Goal: Information Seeking & Learning: Learn about a topic

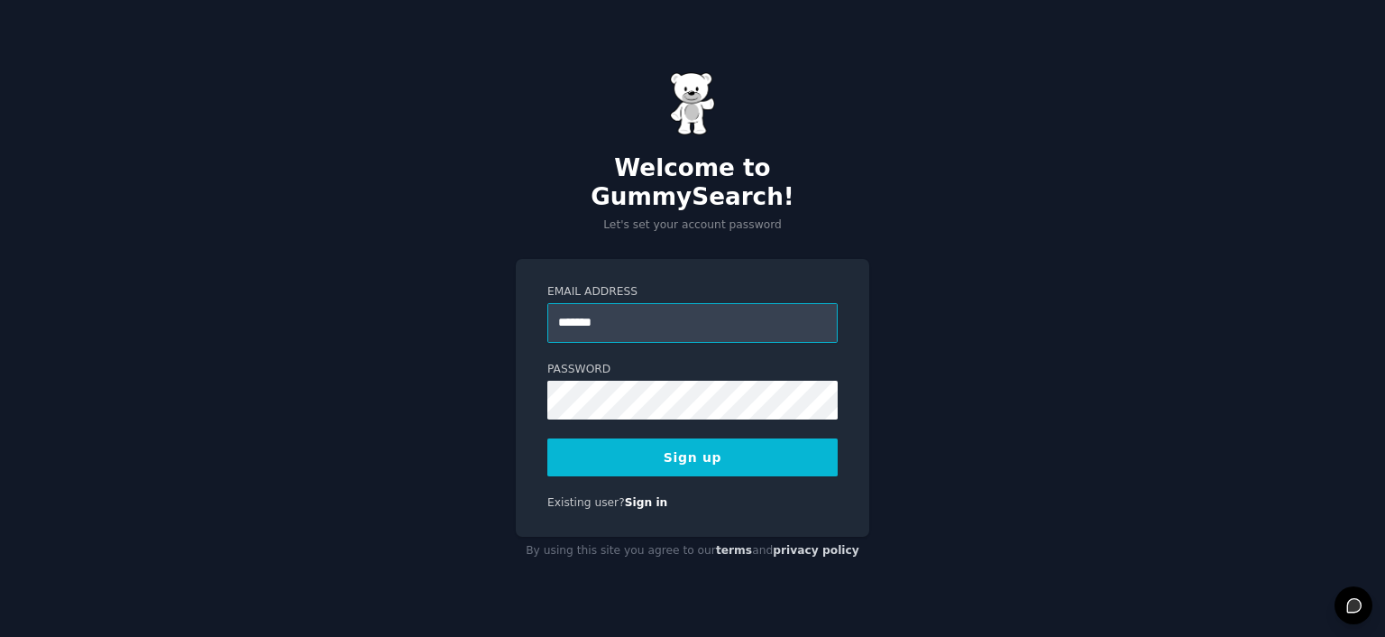
click at [603, 303] on input "*******" at bounding box center [692, 323] width 290 height 40
type input "**********"
click at [737, 450] on button "Sign up" at bounding box center [692, 457] width 290 height 38
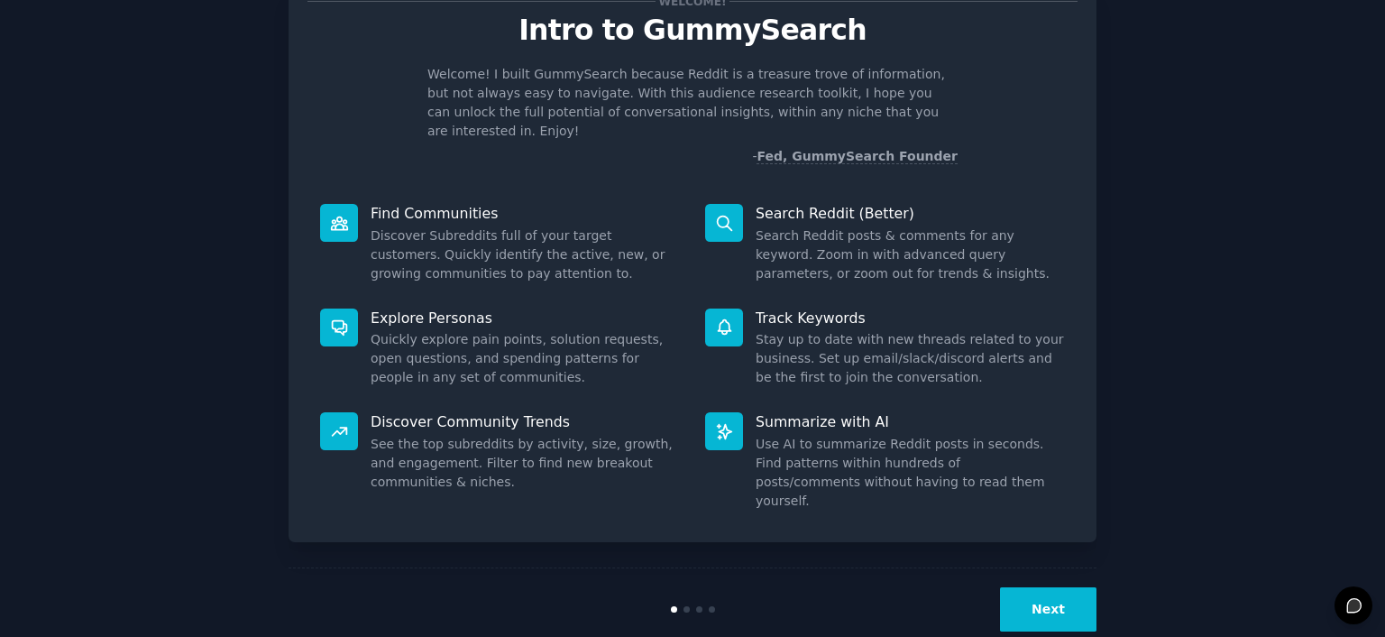
click at [1038, 587] on button "Next" at bounding box center [1048, 609] width 97 height 44
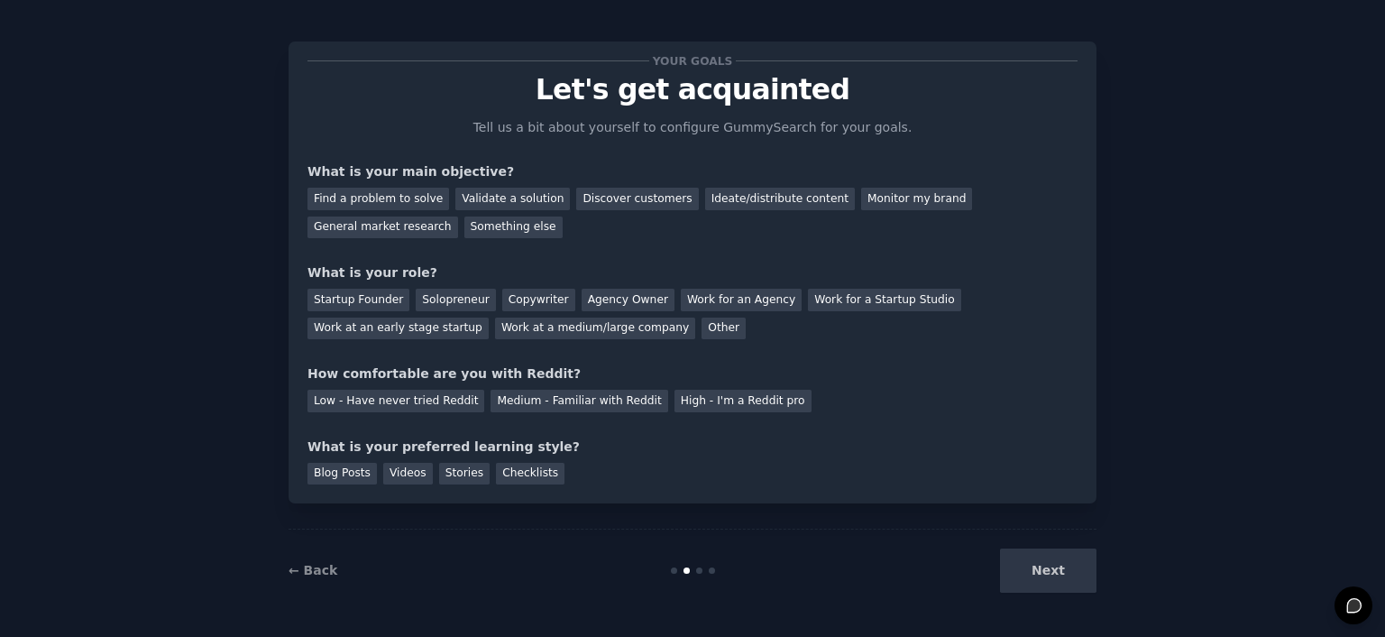
scroll to position [9, 0]
click at [861, 196] on div "Monitor my brand" at bounding box center [916, 199] width 111 height 23
click at [458, 216] on div "General market research" at bounding box center [383, 227] width 151 height 23
click at [359, 190] on div "Find a problem to solve" at bounding box center [379, 199] width 142 height 23
click at [861, 200] on div "Monitor my brand" at bounding box center [916, 199] width 111 height 23
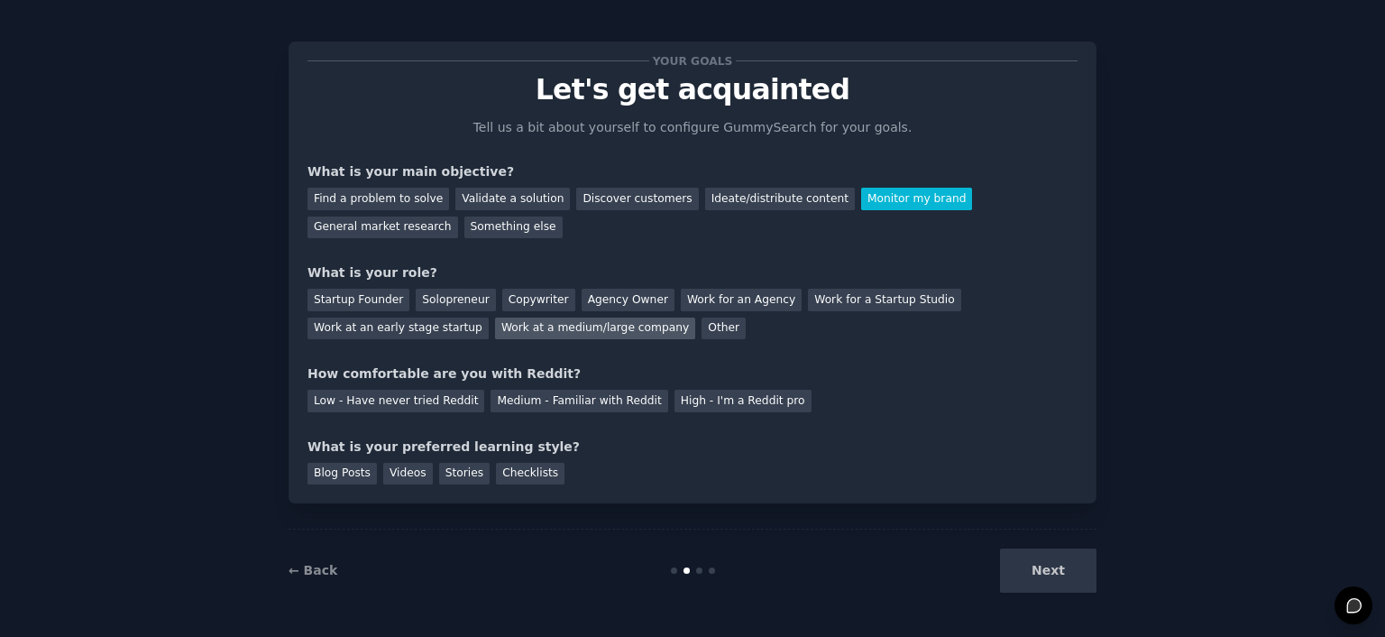
click at [495, 328] on div "Work at a medium/large company" at bounding box center [595, 328] width 200 height 23
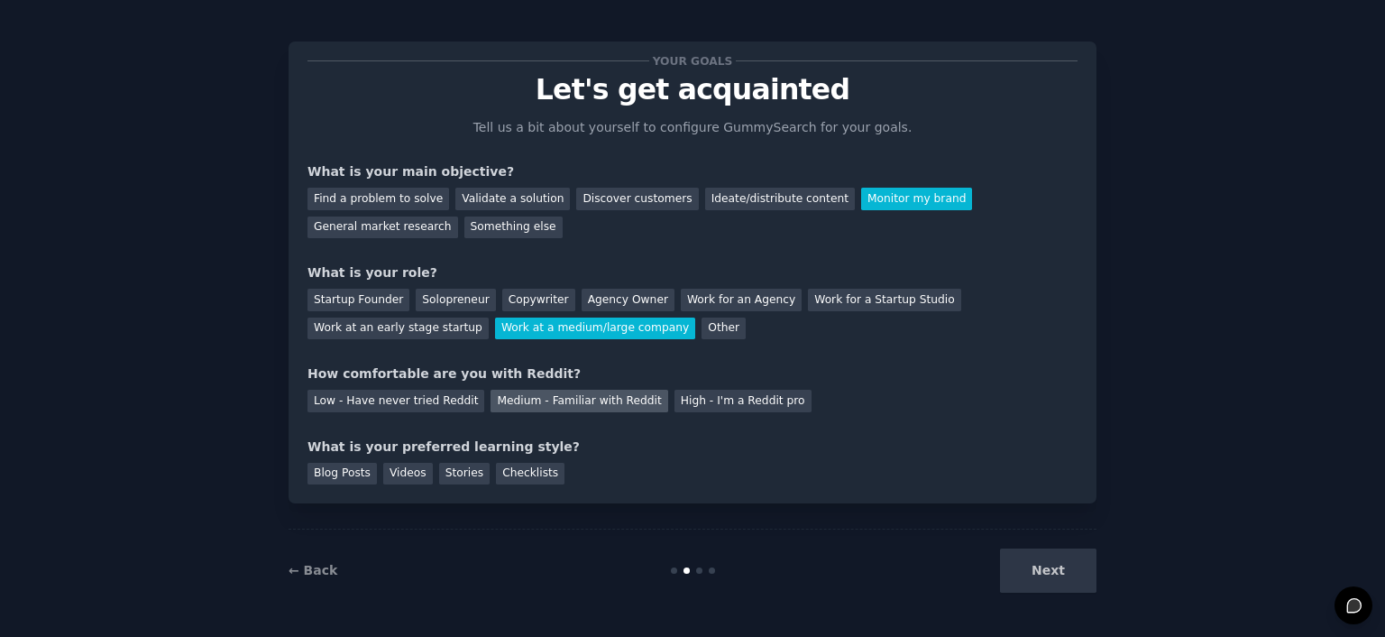
click at [519, 401] on div "Medium - Familiar with Reddit" at bounding box center [579, 401] width 177 height 23
click at [352, 475] on div "Blog Posts" at bounding box center [342, 474] width 69 height 23
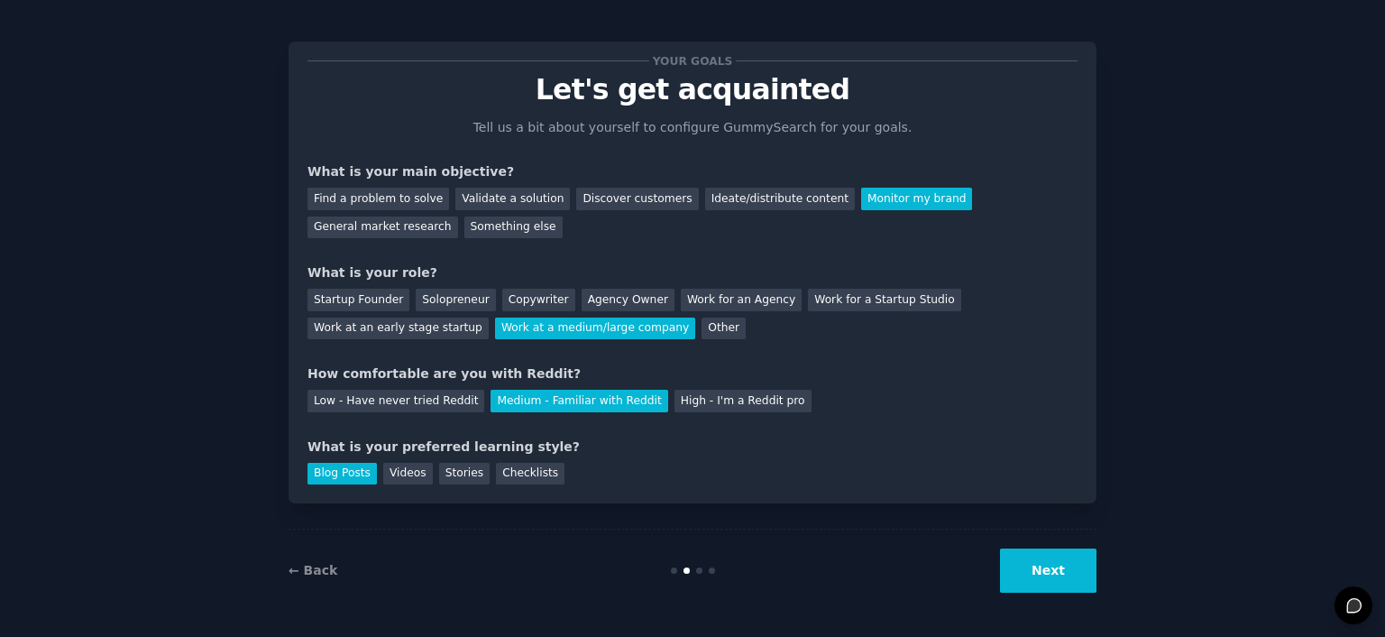
click at [1049, 581] on button "Next" at bounding box center [1048, 570] width 97 height 44
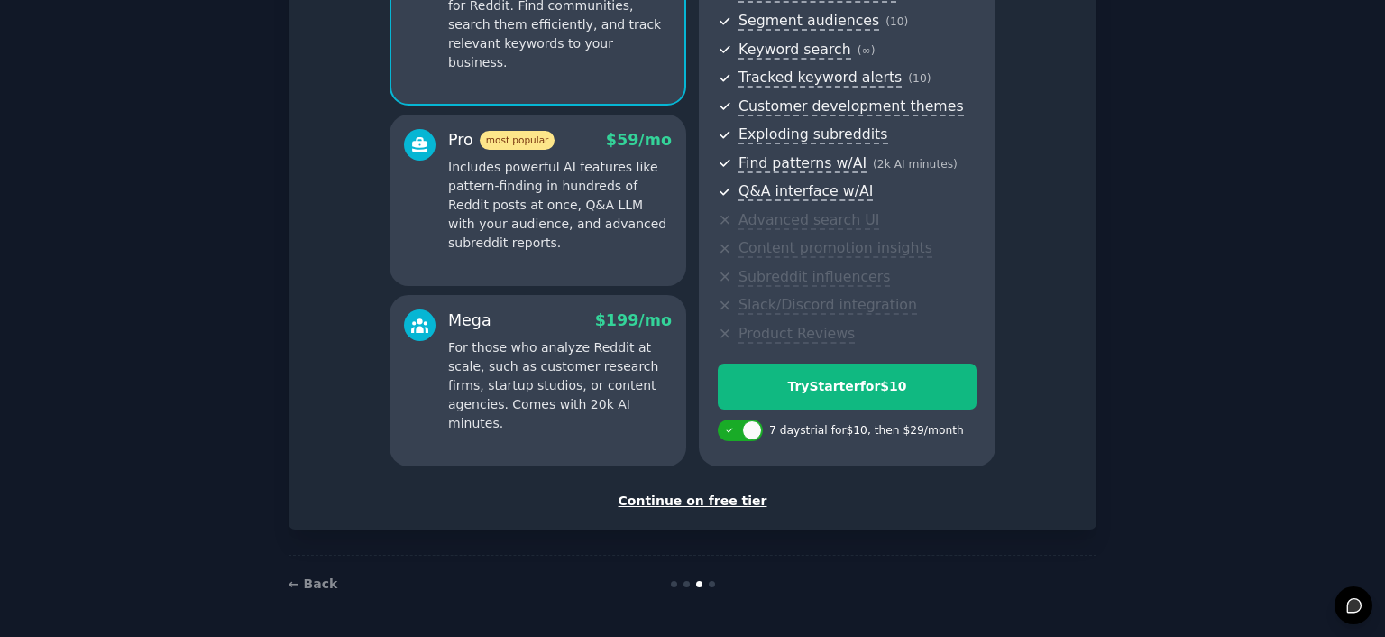
click at [700, 505] on div "Continue on free tier" at bounding box center [693, 501] width 770 height 19
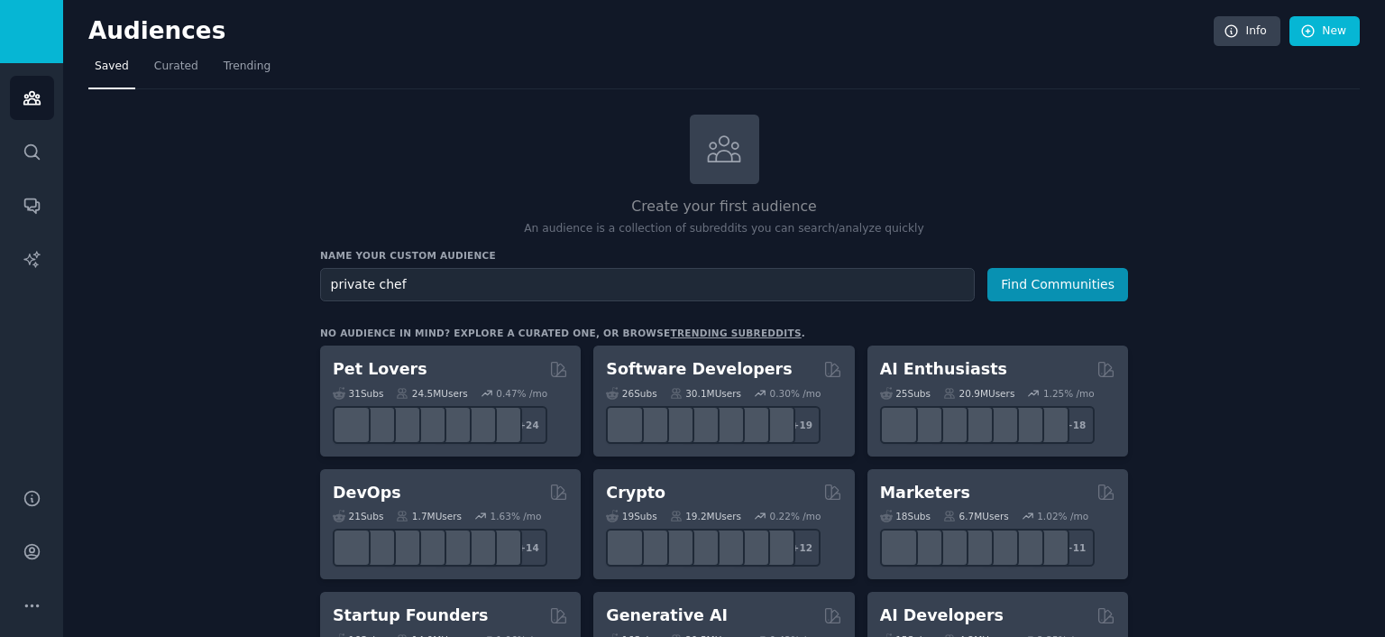
type input "private chef"
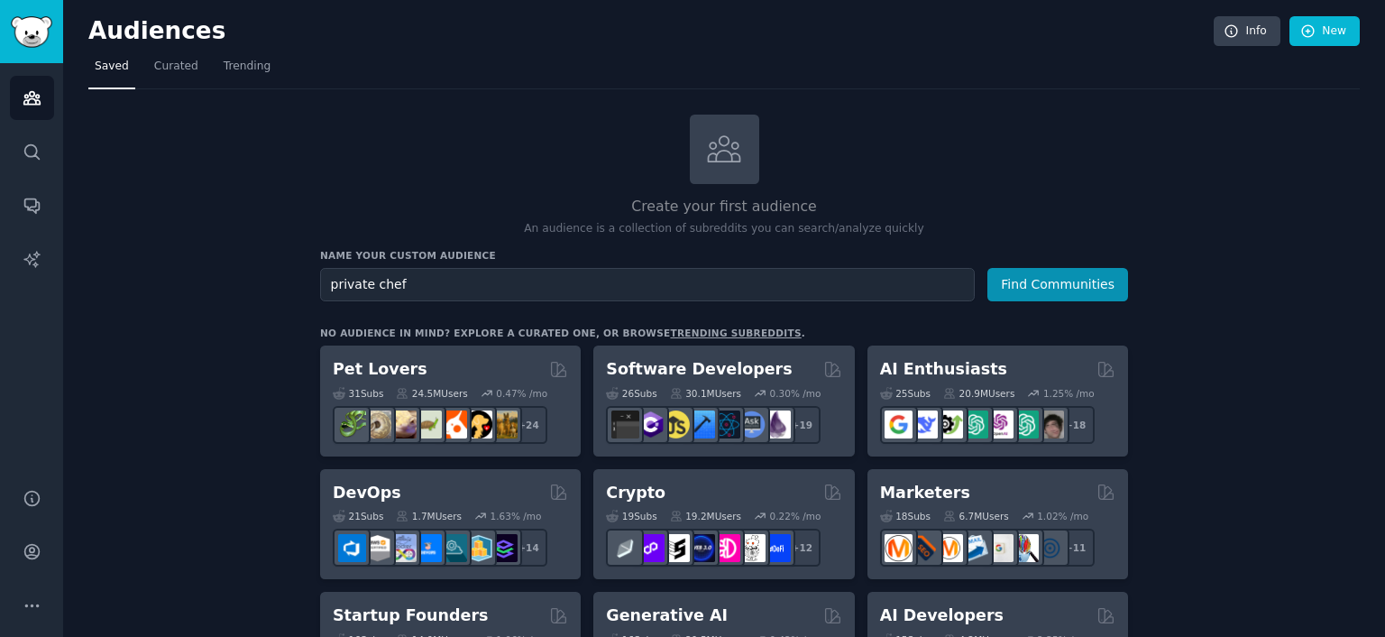
click at [988, 268] on button "Find Communities" at bounding box center [1058, 284] width 141 height 33
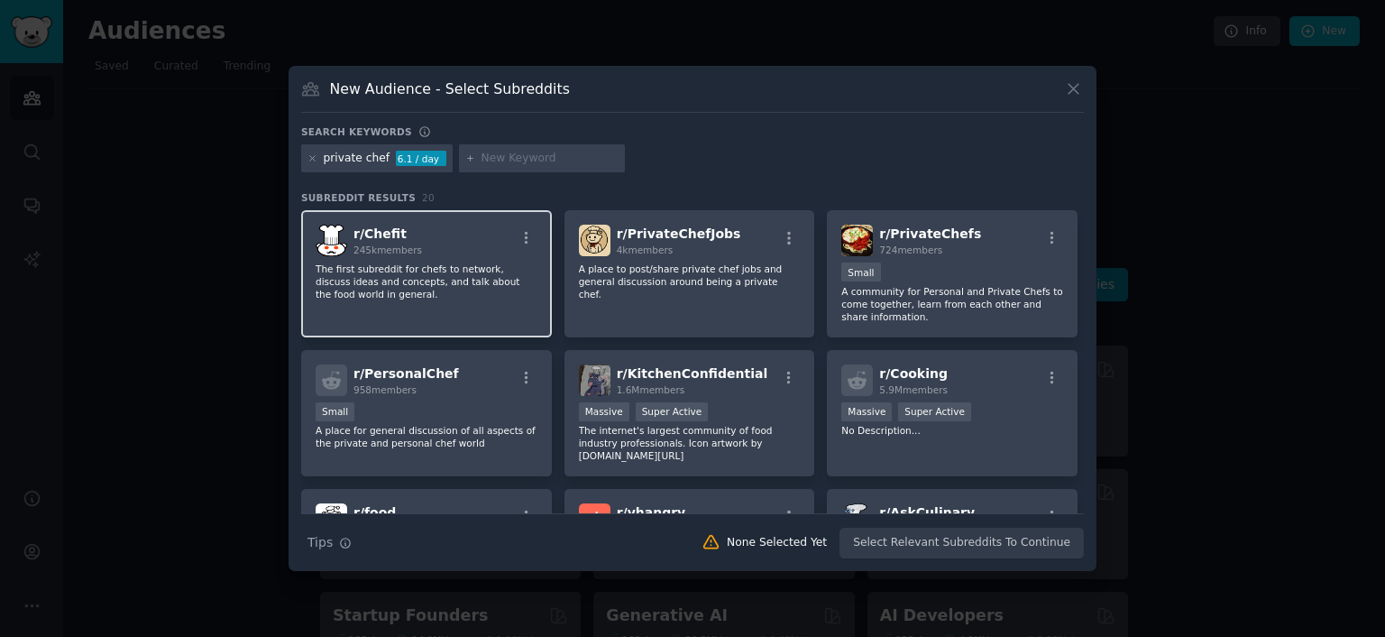
click at [509, 299] on p "The first subreddit for chefs to network, discuss ideas and concepts, and talk …" at bounding box center [427, 281] width 222 height 38
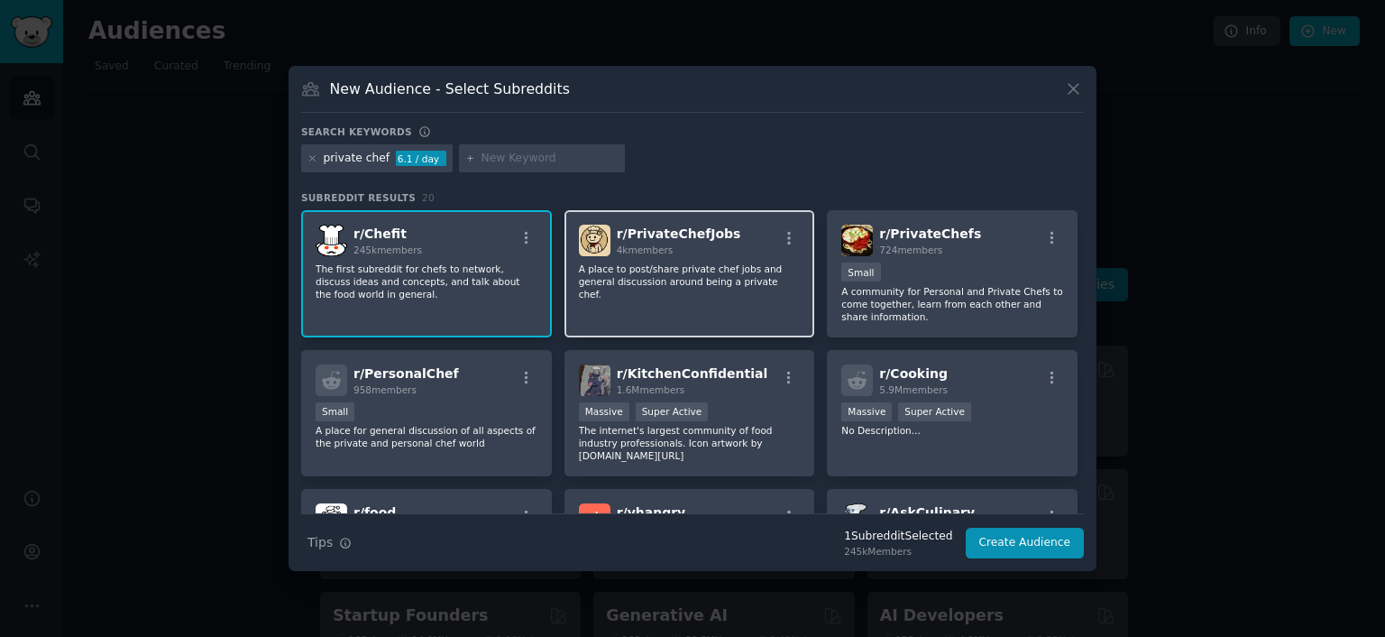
click at [682, 298] on div "r/ PrivateChefJobs 4k members A place to post/share private chef jobs and gener…" at bounding box center [690, 273] width 251 height 127
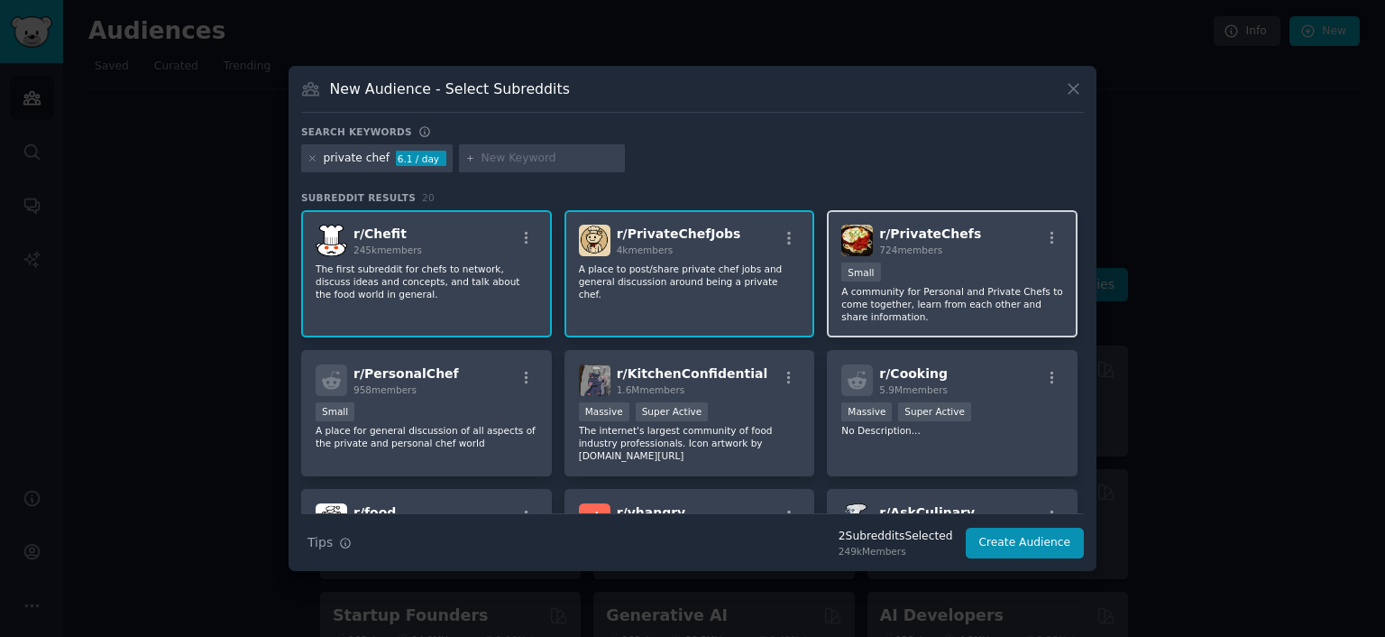
click at [915, 300] on p "A community for Personal and Private Chefs to come together, learn from each ot…" at bounding box center [952, 304] width 222 height 38
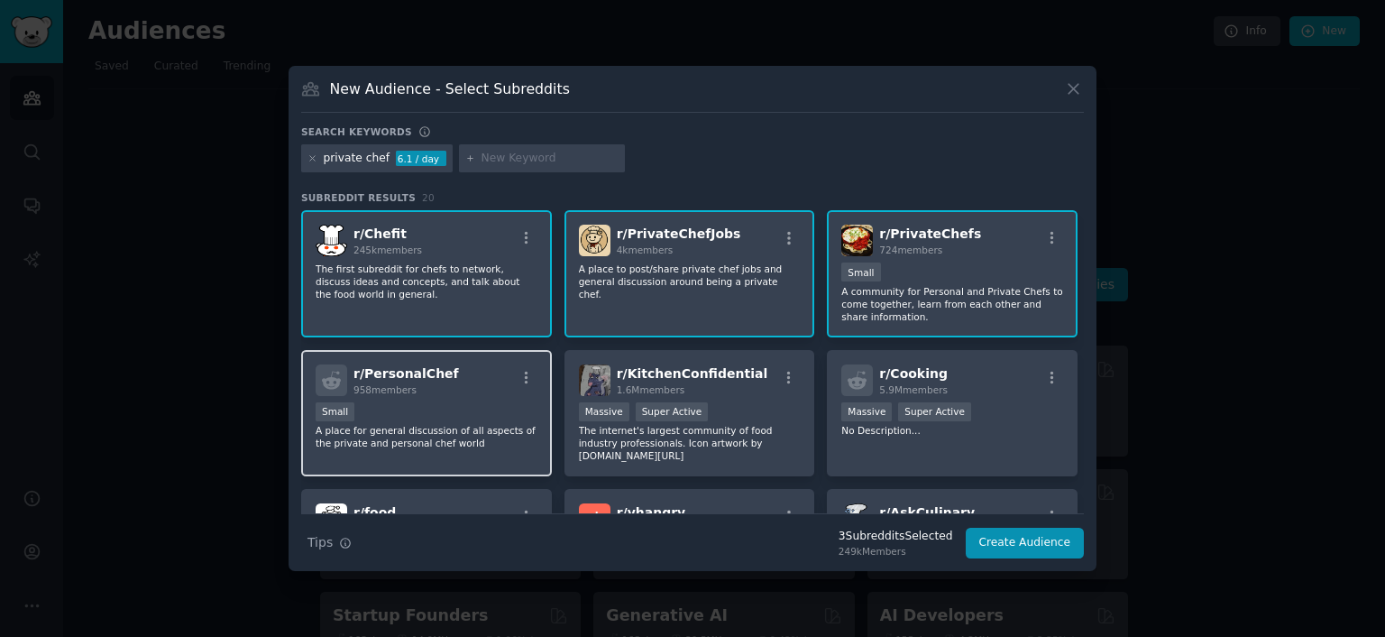
click at [468, 408] on div "Small" at bounding box center [427, 413] width 222 height 23
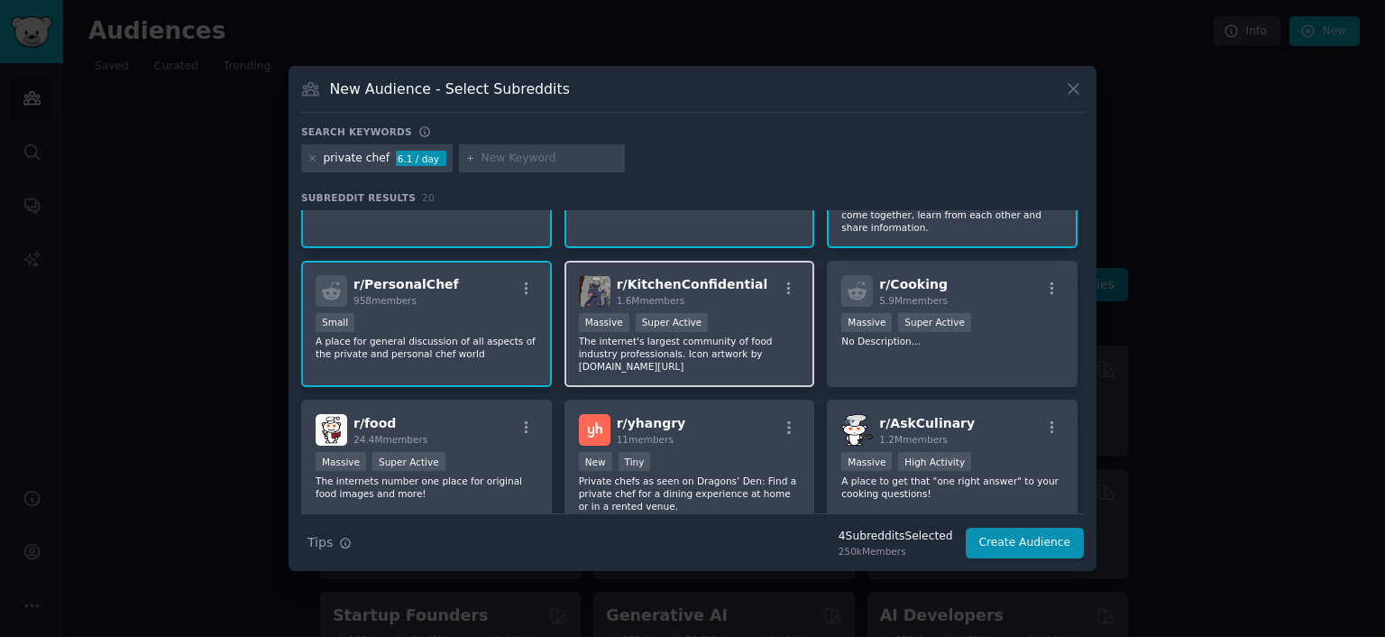
scroll to position [90, 0]
click at [722, 360] on p "The internet's largest community of food industry professionals. Icon artwork b…" at bounding box center [690, 353] width 222 height 38
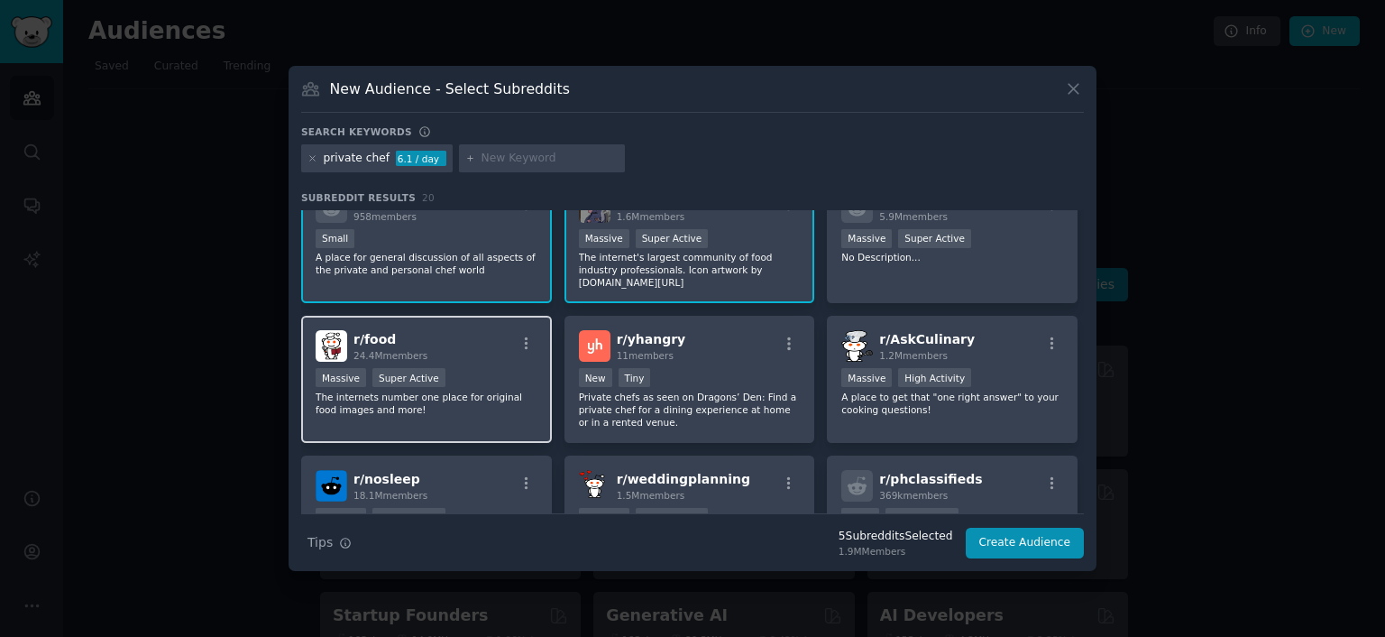
scroll to position [180, 0]
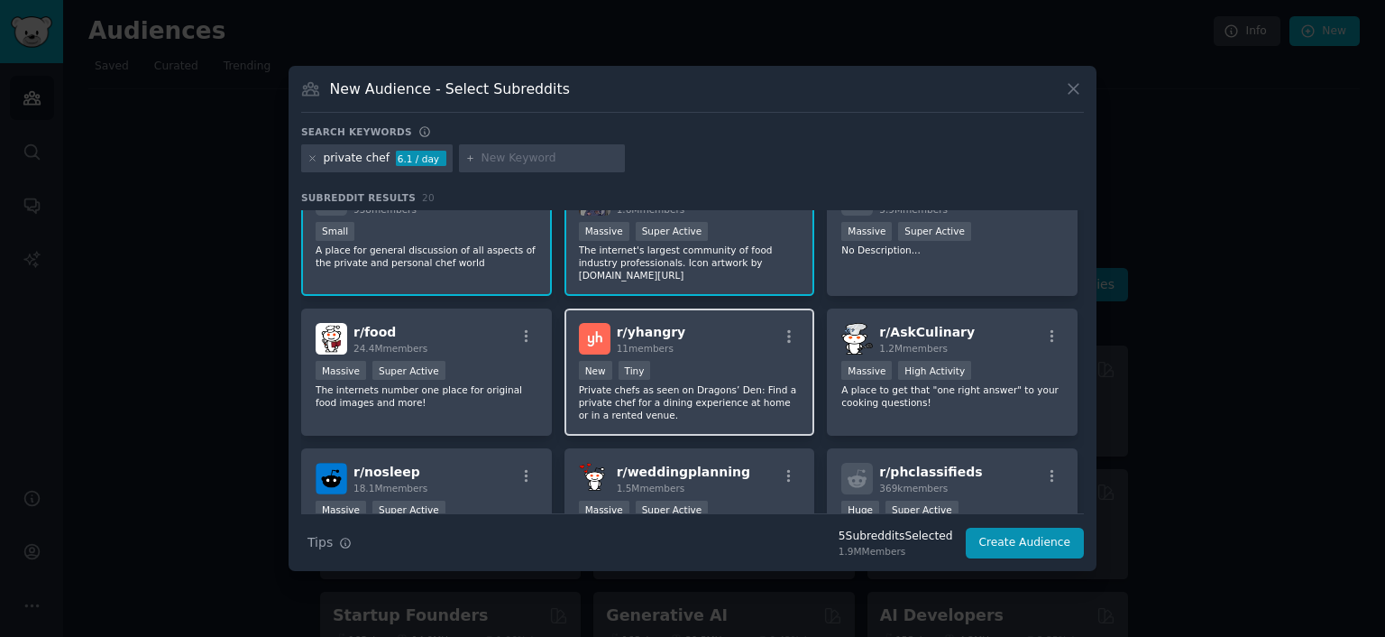
drag, startPoint x: 620, startPoint y: 399, endPoint x: 631, endPoint y: 399, distance: 11.7
click at [620, 398] on p "Private chefs as seen on Dragons’ Den: Find a private chef for a dining experie…" at bounding box center [690, 402] width 222 height 38
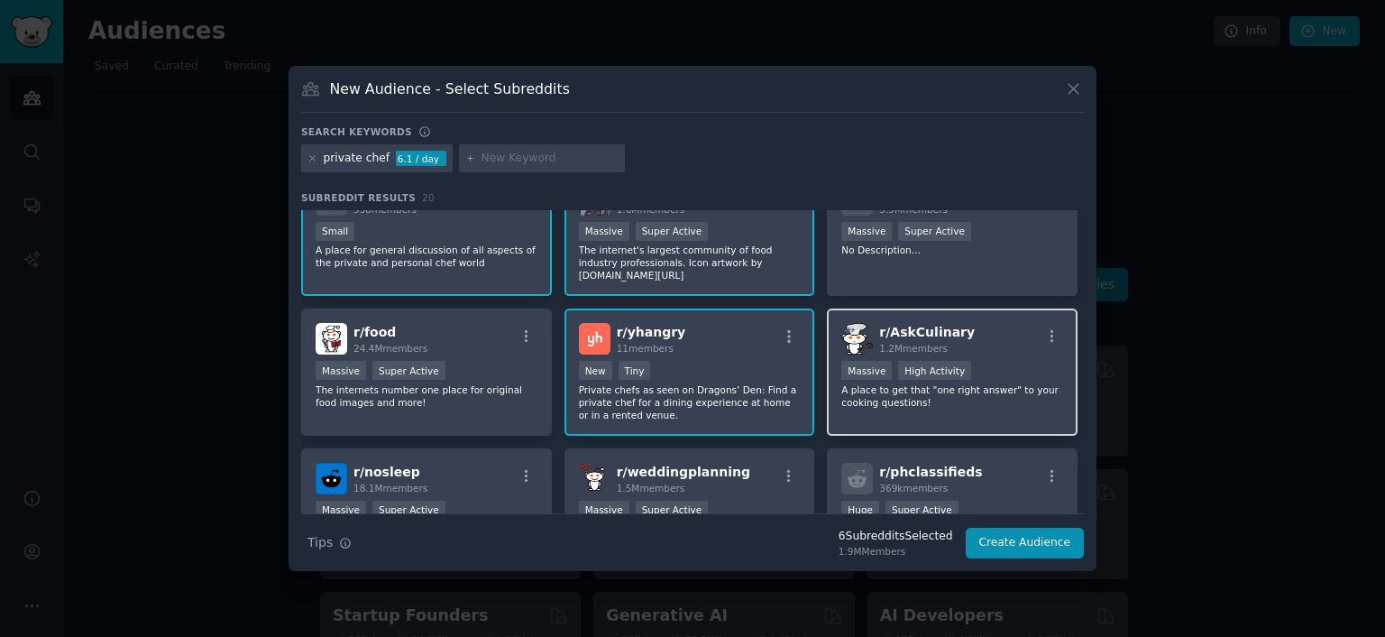
click at [880, 400] on p "A place to get that "one right answer" to your cooking questions!" at bounding box center [952, 395] width 222 height 25
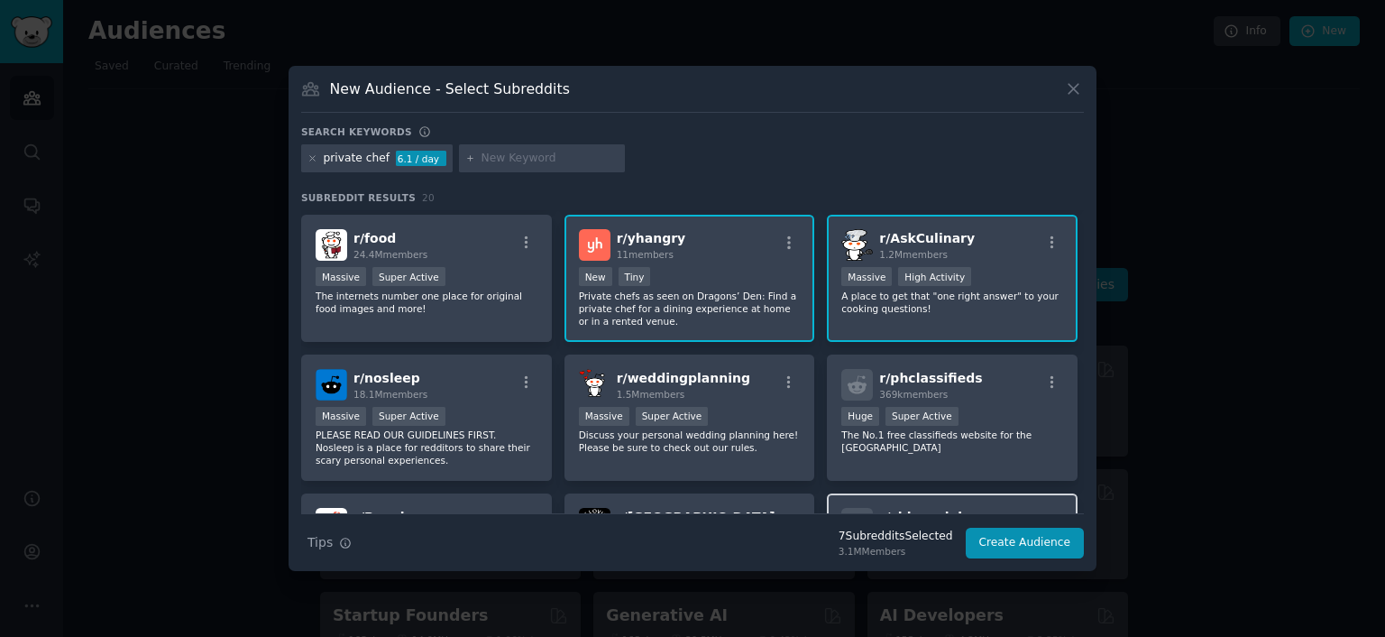
scroll to position [361, 0]
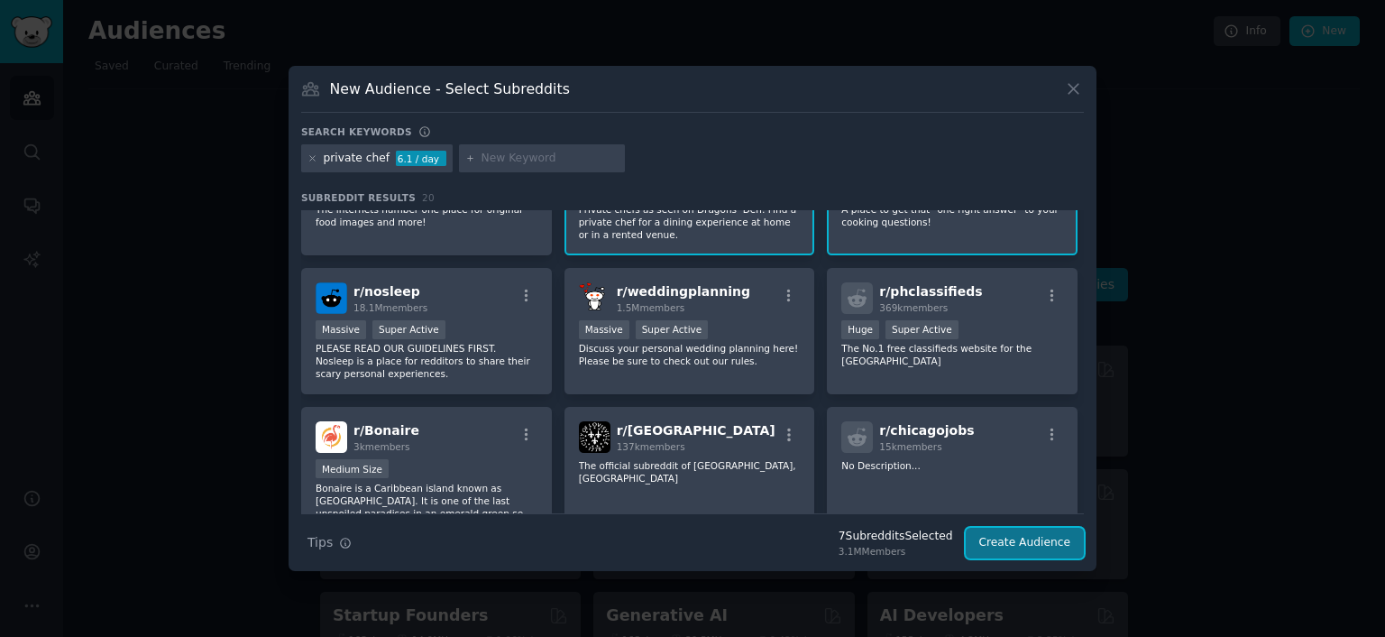
click at [1015, 537] on button "Create Audience" at bounding box center [1025, 543] width 119 height 31
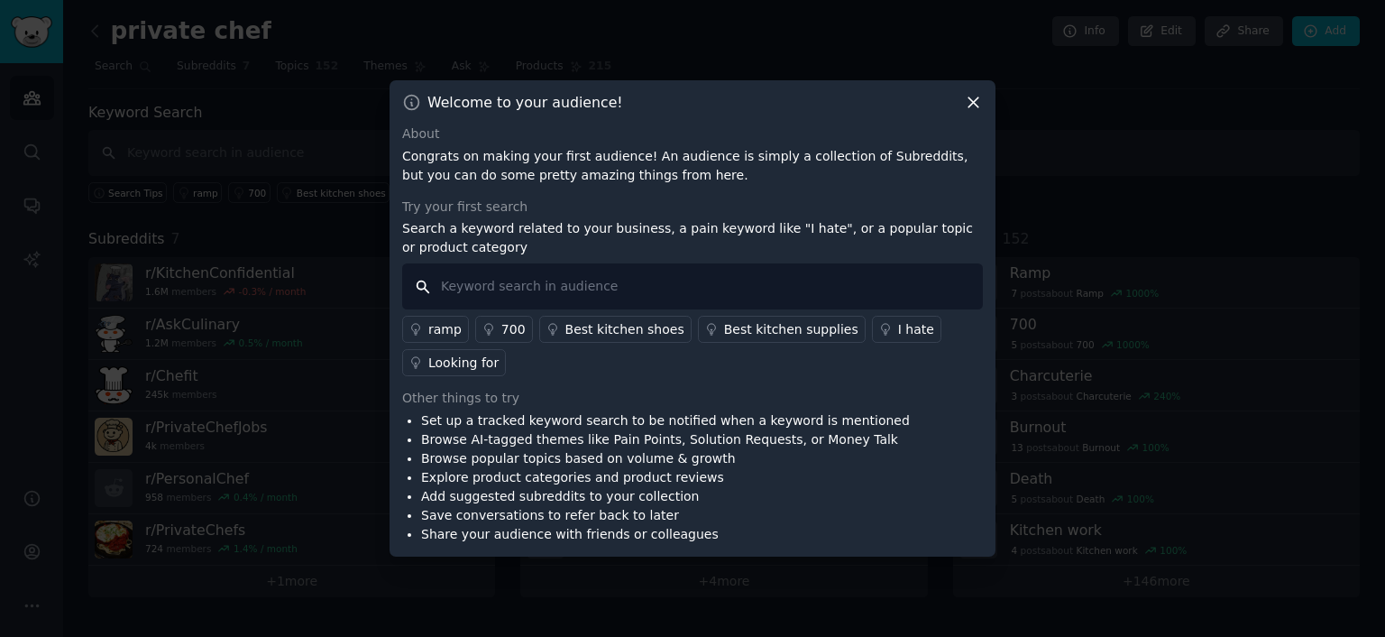
click at [563, 288] on input "text" at bounding box center [692, 286] width 581 height 46
type input "private chef"
click at [664, 208] on div "Try your first search" at bounding box center [692, 207] width 581 height 19
drag, startPoint x: 619, startPoint y: 295, endPoint x: 584, endPoint y: 291, distance: 34.5
click at [584, 291] on input "private chef" at bounding box center [692, 286] width 581 height 46
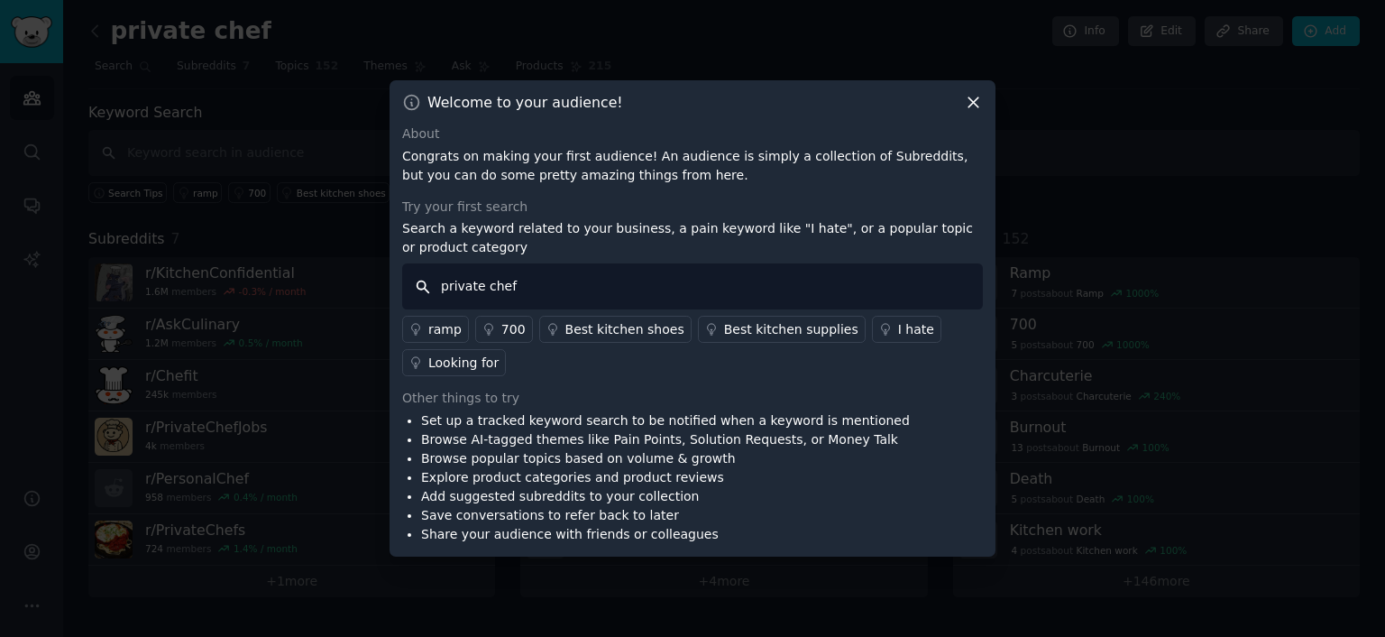
drag, startPoint x: 584, startPoint y: 291, endPoint x: 408, endPoint y: 290, distance: 176.8
click at [408, 290] on input "private chef" at bounding box center [692, 286] width 581 height 46
click at [694, 358] on div "ramp 700 Best kitchen shoes Best kitchen supplies I hate Looking for" at bounding box center [692, 342] width 581 height 67
click at [675, 228] on p "Search a keyword related to your business, a pain keyword like "I hate", or a p…" at bounding box center [692, 238] width 581 height 38
click at [967, 107] on icon at bounding box center [973, 102] width 19 height 19
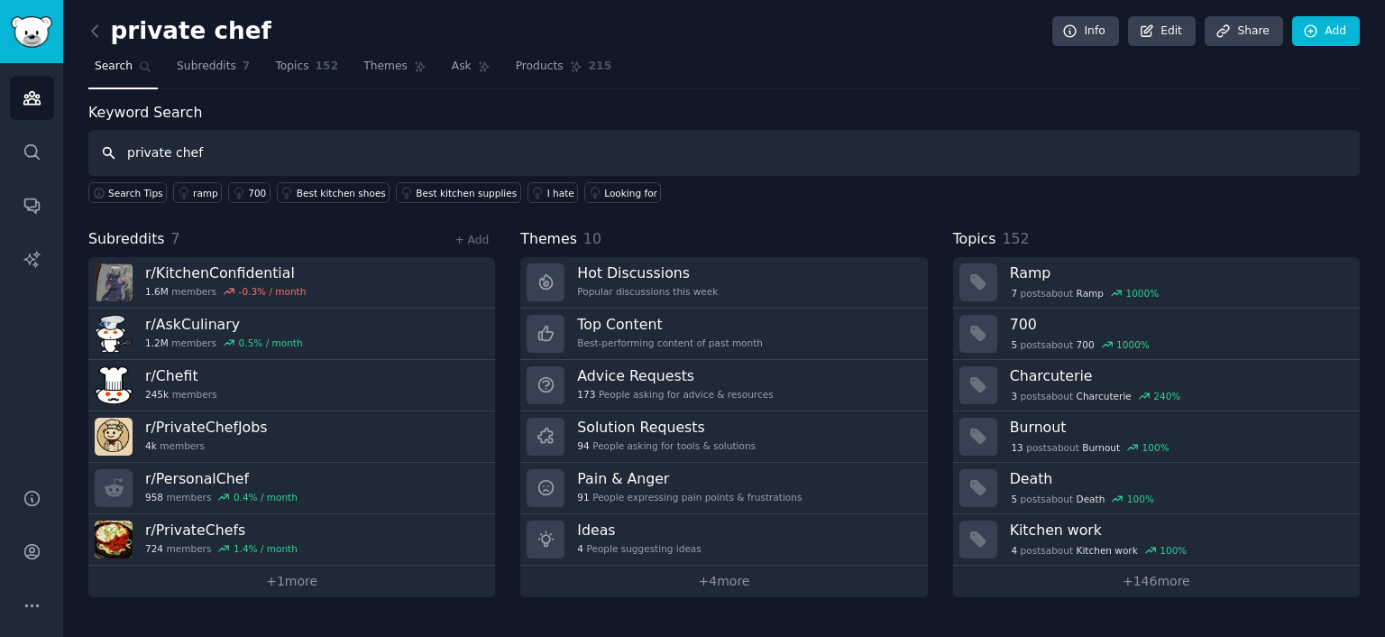
type input "private chef"
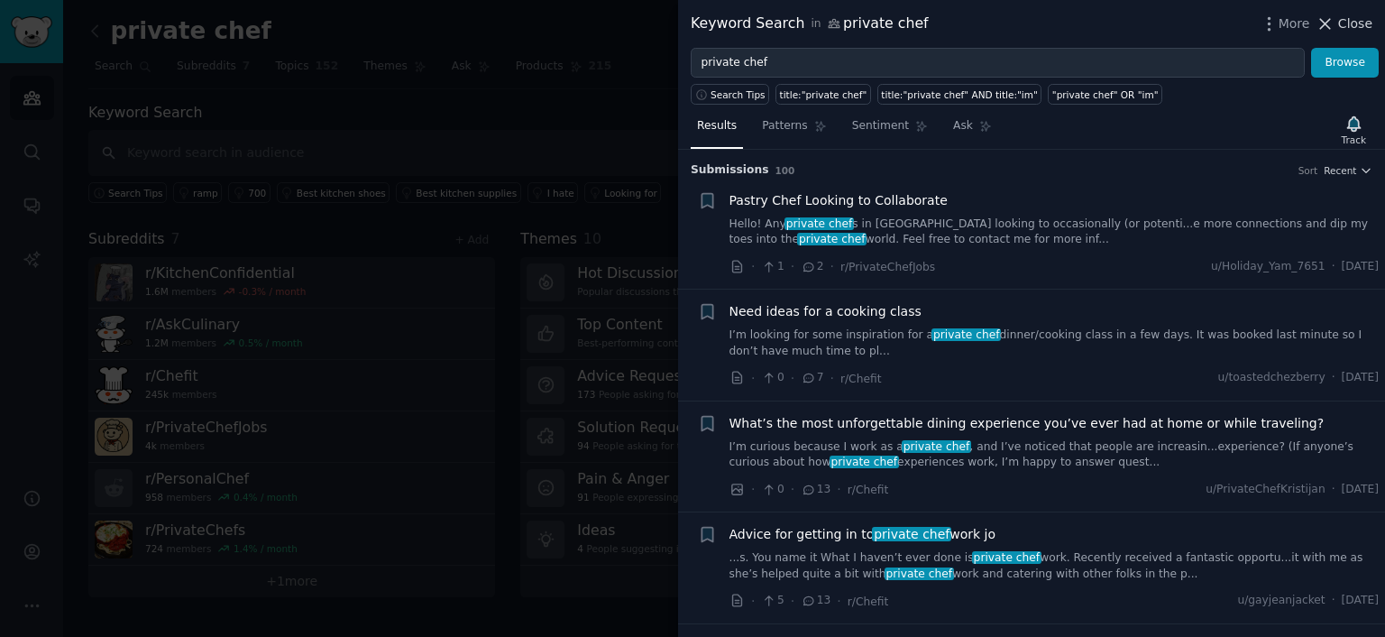
click at [1335, 19] on icon at bounding box center [1325, 23] width 19 height 19
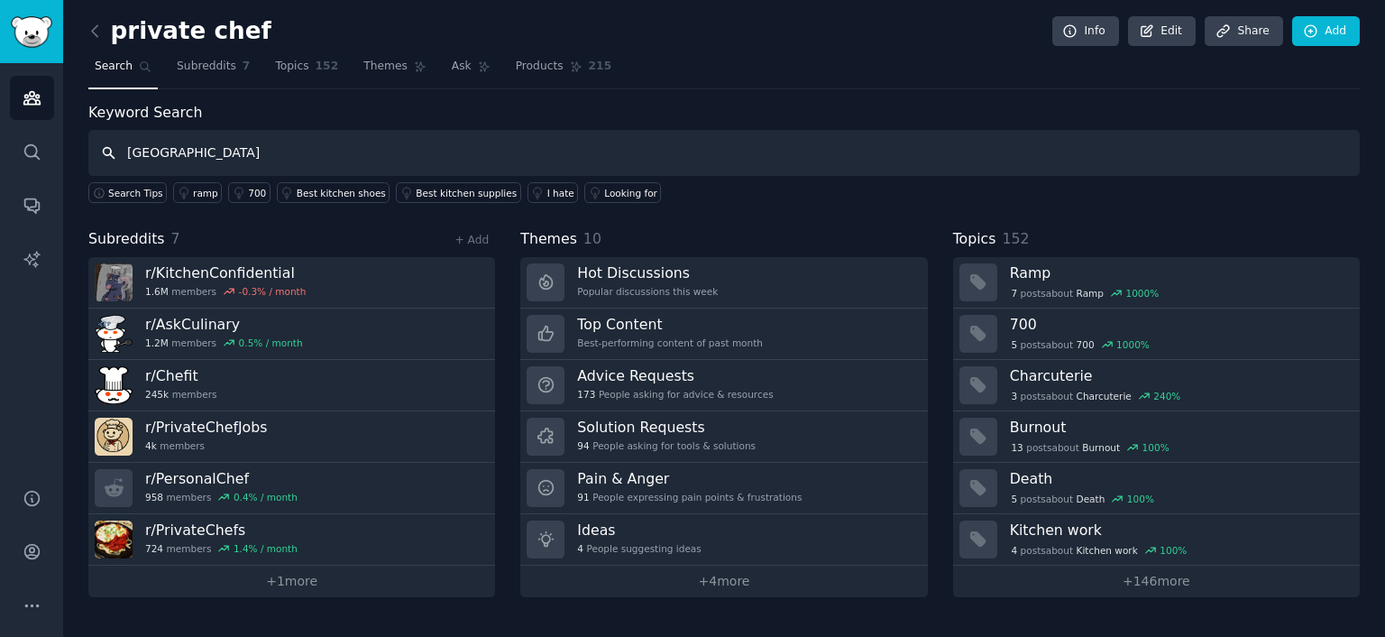
type input "[GEOGRAPHIC_DATA]"
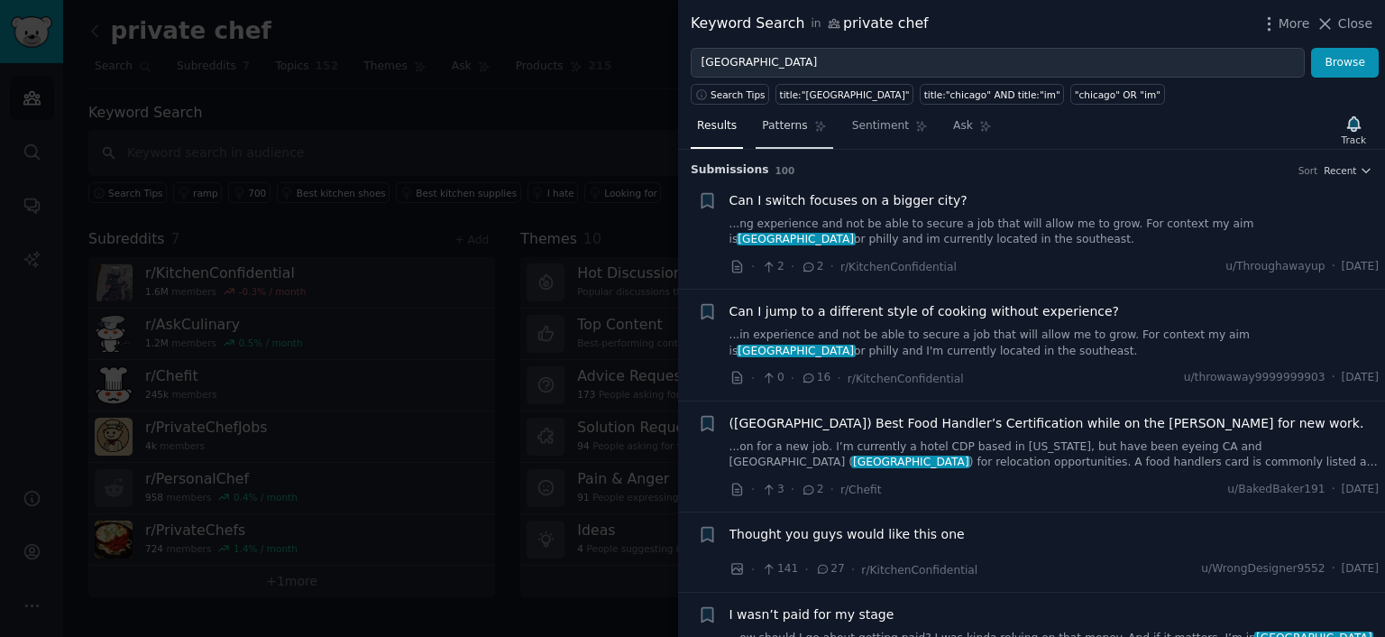
click at [791, 130] on span "Patterns" at bounding box center [784, 126] width 45 height 16
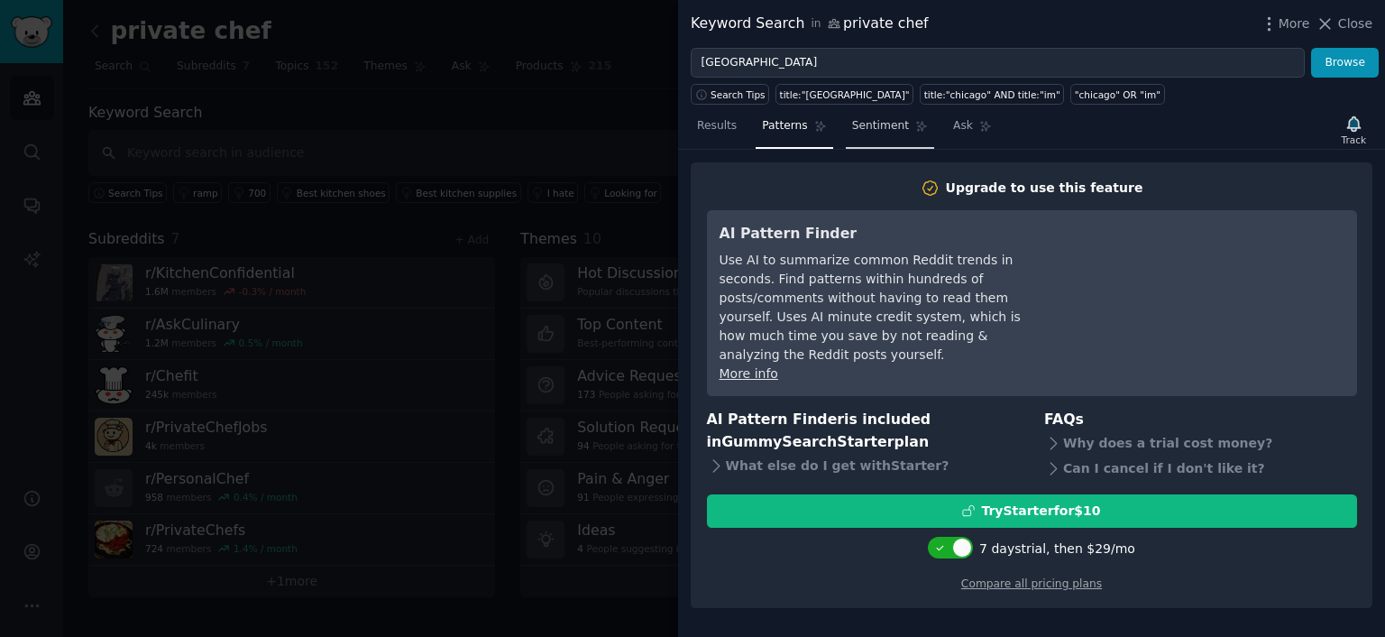
click at [878, 127] on span "Sentiment" at bounding box center [880, 126] width 57 height 16
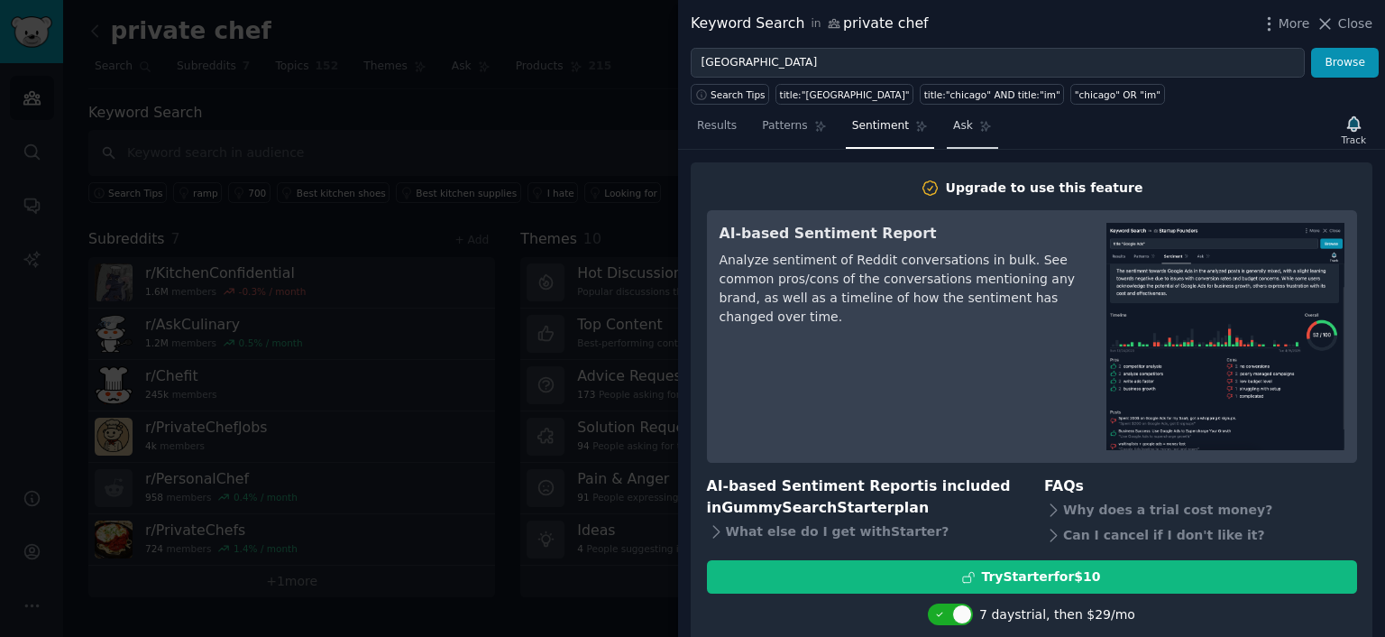
click at [953, 133] on span "Ask" at bounding box center [963, 126] width 20 height 16
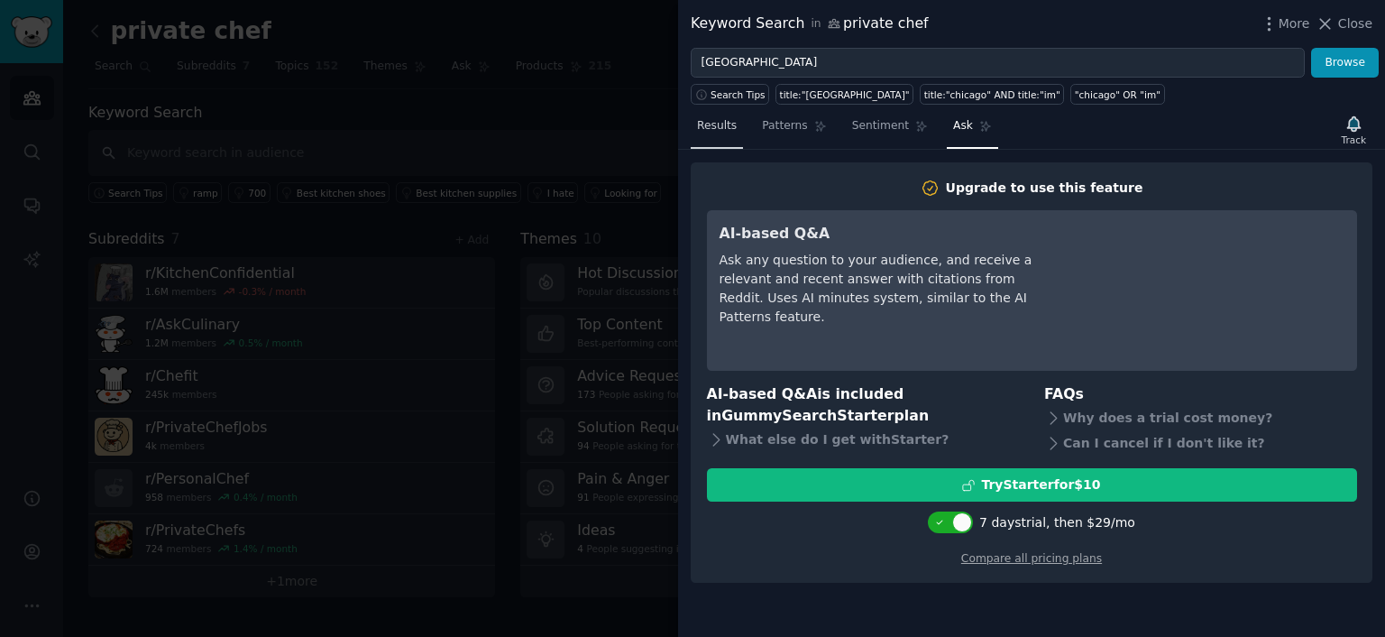
click at [731, 122] on span "Results" at bounding box center [717, 126] width 40 height 16
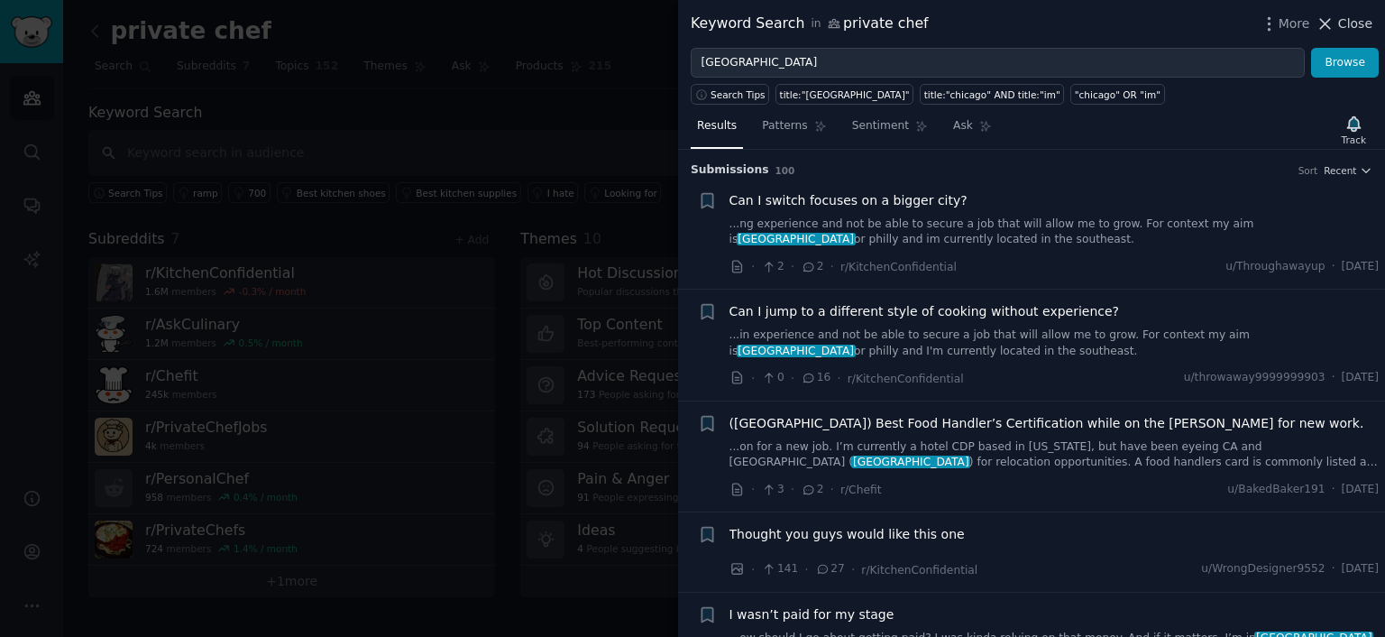
click at [1359, 20] on span "Close" at bounding box center [1355, 23] width 34 height 19
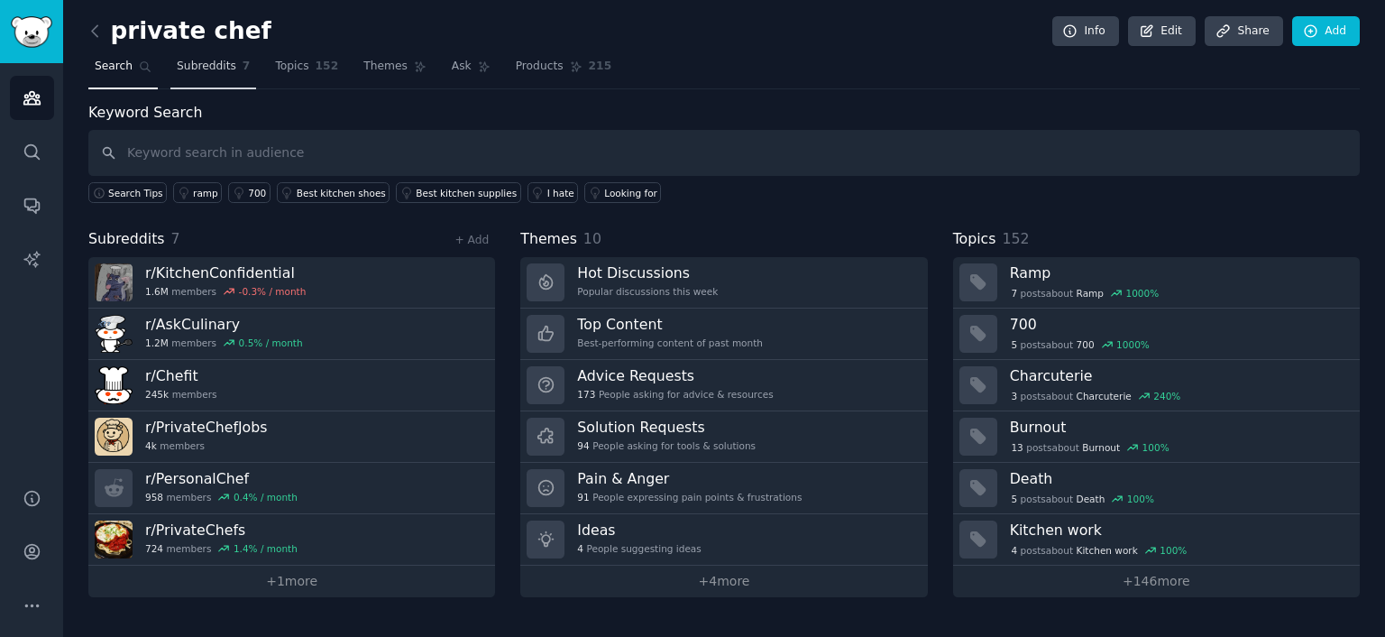
click at [202, 63] on span "Subreddits" at bounding box center [207, 67] width 60 height 16
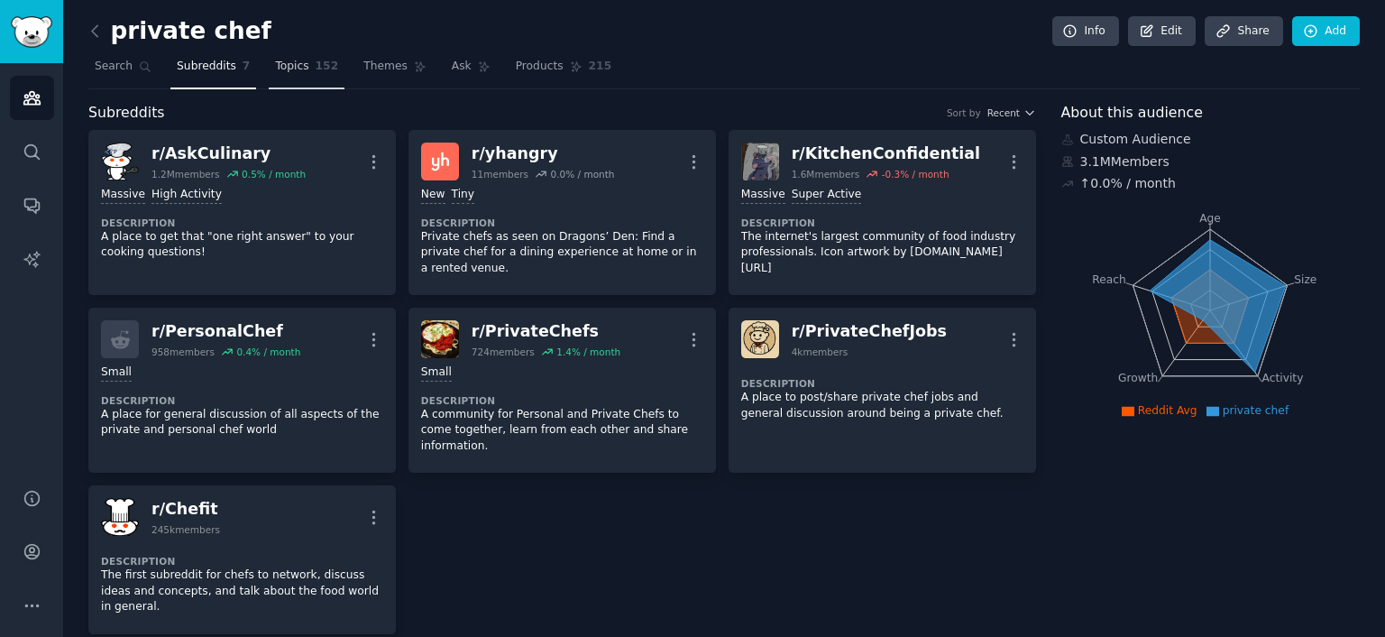
click at [275, 65] on span "Topics" at bounding box center [291, 67] width 33 height 16
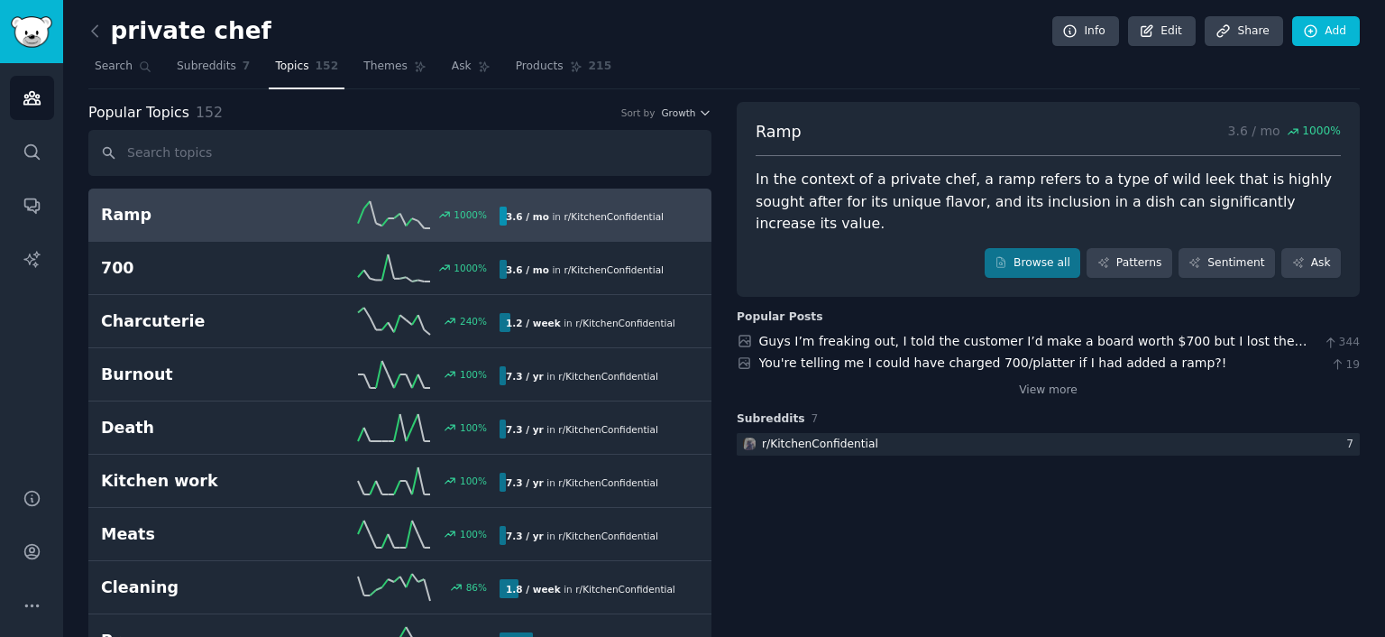
click at [180, 209] on h2 "Ramp" at bounding box center [200, 215] width 199 height 23
click at [110, 73] on span "Search" at bounding box center [114, 67] width 38 height 16
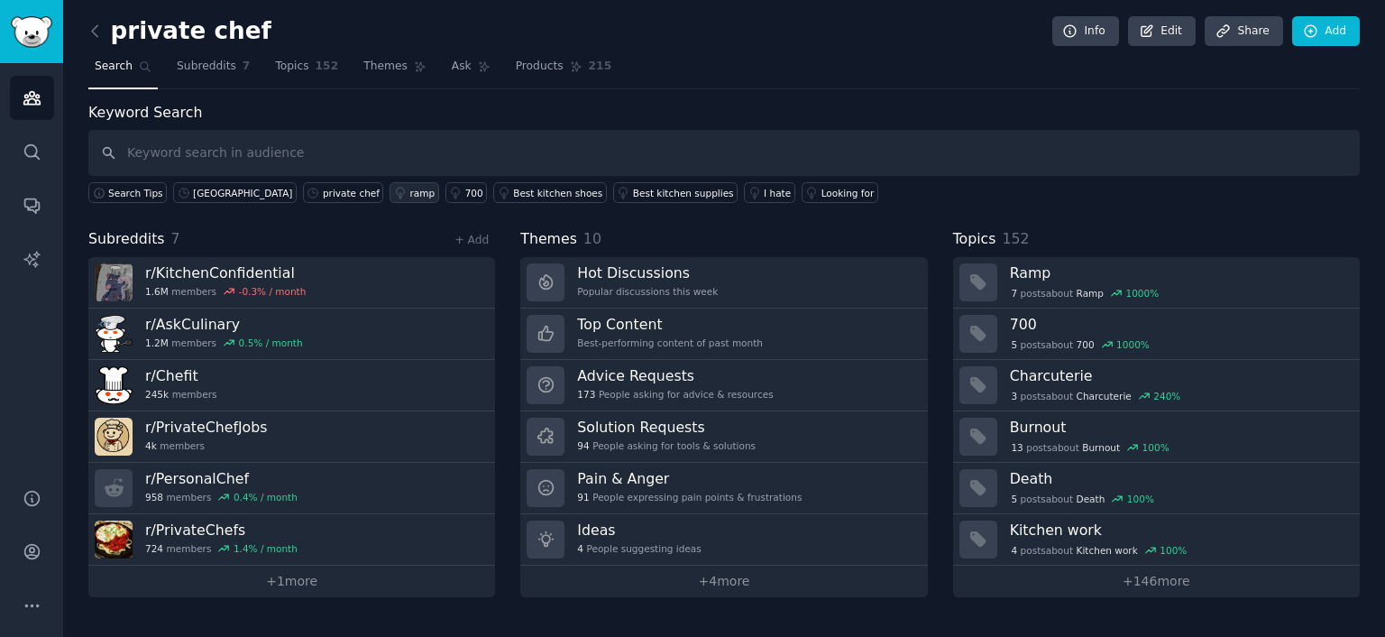
click at [409, 188] on div "ramp" at bounding box center [421, 193] width 25 height 13
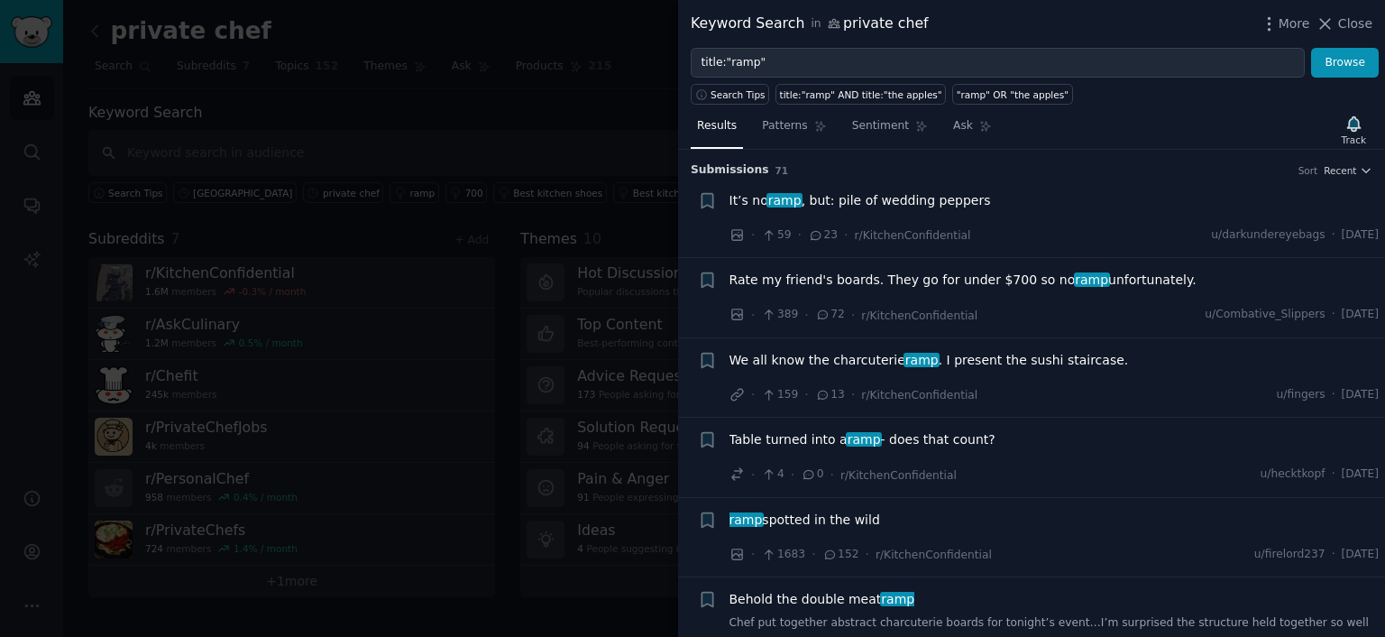
click at [539, 147] on div at bounding box center [692, 318] width 1385 height 637
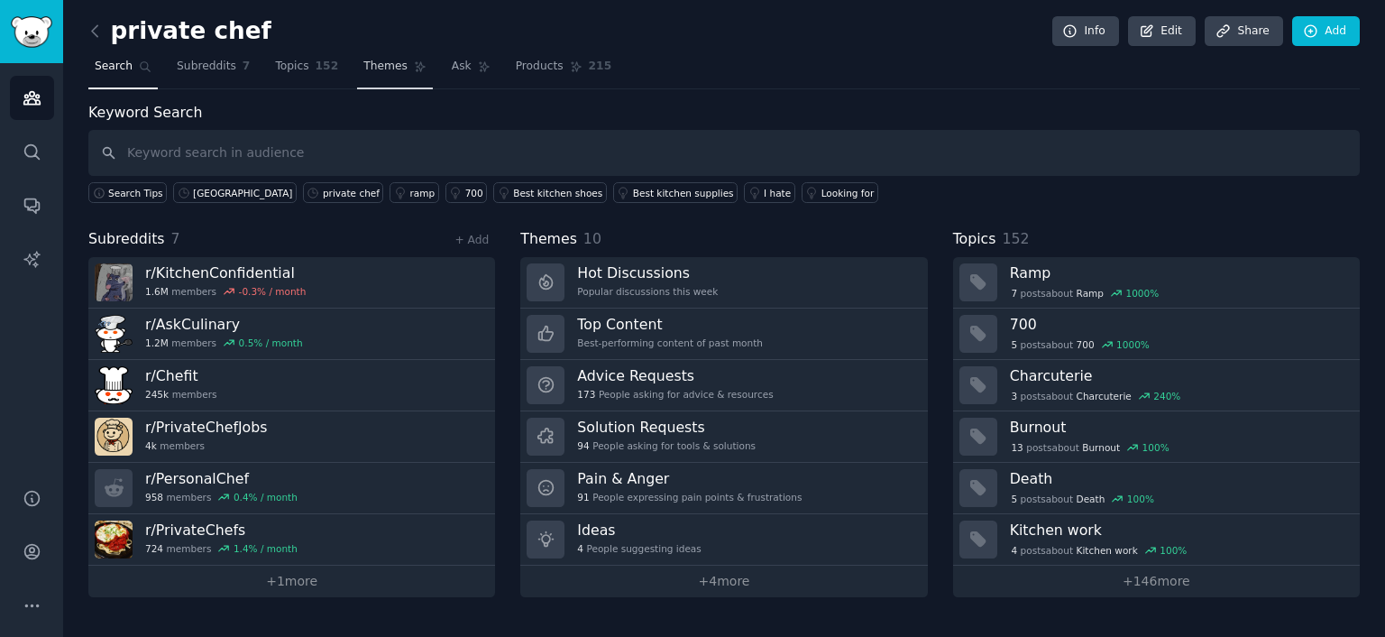
click at [380, 69] on span "Themes" at bounding box center [385, 67] width 44 height 16
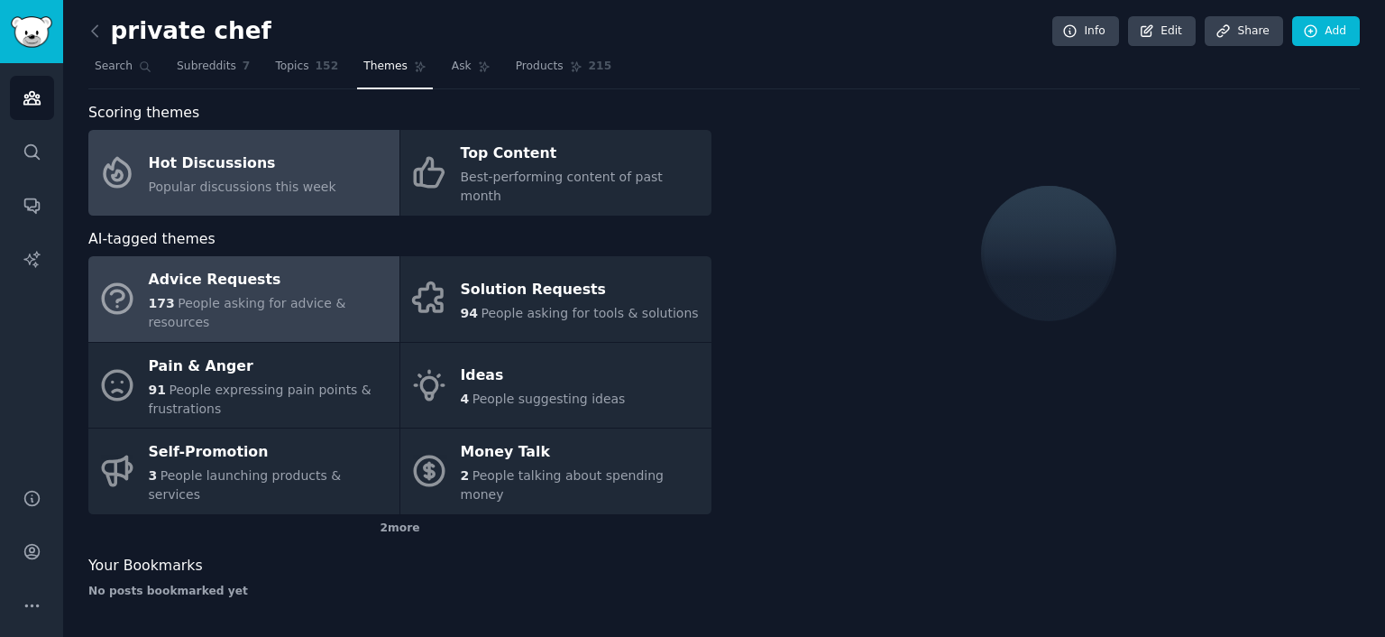
click at [297, 266] on div "Advice Requests" at bounding box center [270, 280] width 242 height 29
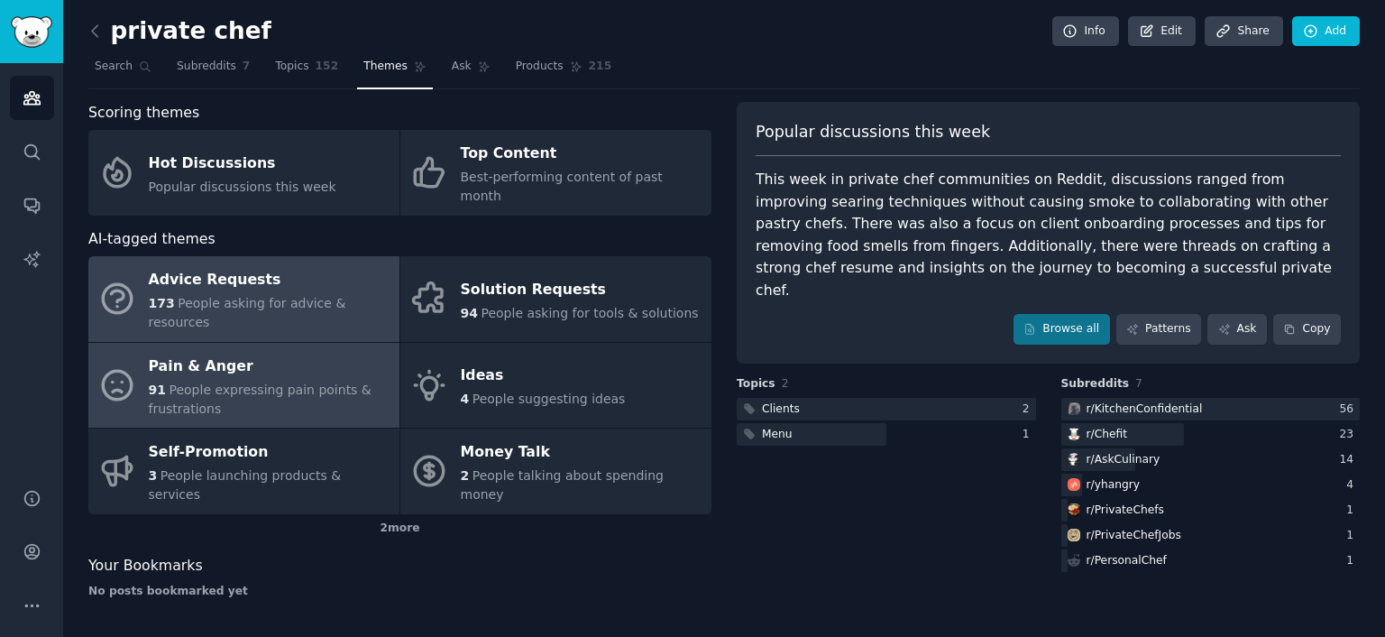
click at [247, 382] on span "People expressing pain points & frustrations" at bounding box center [260, 398] width 223 height 33
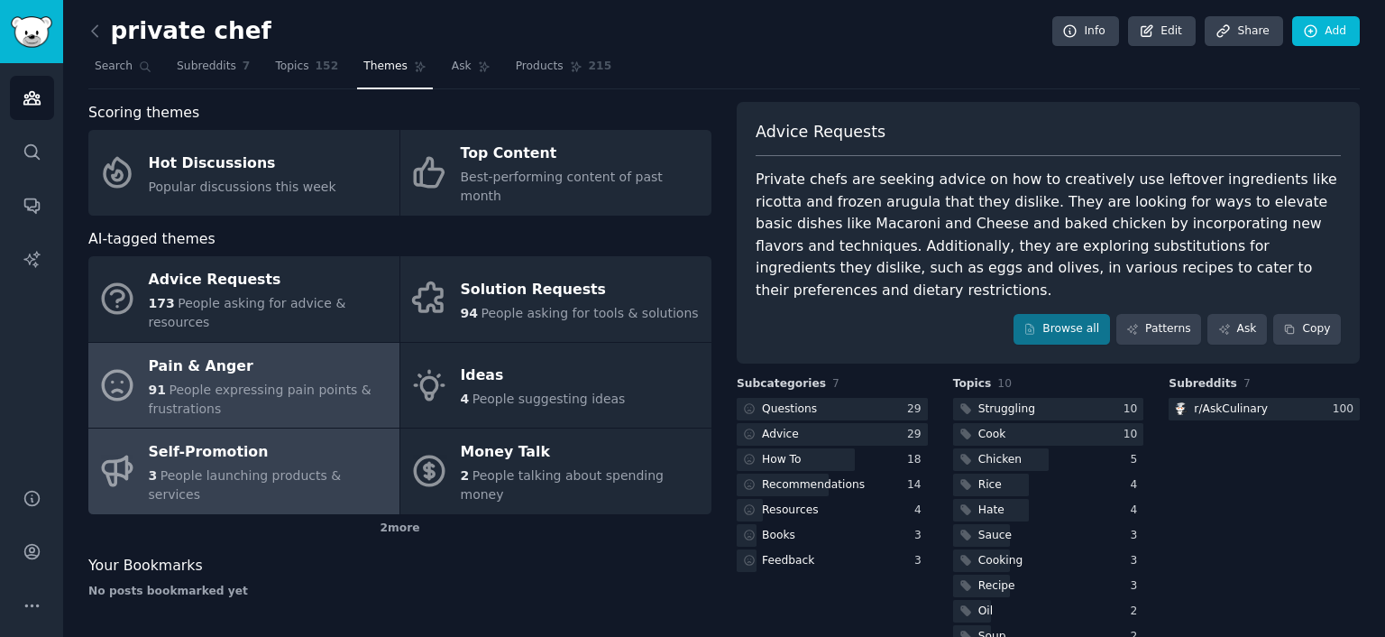
click at [251, 438] on div "Self-Promotion" at bounding box center [270, 452] width 242 height 29
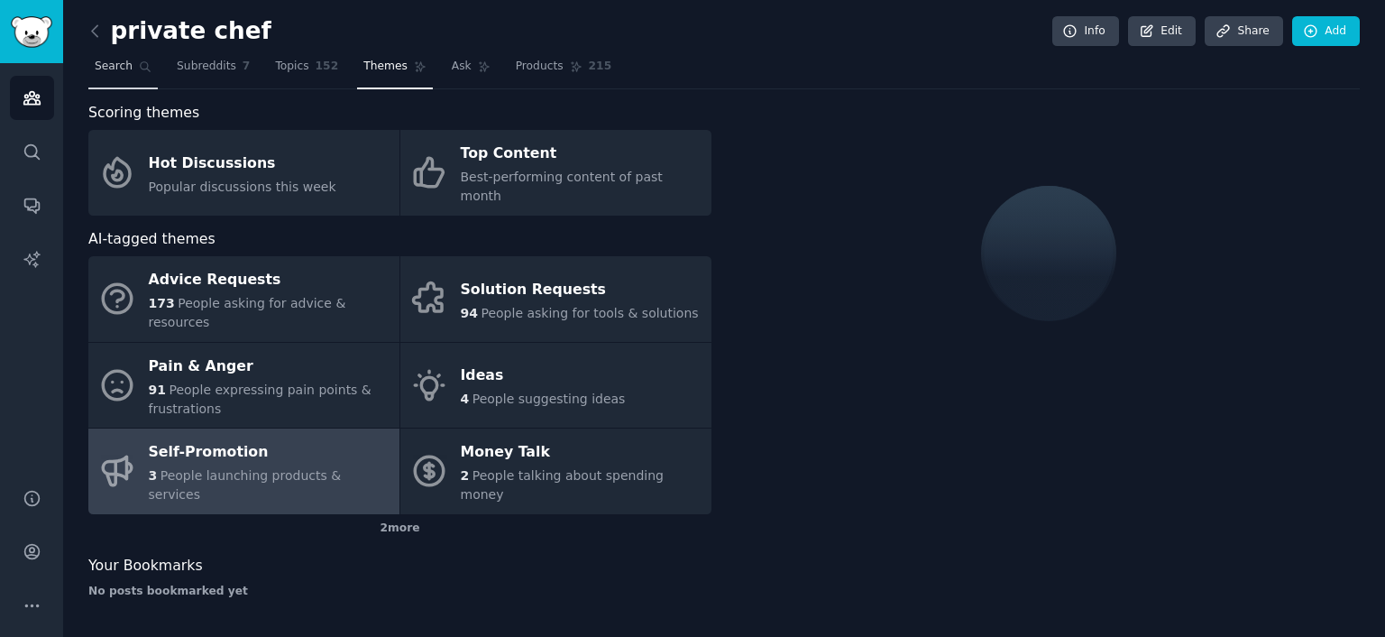
click at [95, 65] on span "Search" at bounding box center [114, 67] width 38 height 16
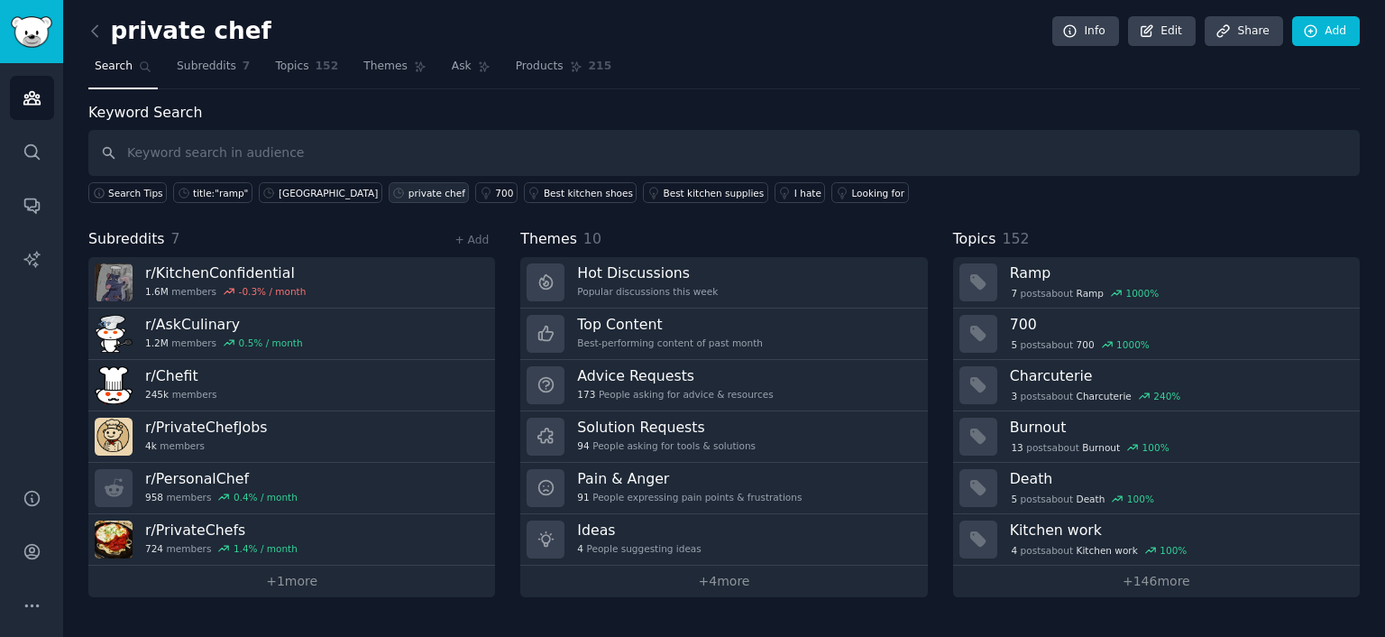
click at [409, 192] on div "private chef" at bounding box center [437, 193] width 57 height 13
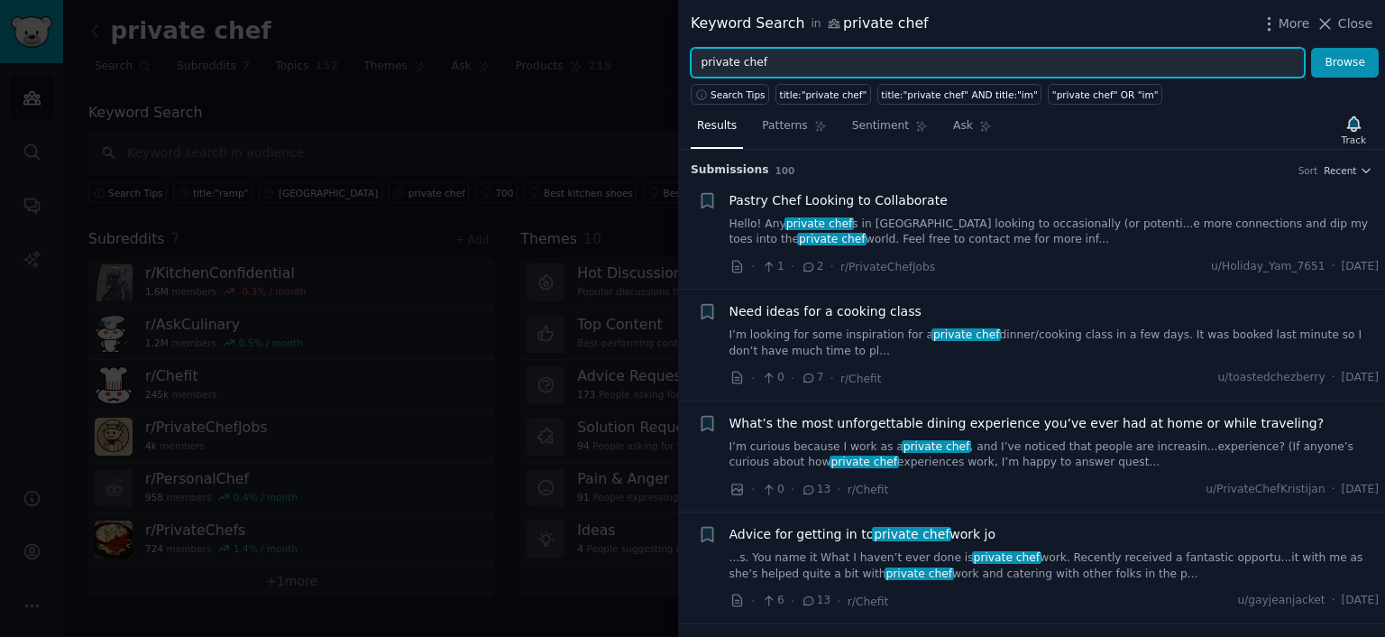
click at [768, 64] on input "private chef" at bounding box center [998, 63] width 614 height 31
click at [1311, 48] on button "Browse" at bounding box center [1345, 63] width 68 height 31
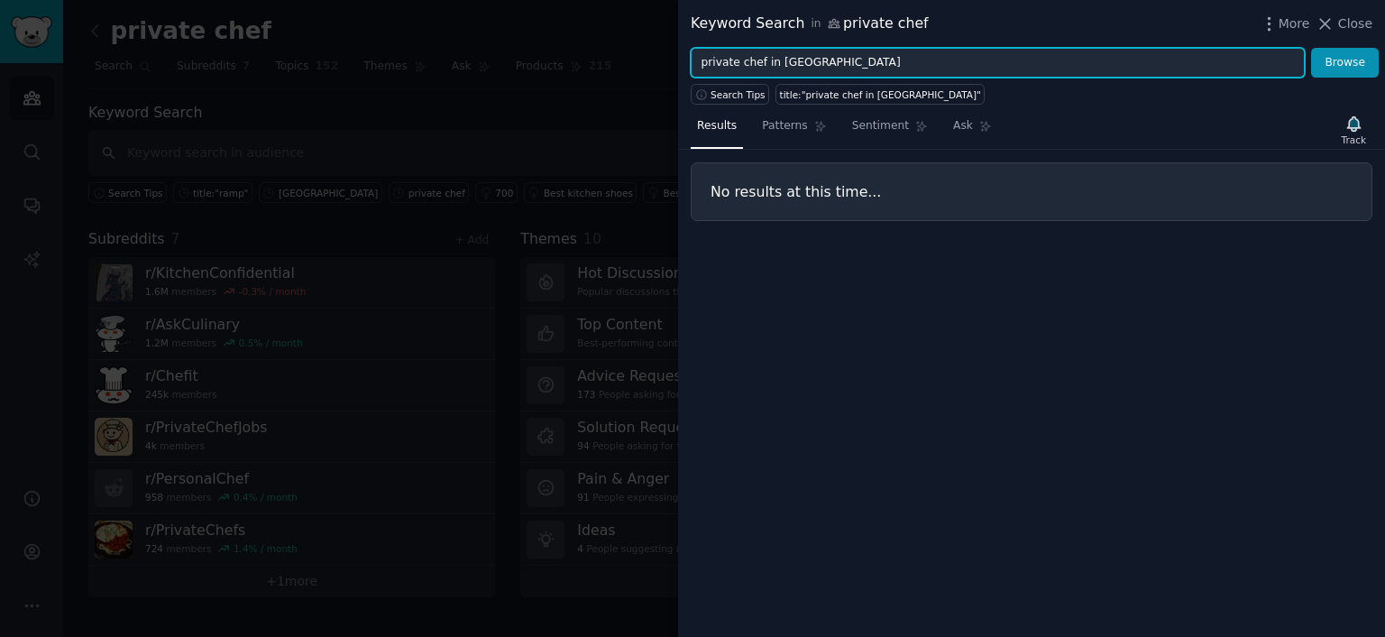
click at [765, 64] on input "private chef in [GEOGRAPHIC_DATA]" at bounding box center [998, 63] width 614 height 31
click at [1311, 48] on button "Browse" at bounding box center [1345, 63] width 68 height 31
type input "personal chef"
click at [1311, 48] on button "Browse" at bounding box center [1345, 63] width 68 height 31
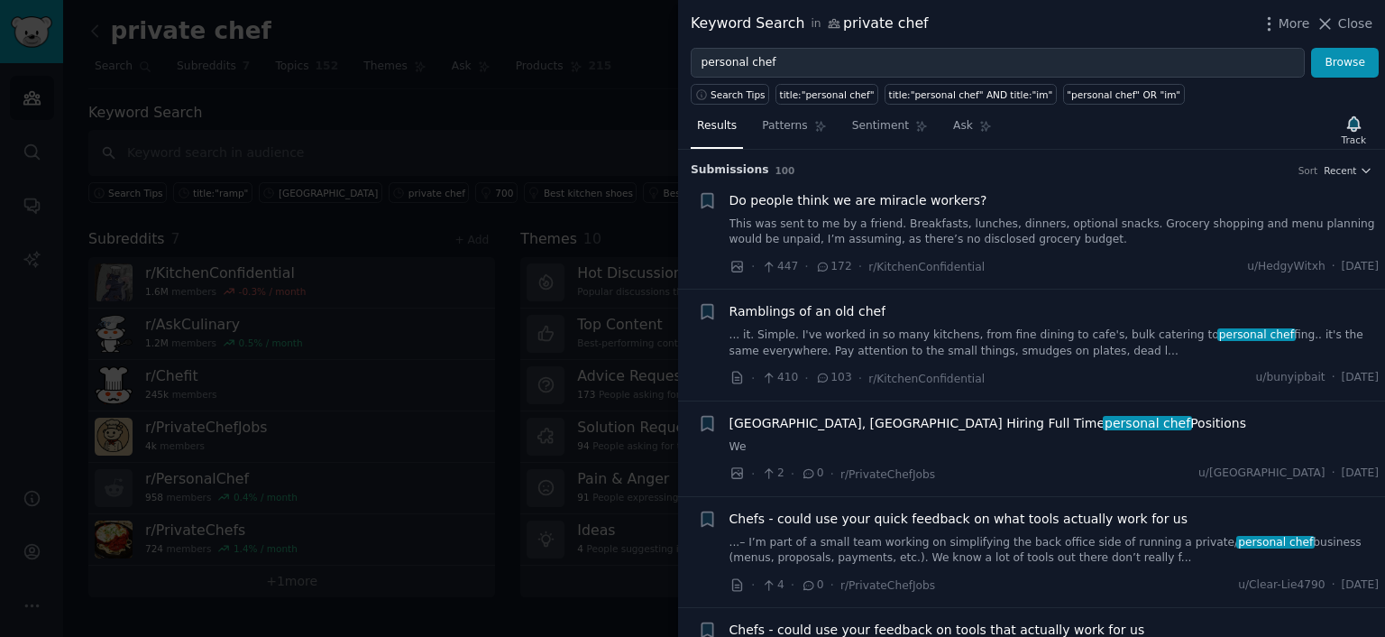
click at [1349, 25] on span "Close" at bounding box center [1355, 23] width 34 height 19
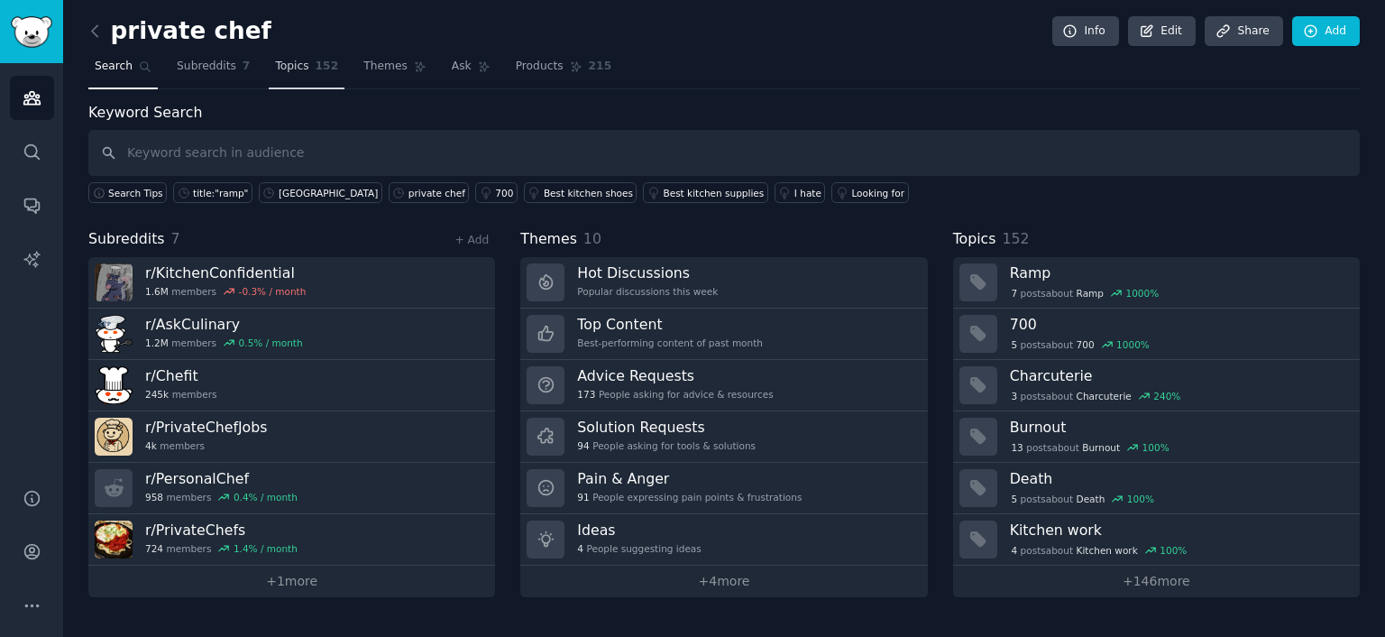
click at [284, 69] on span "Topics" at bounding box center [291, 67] width 33 height 16
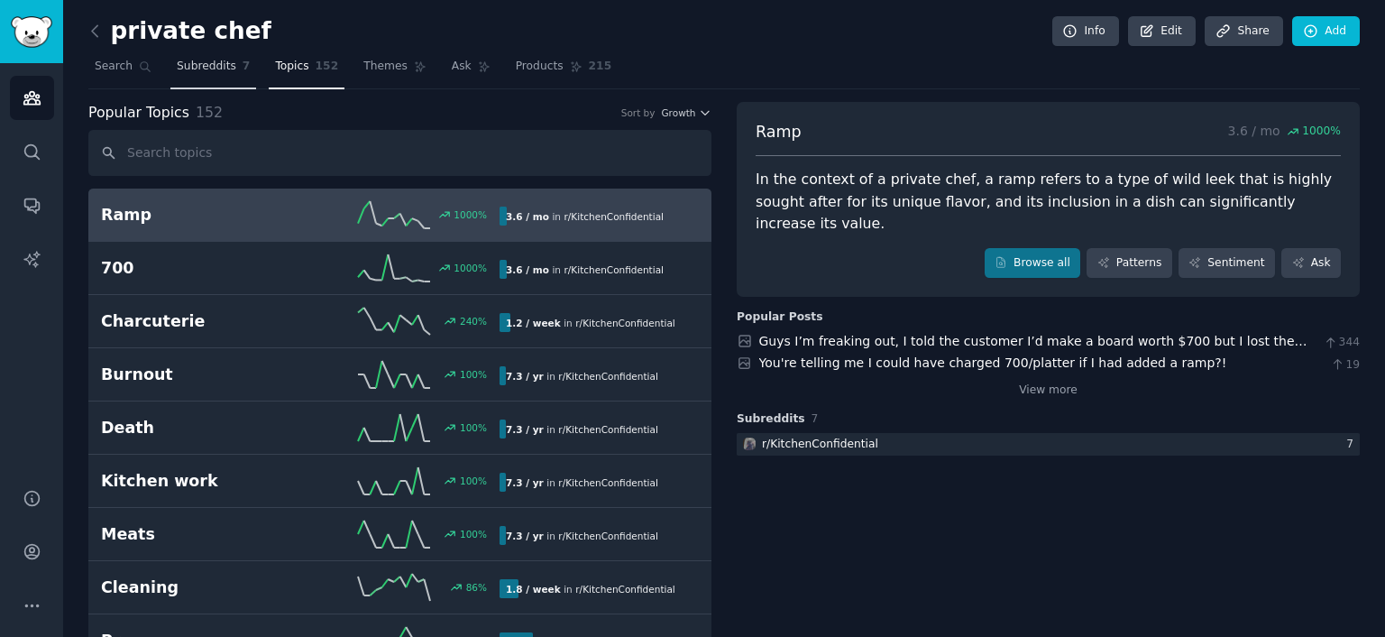
click at [195, 70] on span "Subreddits" at bounding box center [207, 67] width 60 height 16
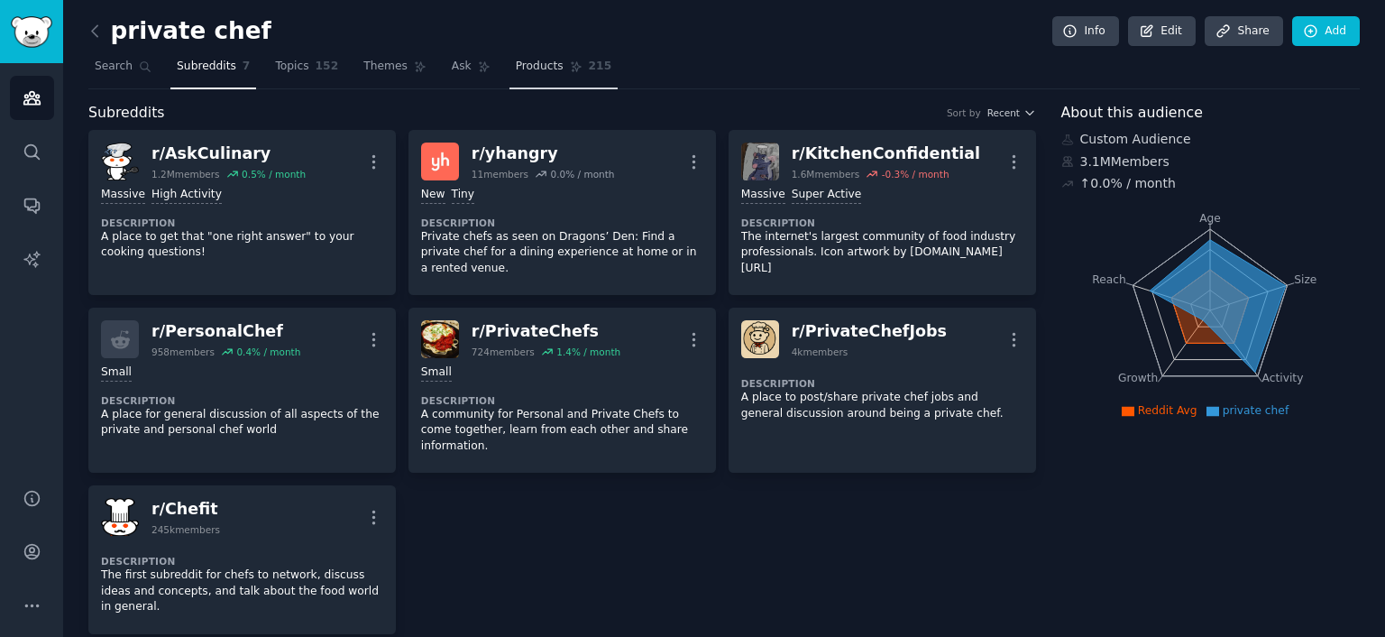
click at [589, 63] on span "215" at bounding box center [600, 67] width 23 height 16
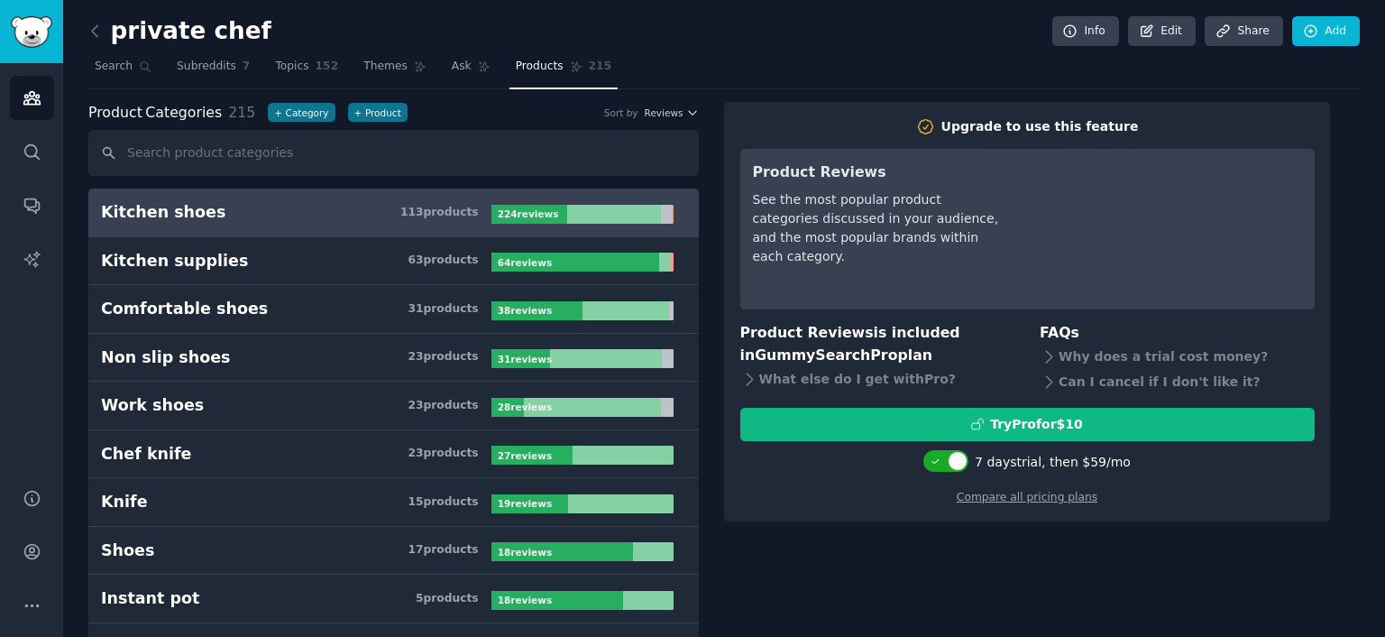
drag, startPoint x: 808, startPoint y: 547, endPoint x: 815, endPoint y: 568, distance: 22.0
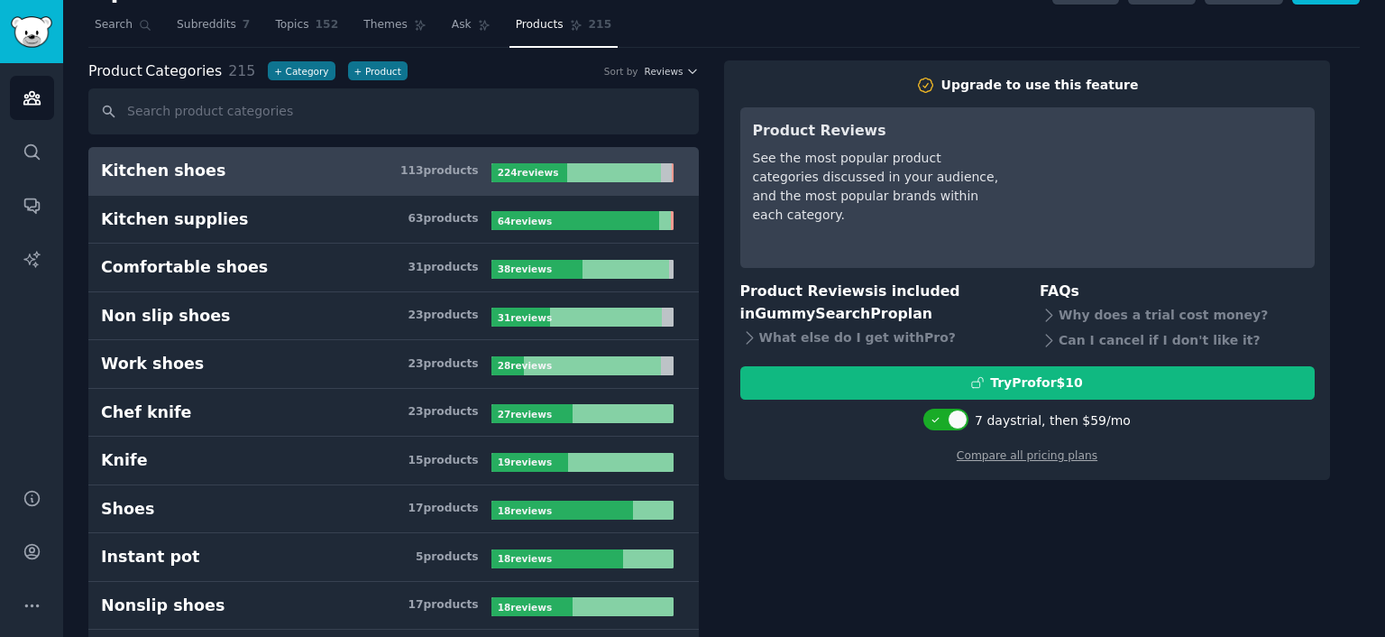
scroll to position [43, 0]
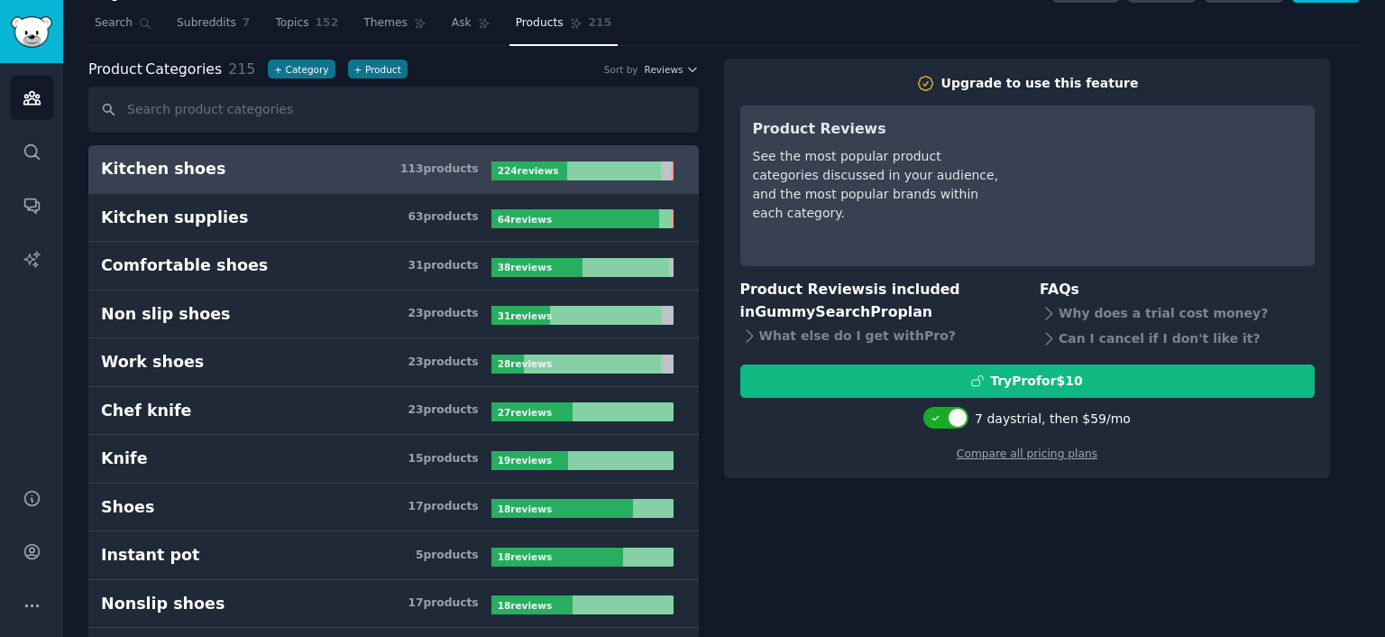
click at [374, 162] on h3 "Kitchen shoes 113 product s" at bounding box center [296, 169] width 391 height 23
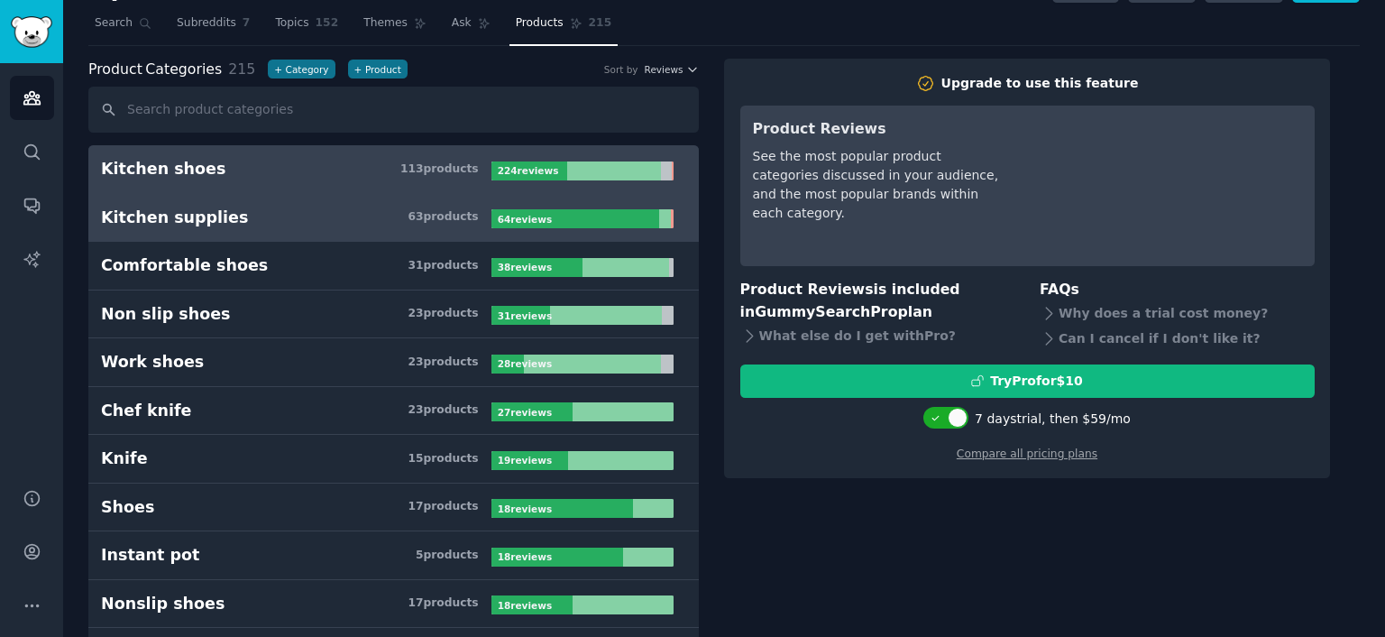
click at [260, 216] on h3 "Kitchen supplies 63 product s" at bounding box center [296, 218] width 391 height 23
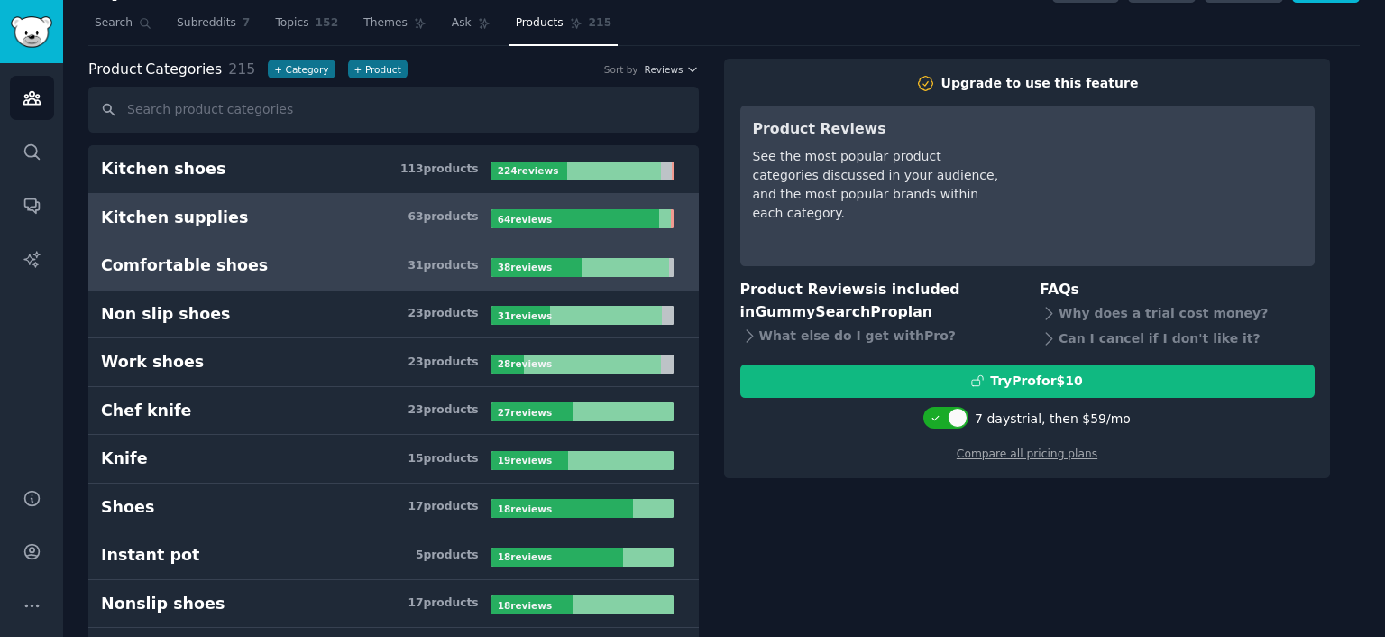
click at [312, 263] on h3 "Comfortable shoes 31 product s" at bounding box center [296, 265] width 391 height 23
click at [522, 214] on b "64 review s" at bounding box center [525, 219] width 54 height 11
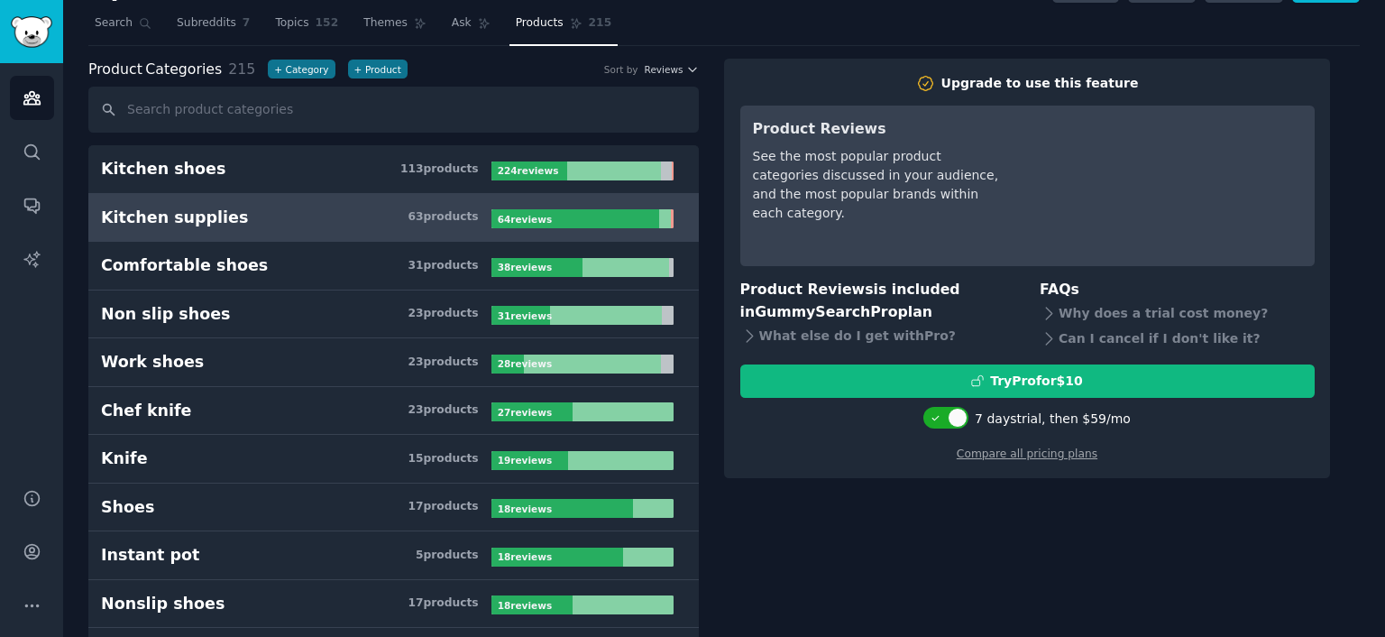
click at [522, 214] on b "64 review s" at bounding box center [525, 219] width 54 height 11
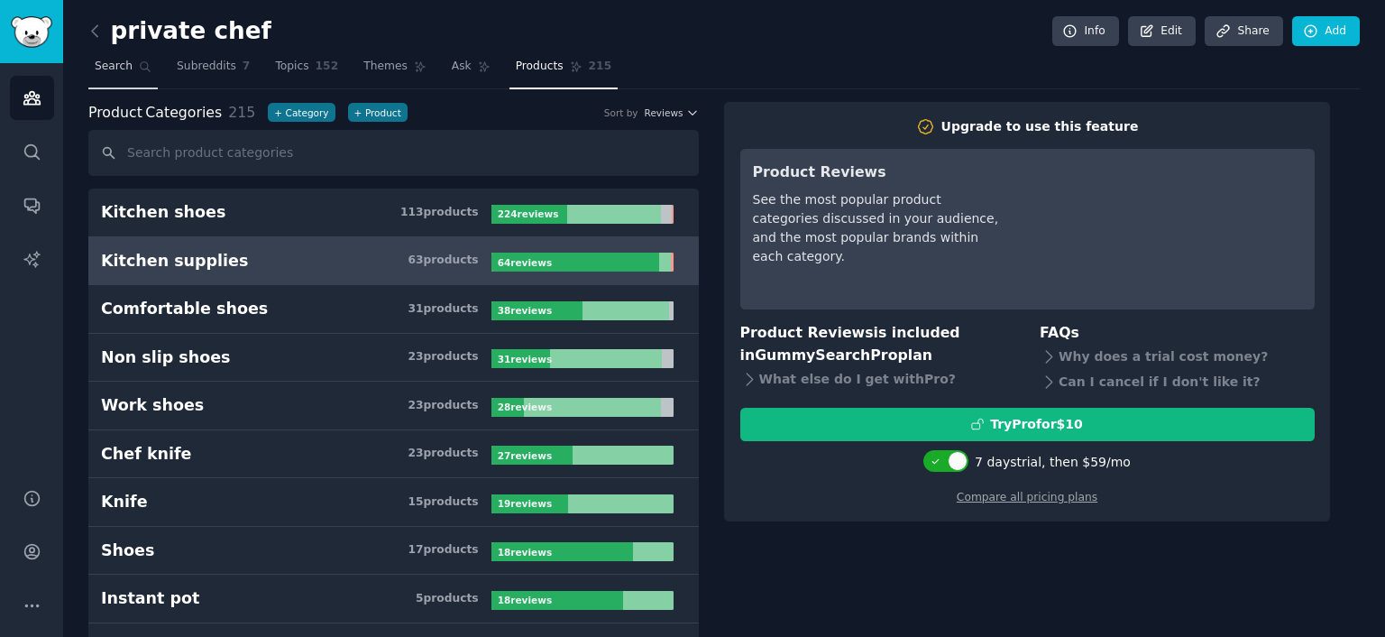
click at [119, 67] on span "Search" at bounding box center [114, 67] width 38 height 16
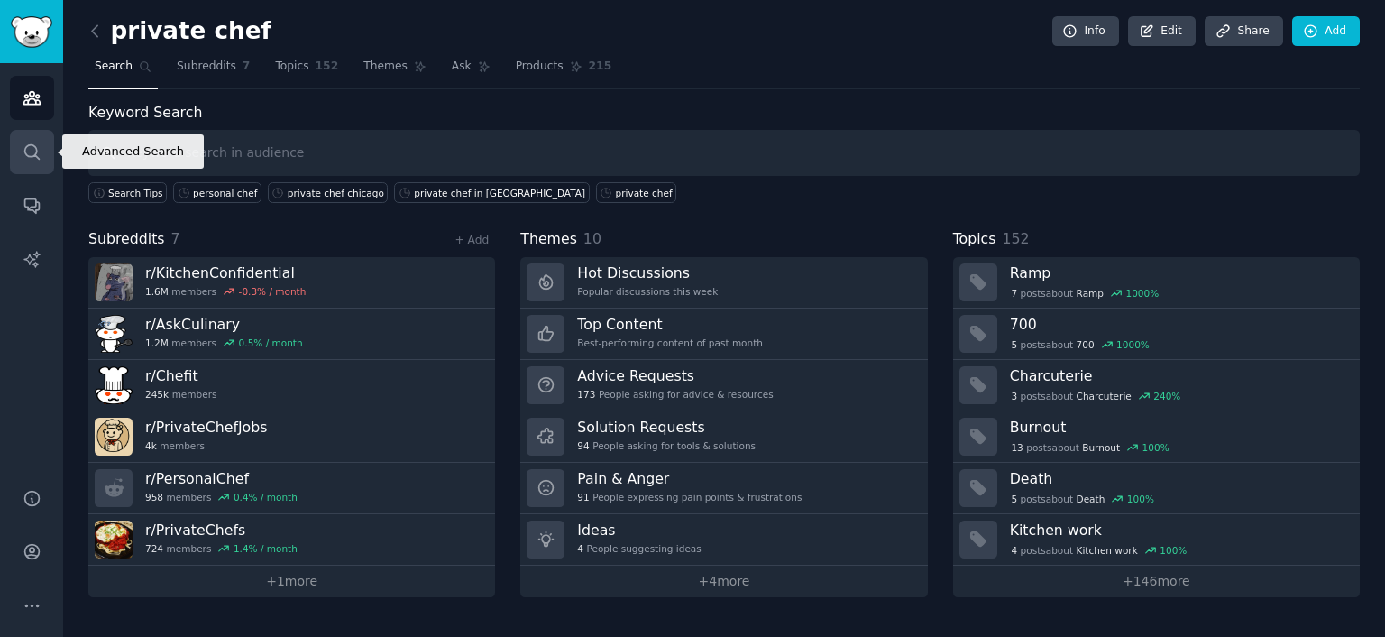
click at [36, 146] on icon "Sidebar" at bounding box center [32, 152] width 19 height 19
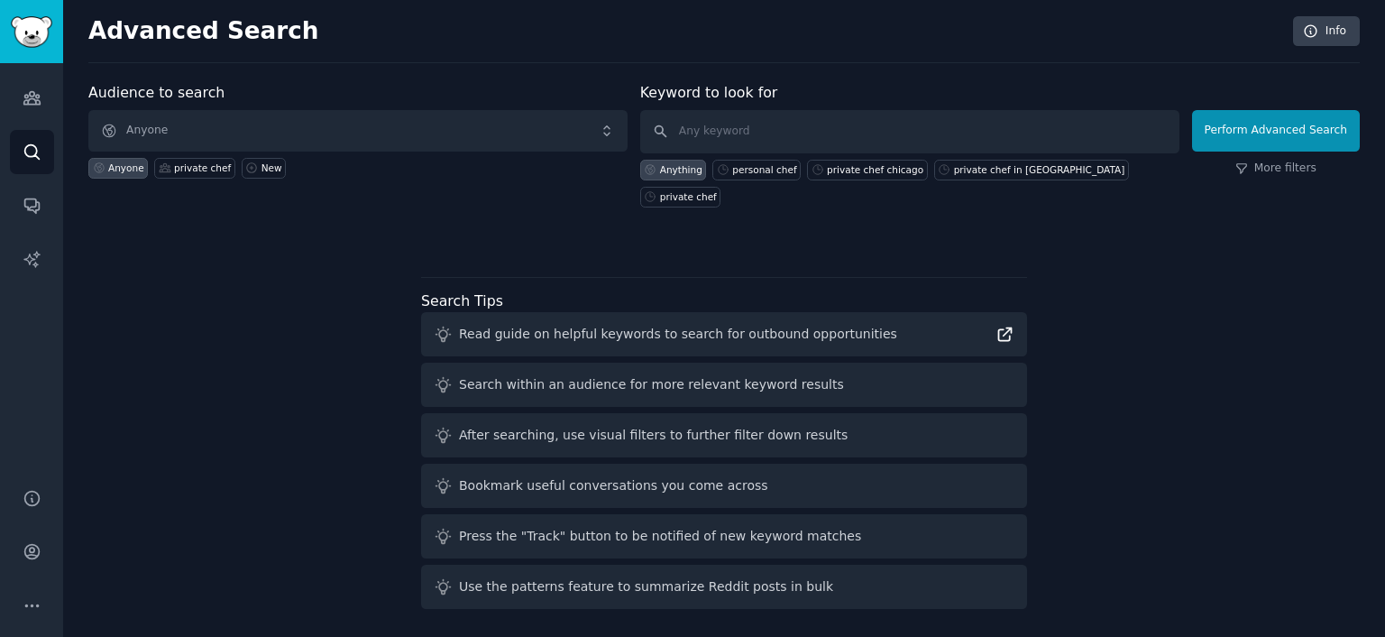
click at [1004, 325] on icon at bounding box center [1005, 334] width 19 height 19
click at [32, 95] on icon "Sidebar" at bounding box center [32, 97] width 19 height 19
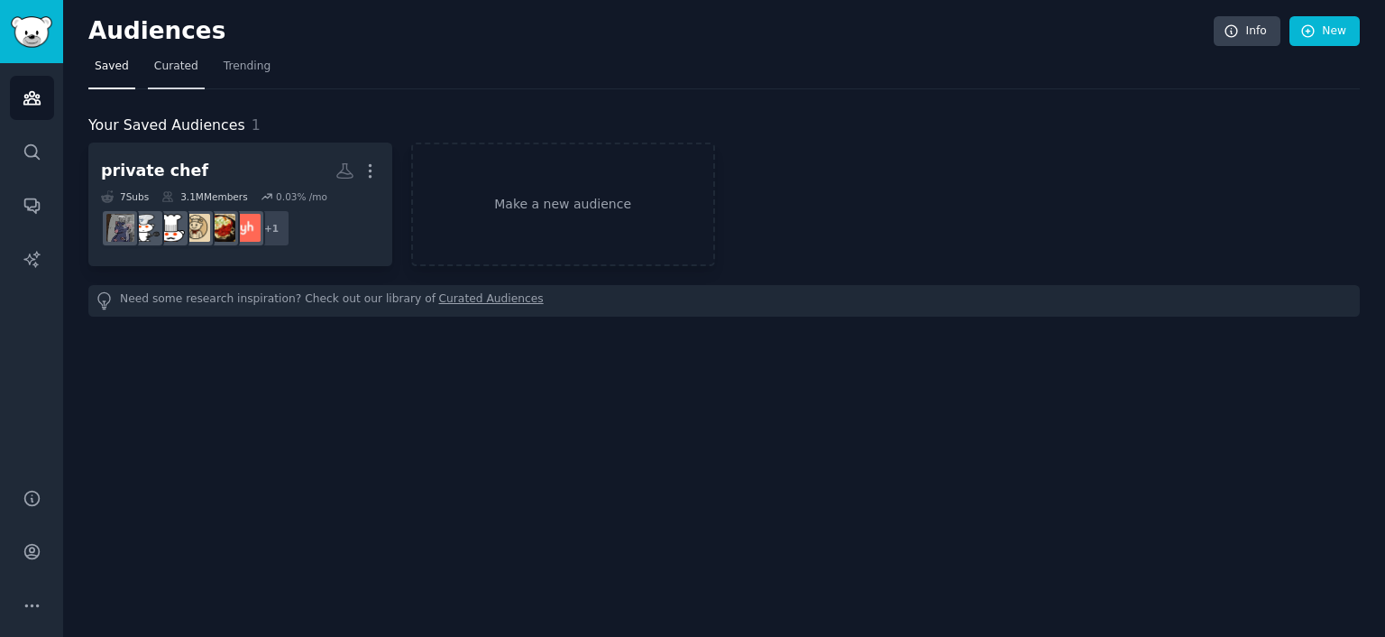
click at [180, 73] on span "Curated" at bounding box center [176, 67] width 44 height 16
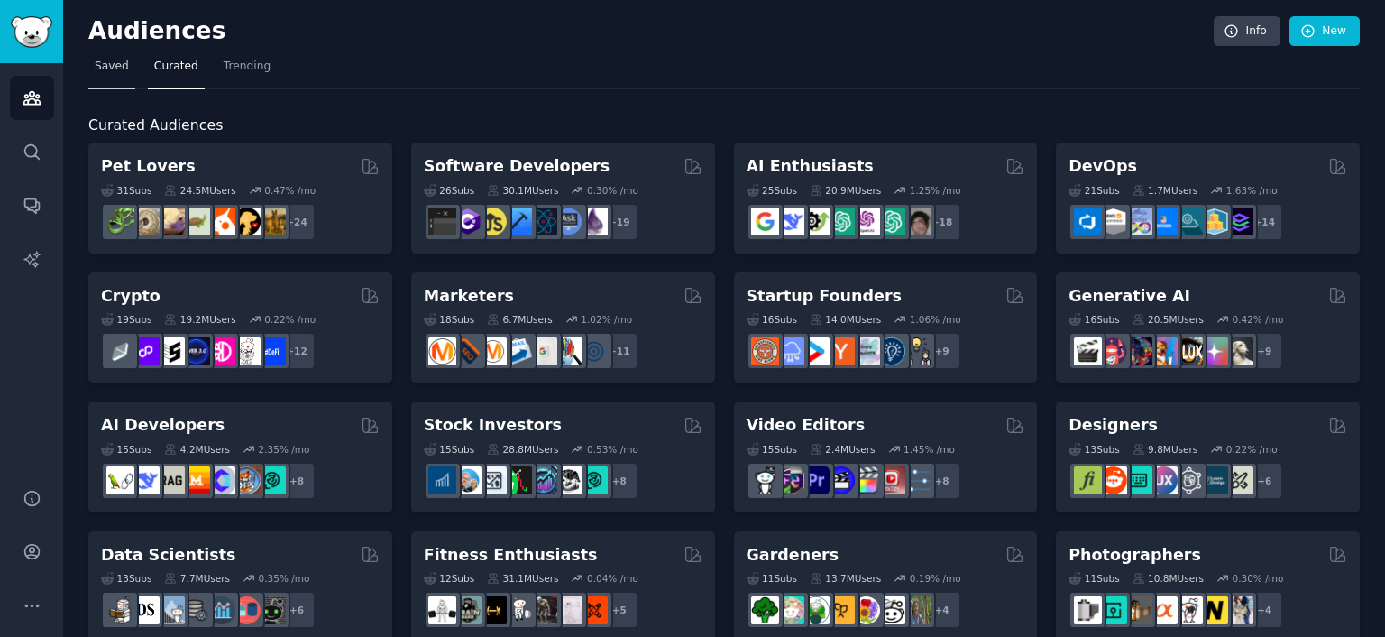
click at [104, 69] on span "Saved" at bounding box center [112, 67] width 34 height 16
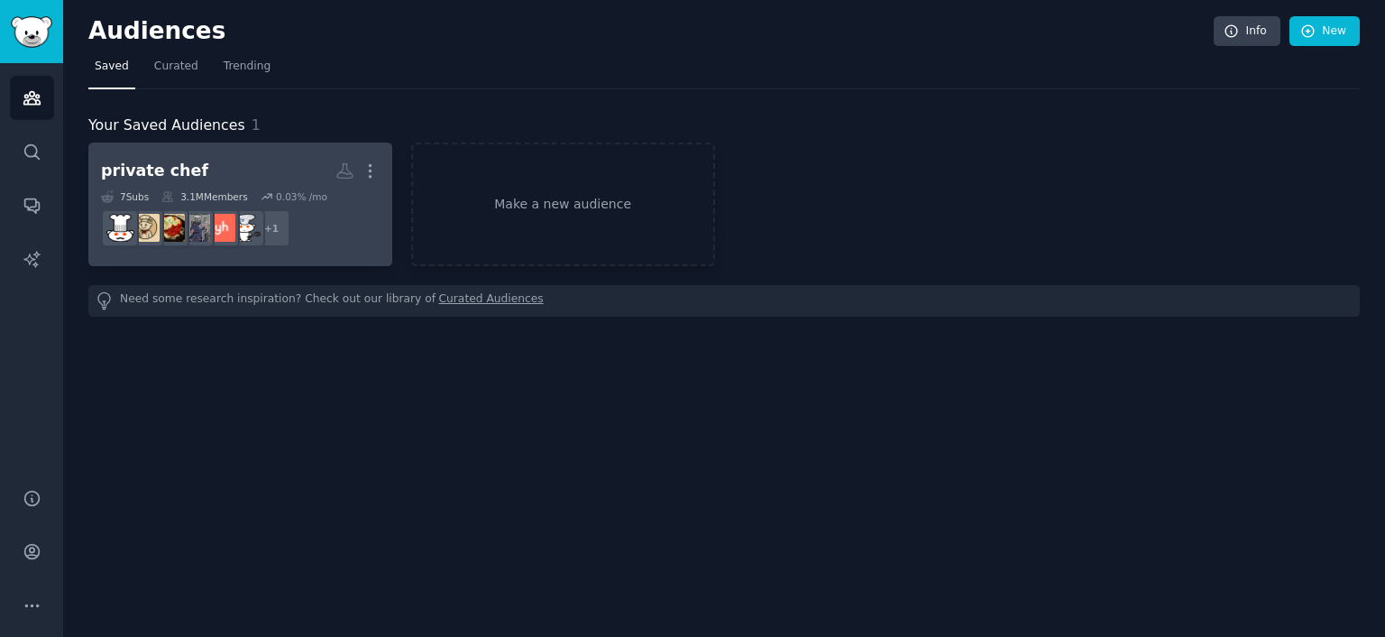
click at [195, 165] on h2 "private chef More" at bounding box center [240, 171] width 279 height 32
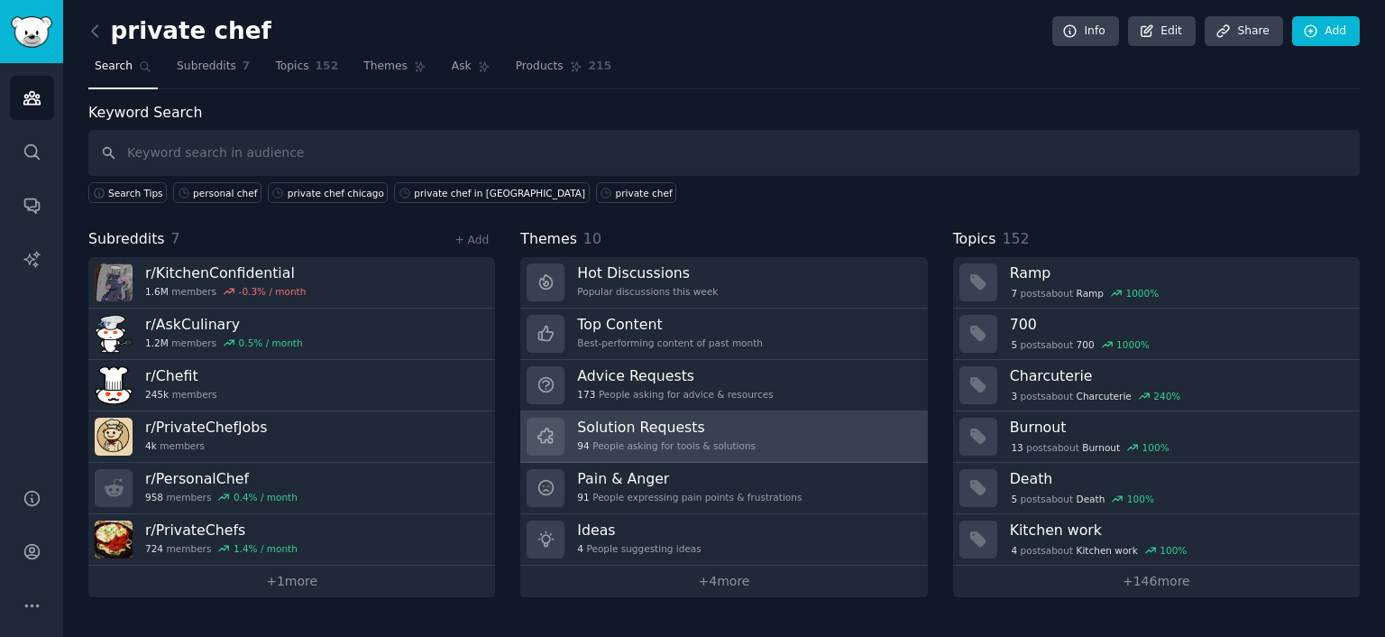
click at [653, 422] on h3 "Solution Requests" at bounding box center [666, 427] width 179 height 19
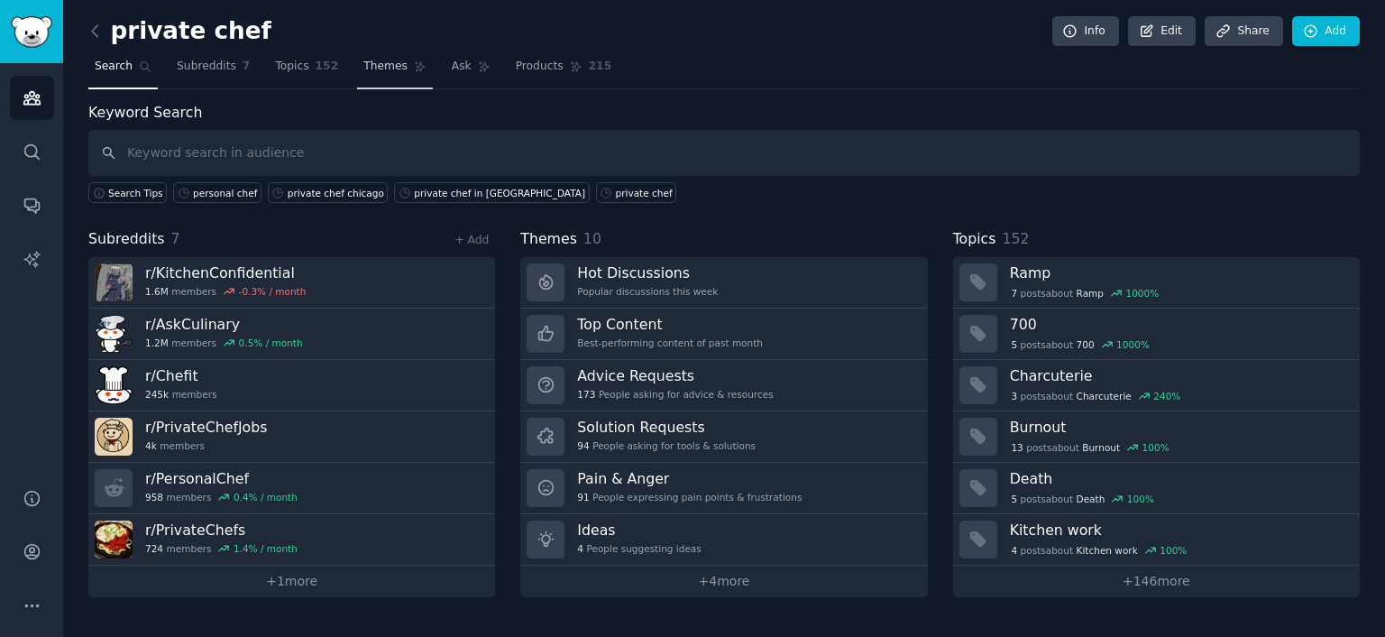
click at [365, 70] on span "Themes" at bounding box center [385, 67] width 44 height 16
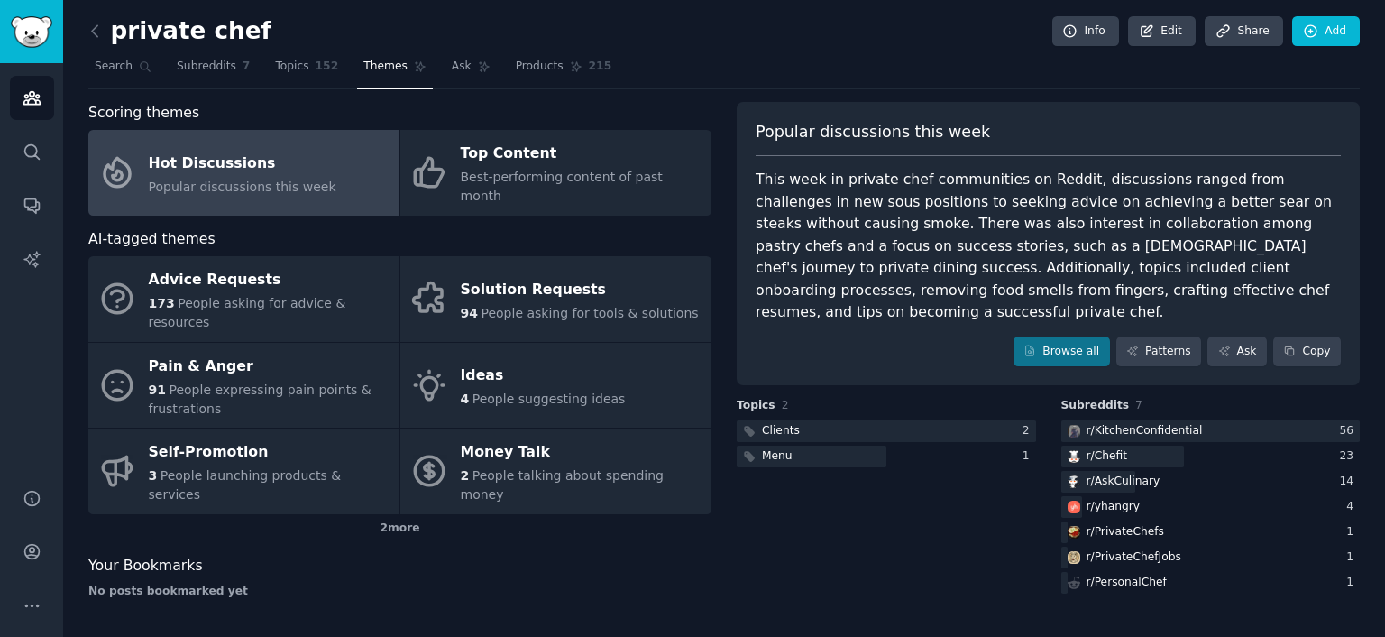
click at [534, 580] on div "private chef Info Edit Share Add Search Subreddits 7 Topics 152 Themes Ask Prod…" at bounding box center [724, 318] width 1322 height 637
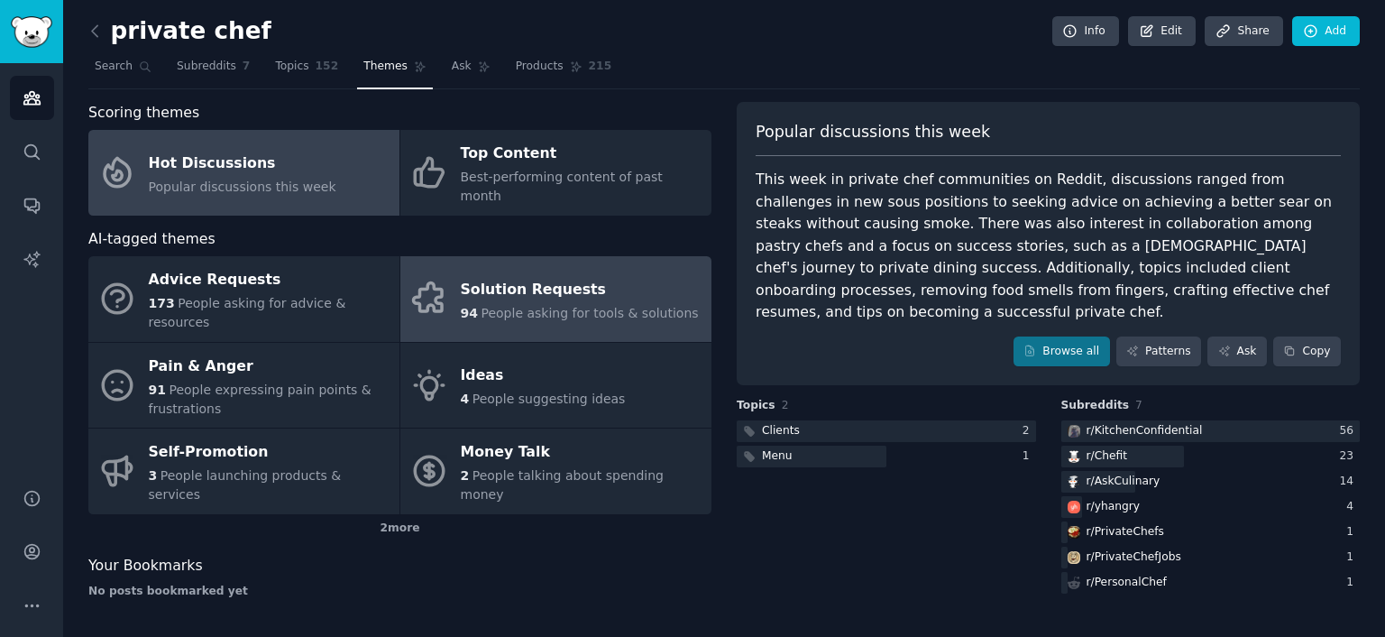
click at [464, 306] on span "94" at bounding box center [469, 313] width 17 height 14
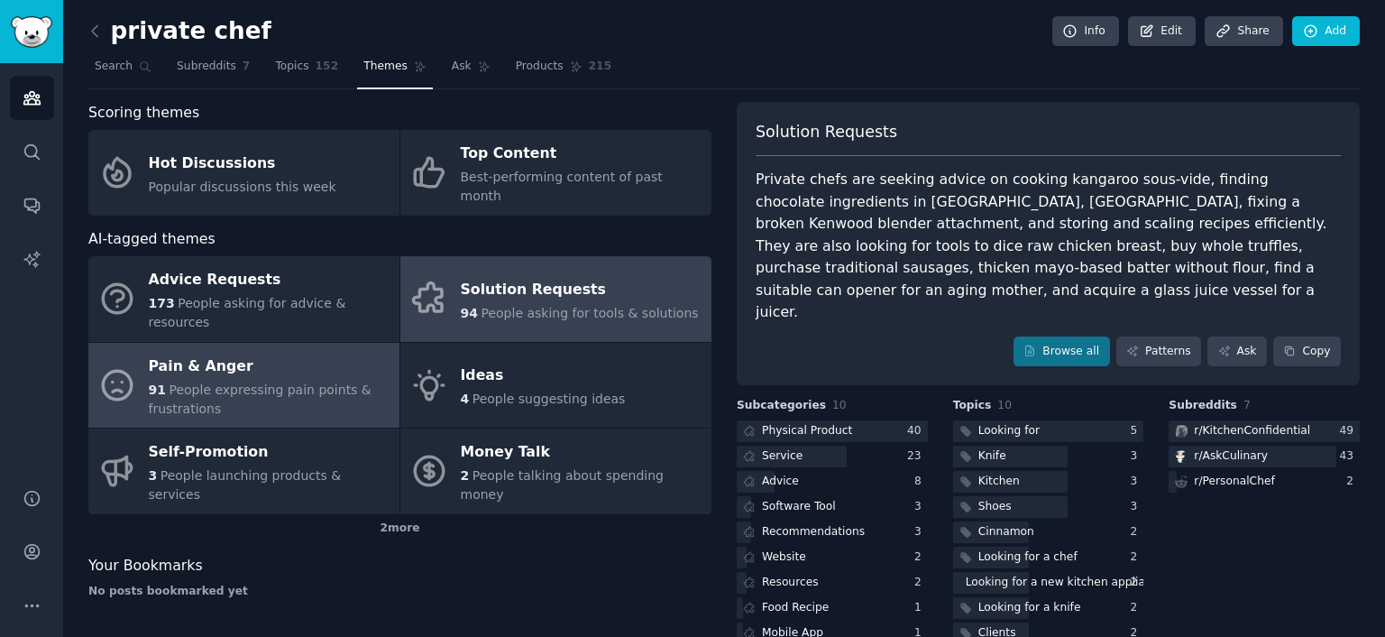
click at [231, 352] on div "Pain & Anger" at bounding box center [270, 366] width 242 height 29
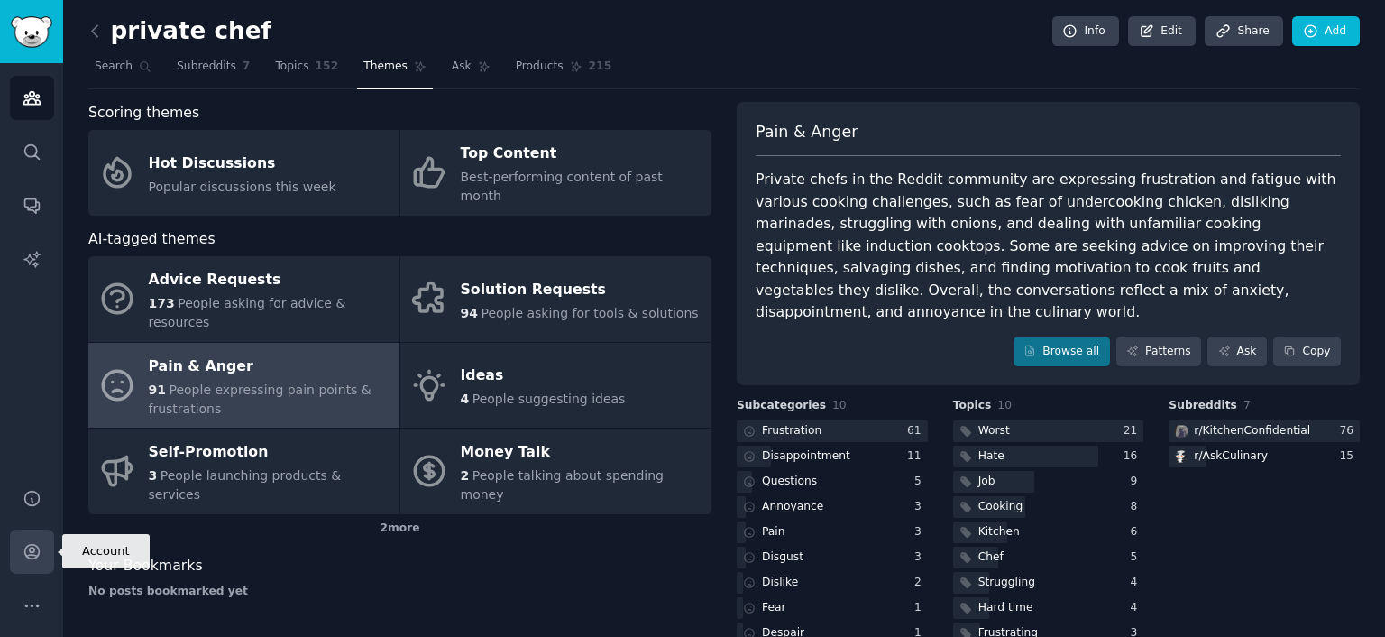
click at [39, 540] on link "Account" at bounding box center [32, 551] width 44 height 44
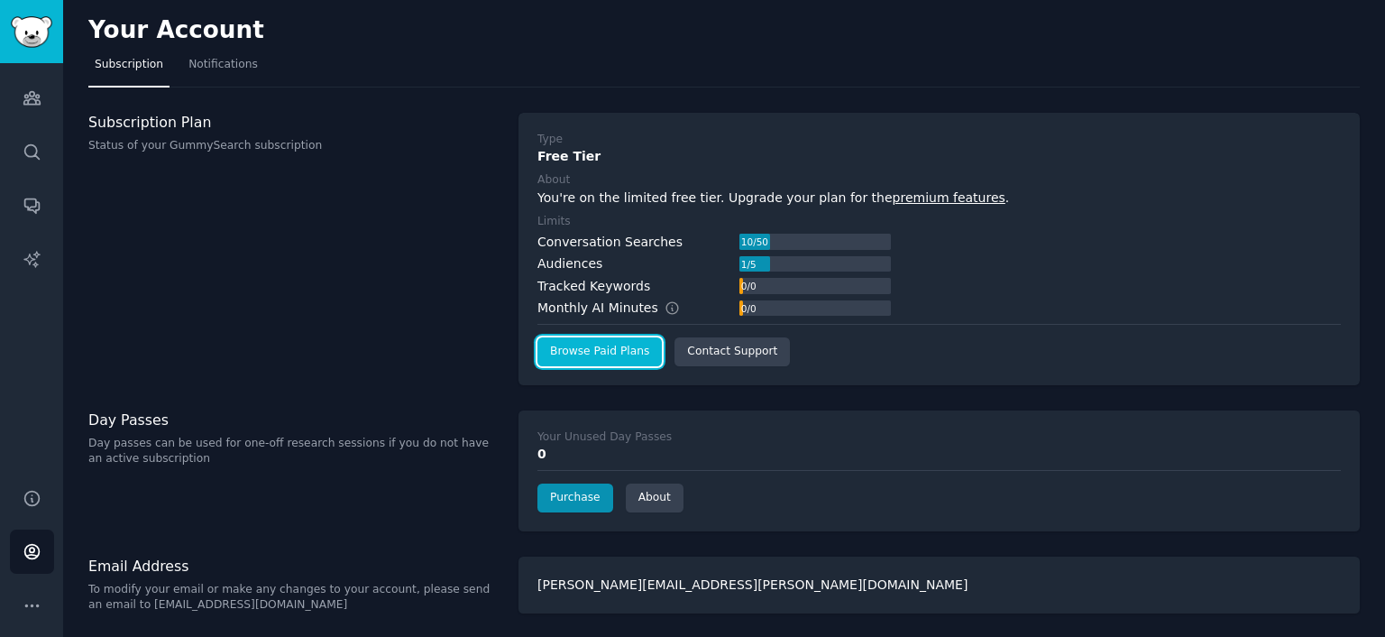
click at [580, 353] on link "Browse Paid Plans" at bounding box center [600, 351] width 124 height 29
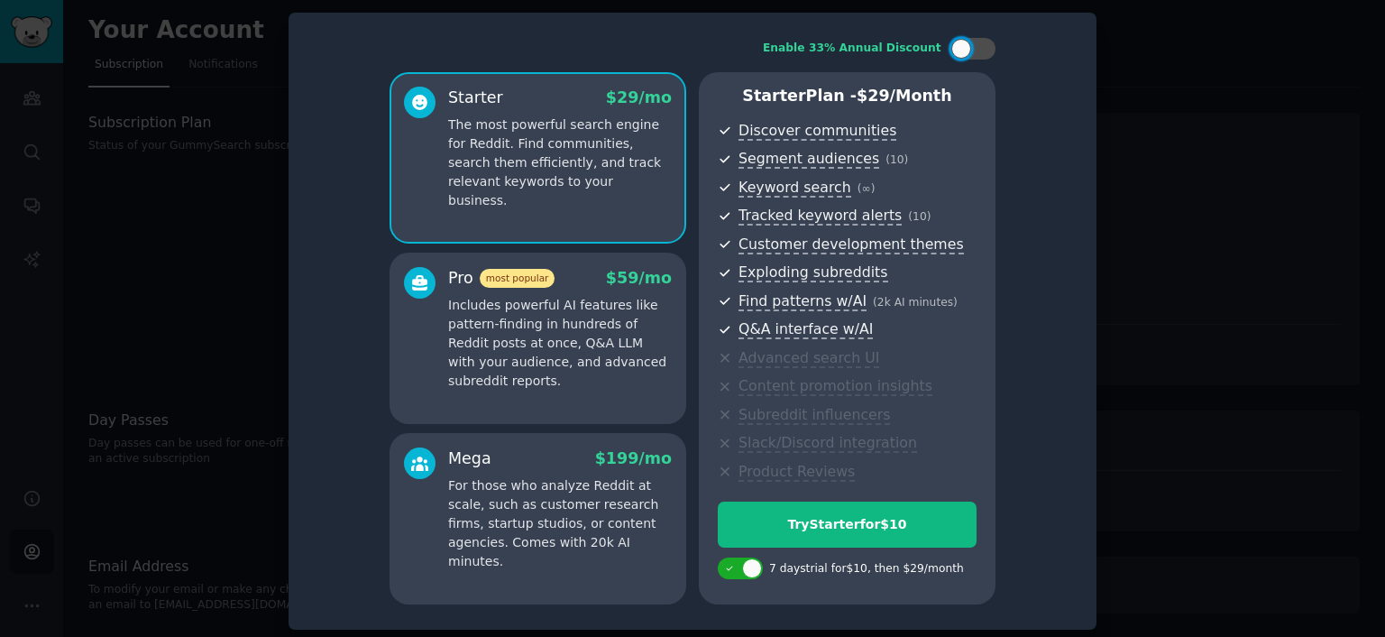
click at [469, 350] on p "Includes powerful AI features like pattern-finding in hundreds of Reddit posts …" at bounding box center [560, 343] width 224 height 95
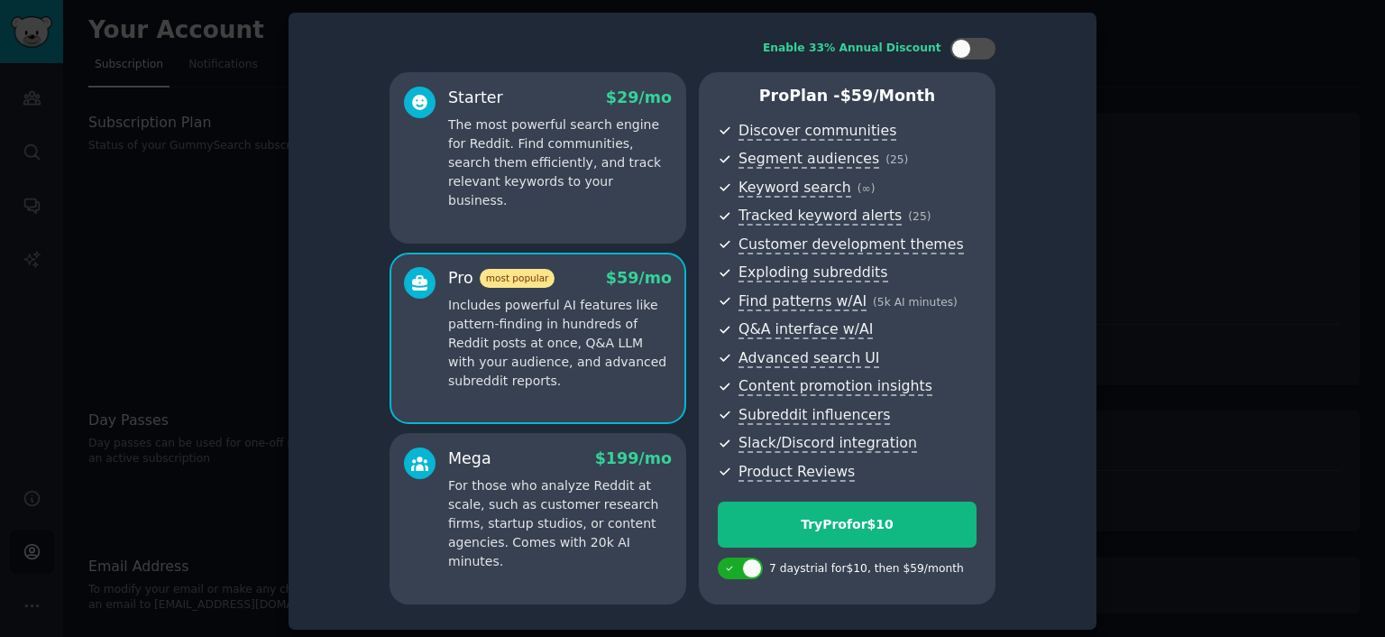
click at [494, 216] on div "Starter $ 29 /mo The most powerful search engine for Reddit. Find communities, …" at bounding box center [538, 157] width 297 height 171
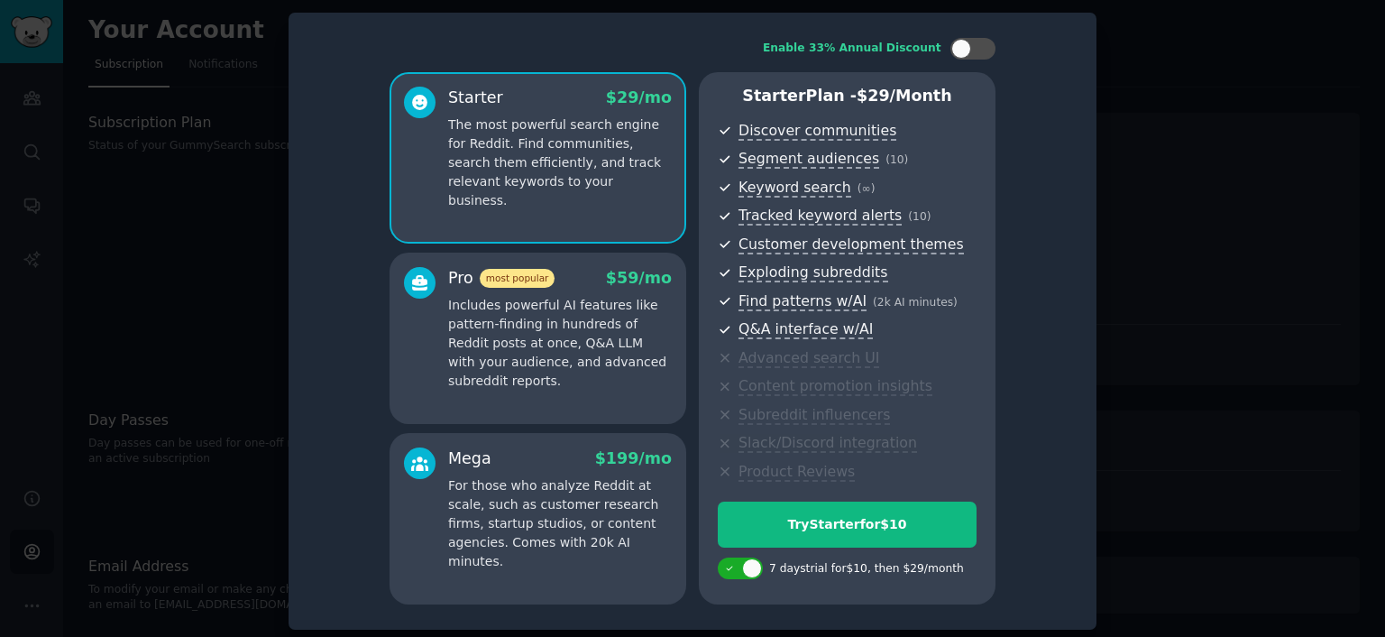
click at [456, 326] on p "Includes powerful AI features like pattern-finding in hundreds of Reddit posts …" at bounding box center [560, 343] width 224 height 95
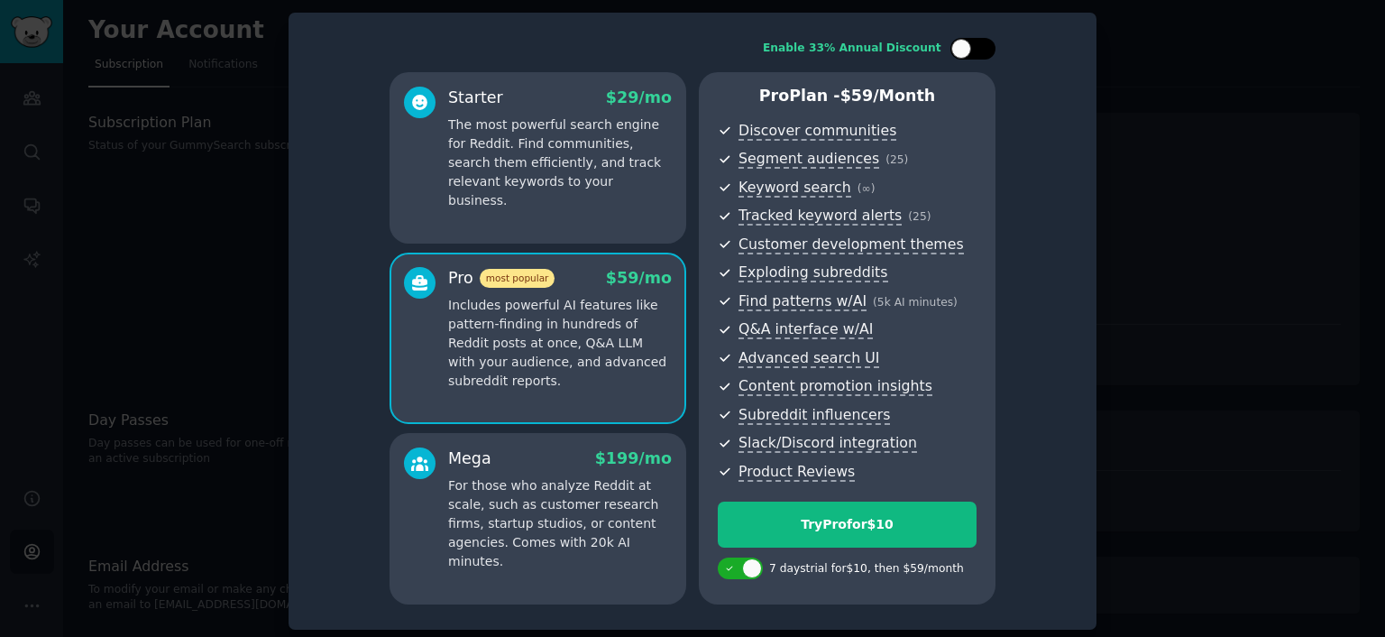
click at [955, 48] on div at bounding box center [962, 49] width 20 height 20
checkbox input "true"
click at [556, 185] on p "The most powerful search engine for Reddit. Find communities, search them effic…" at bounding box center [560, 162] width 224 height 95
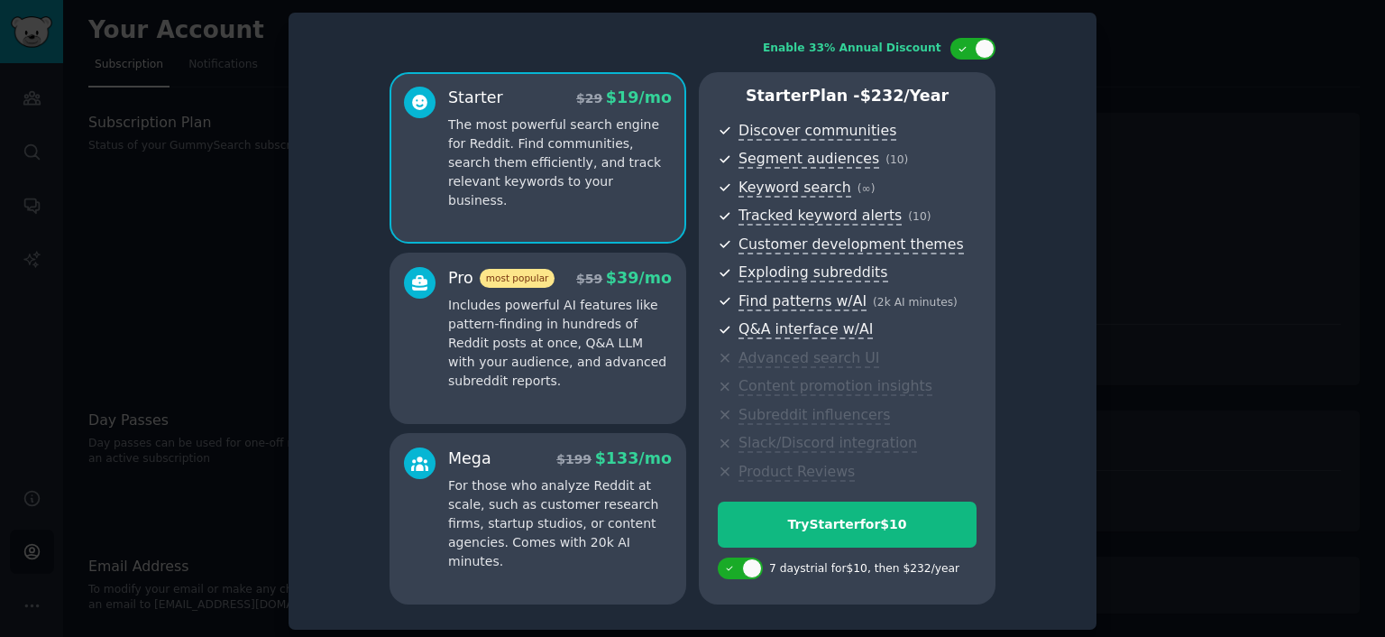
click at [566, 342] on p "Includes powerful AI features like pattern-finding in hundreds of Reddit posts …" at bounding box center [560, 343] width 224 height 95
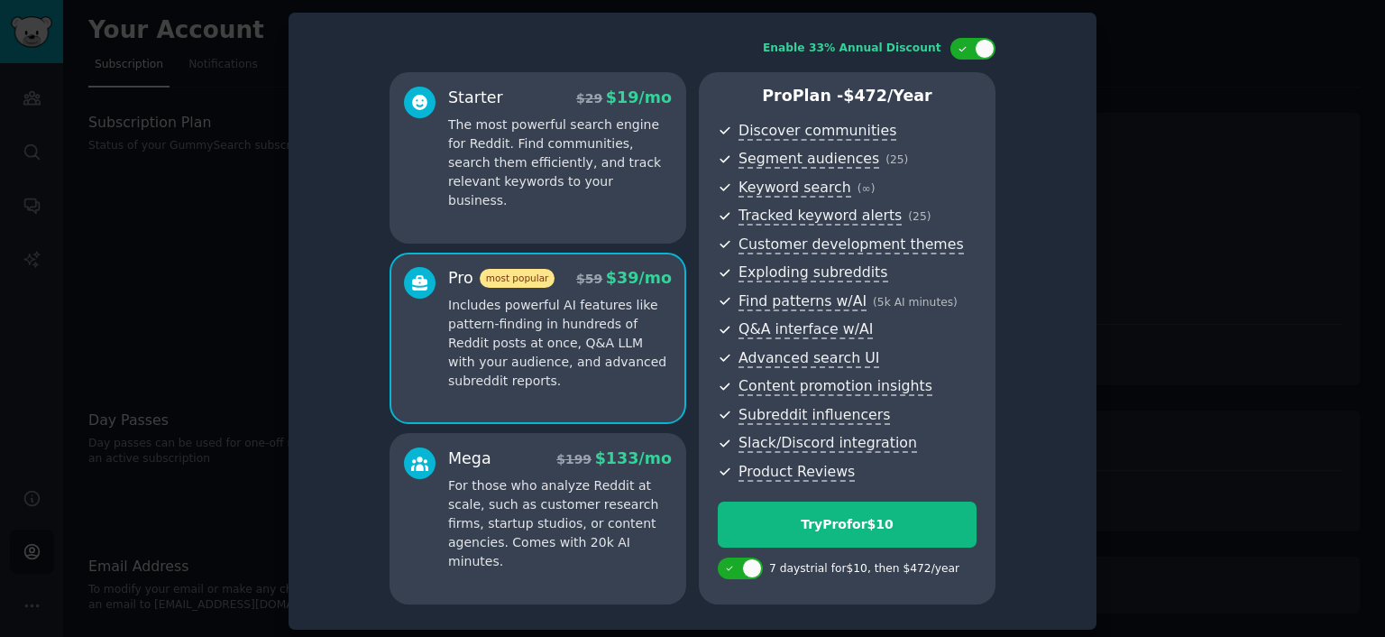
click at [1129, 378] on div at bounding box center [692, 318] width 1385 height 637
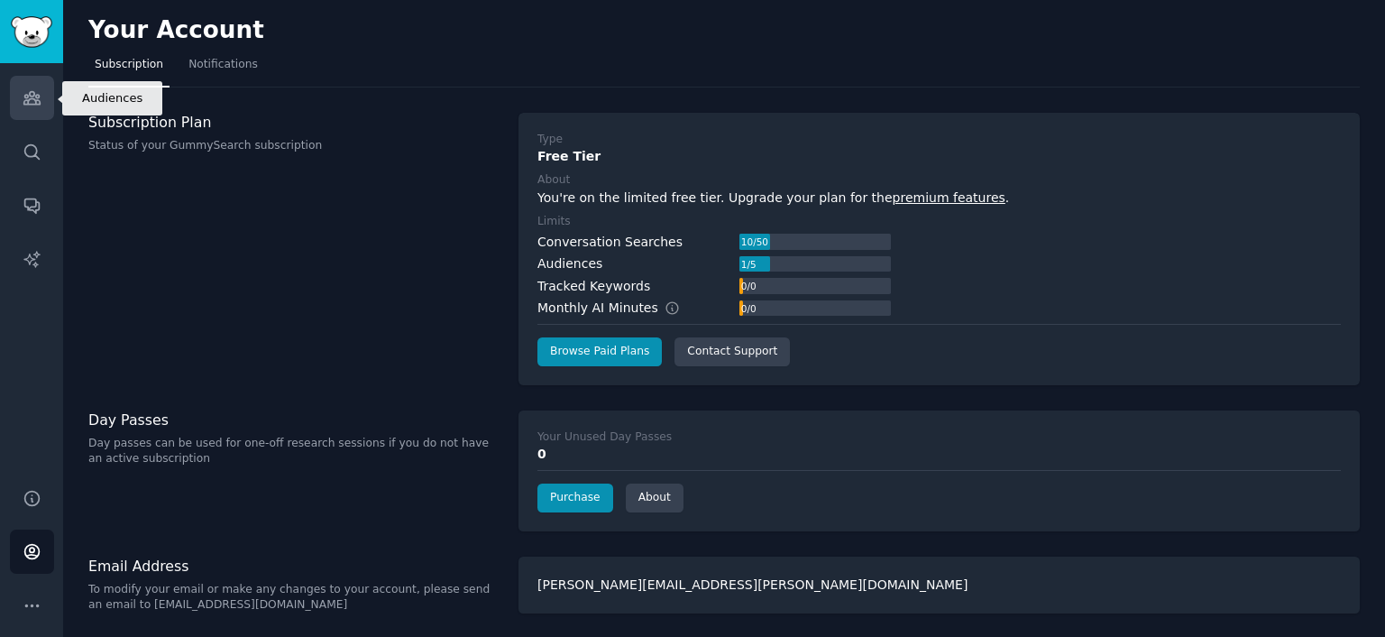
click at [20, 91] on link "Audiences" at bounding box center [32, 98] width 44 height 44
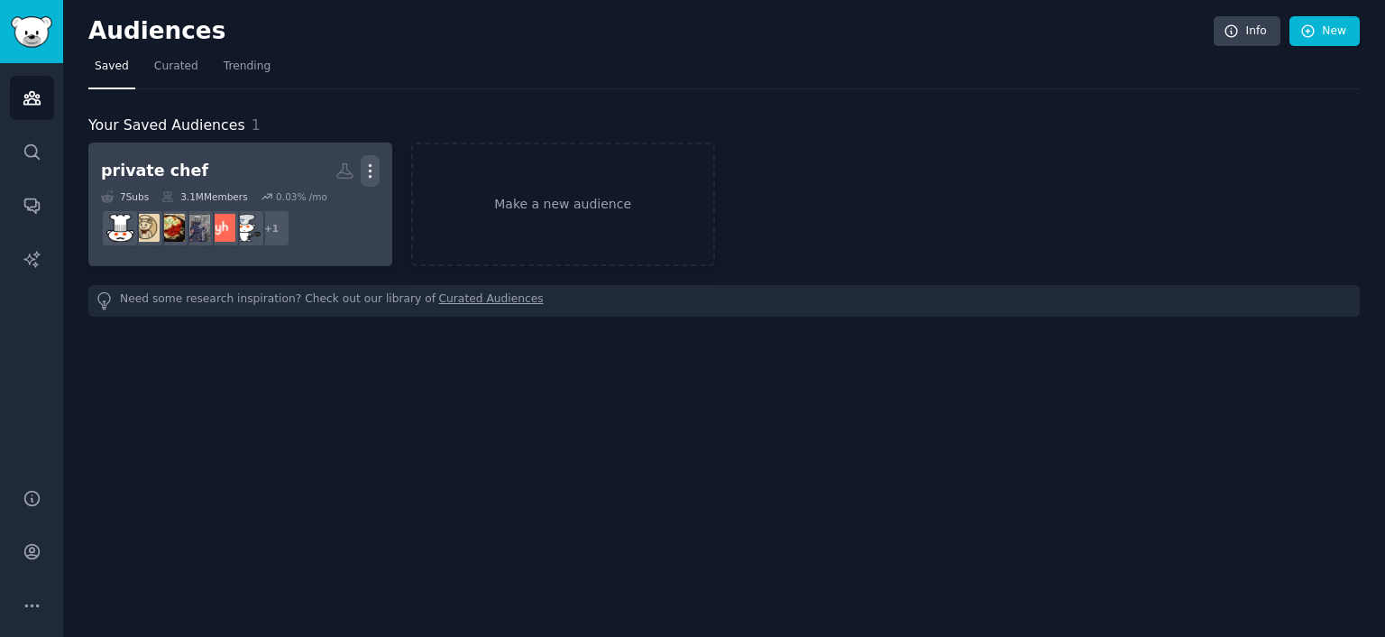
click at [369, 171] on icon "button" at bounding box center [370, 170] width 19 height 19
click at [305, 174] on p "View" at bounding box center [315, 177] width 30 height 19
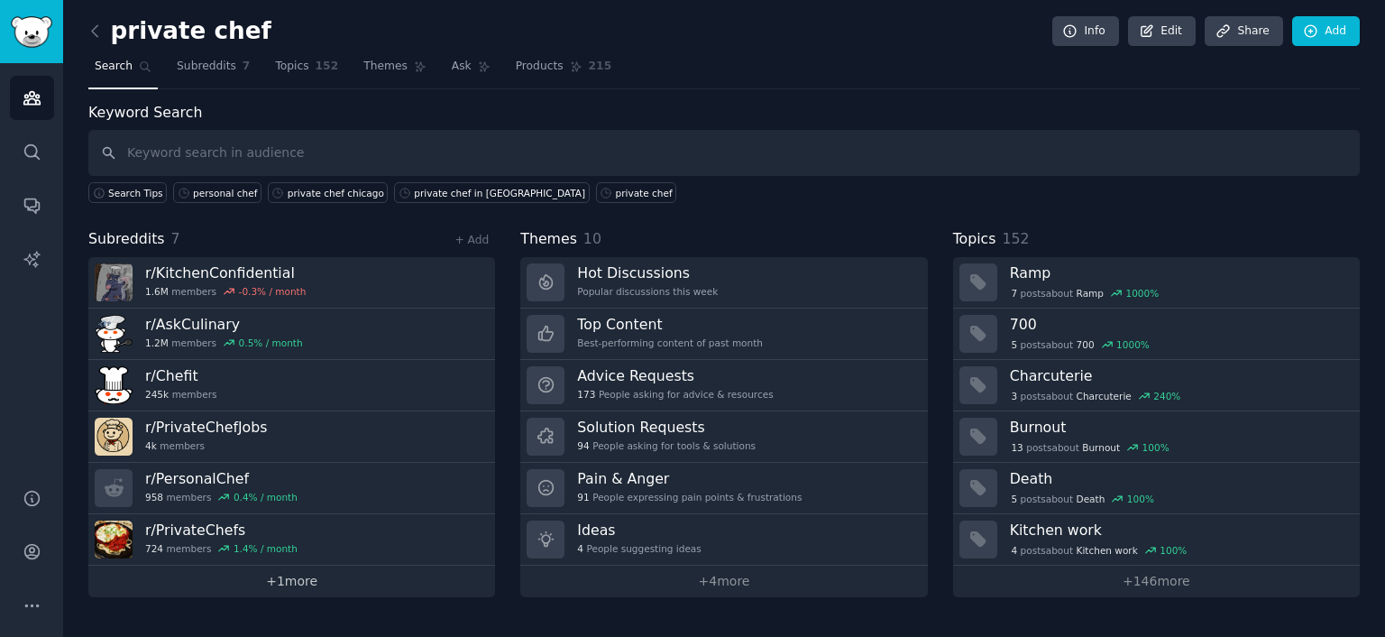
click at [278, 576] on link "+ 1 more" at bounding box center [291, 581] width 407 height 32
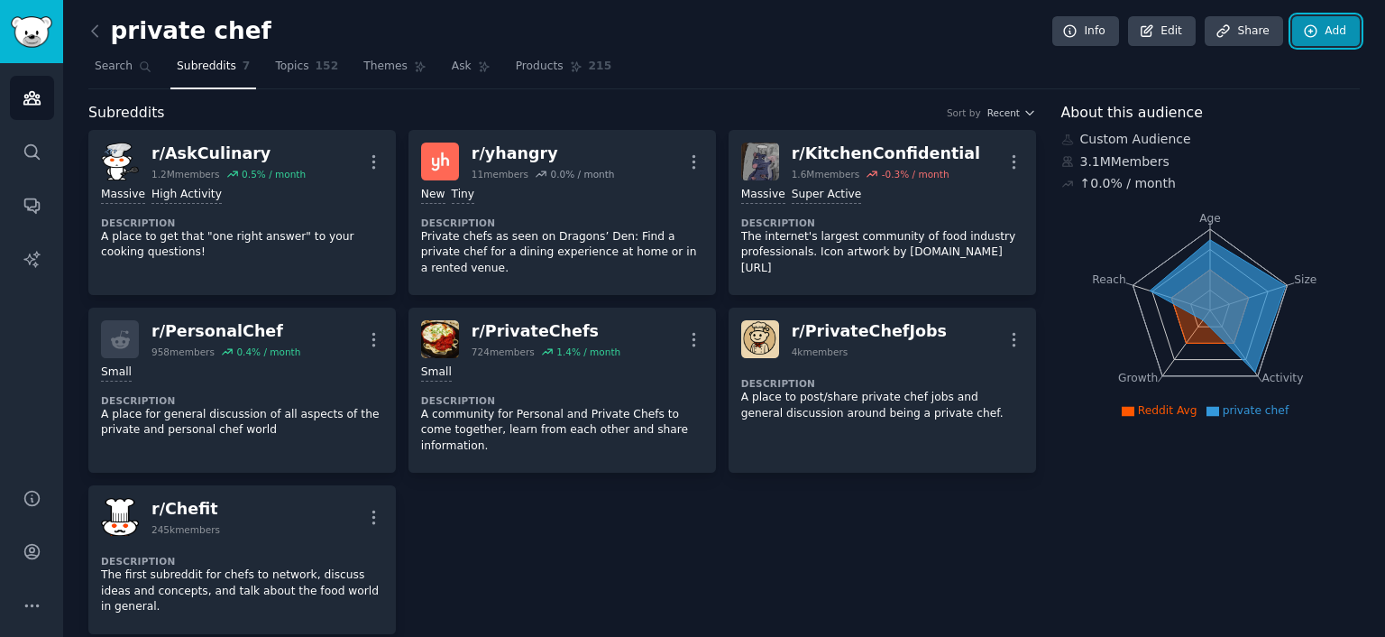
click at [1310, 29] on icon at bounding box center [1311, 31] width 16 height 16
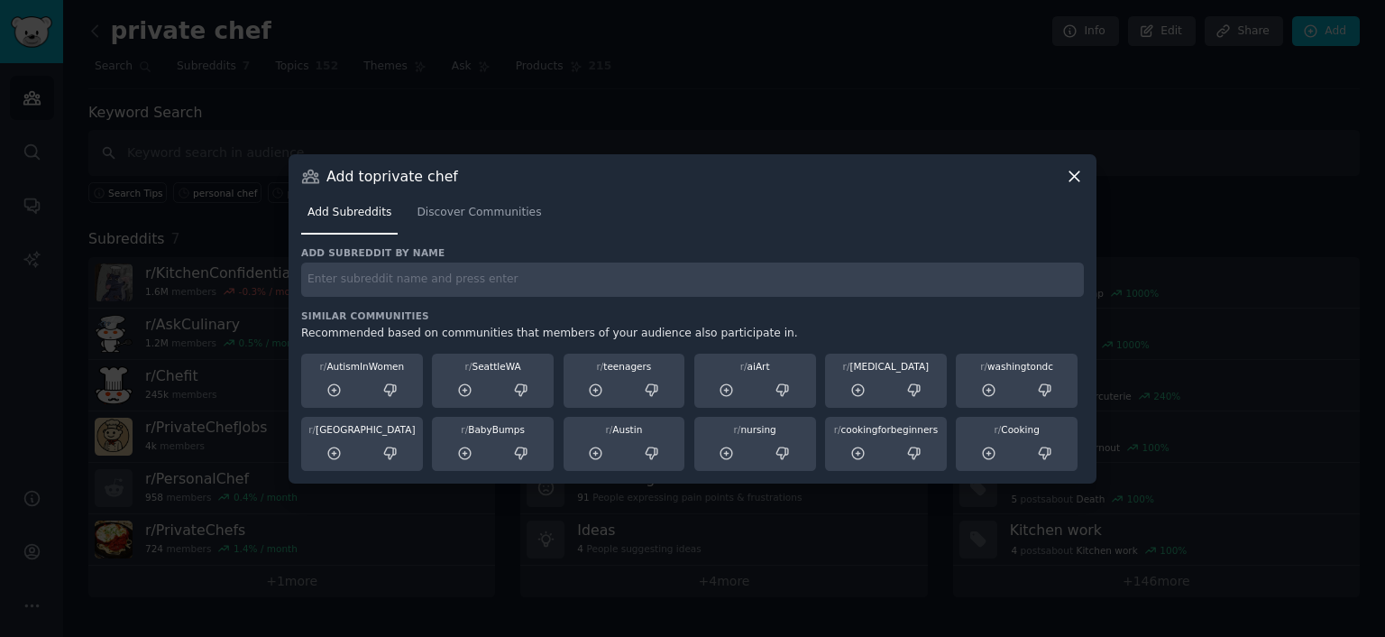
click at [355, 289] on input "text" at bounding box center [692, 279] width 783 height 35
paste input "PrivateChefsWorldwide"
type input "PrivateChefsWorldwide"
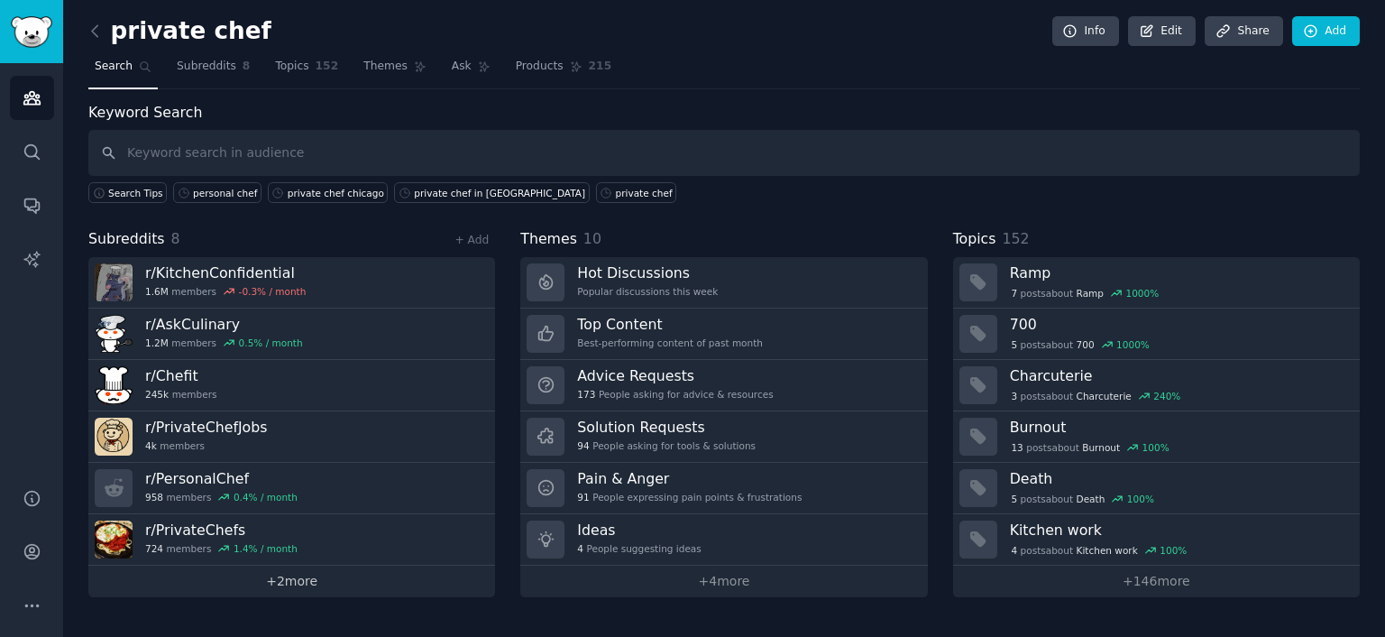
click at [328, 580] on link "+ 2 more" at bounding box center [291, 581] width 407 height 32
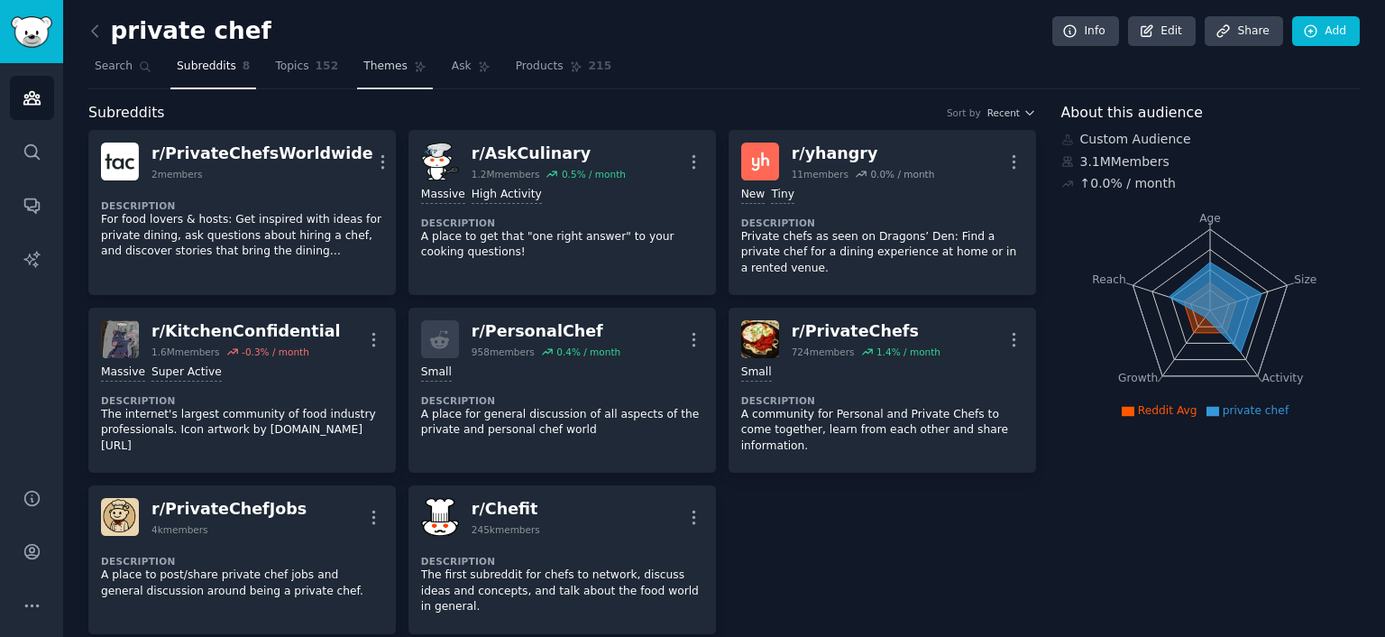
click at [363, 63] on span "Themes" at bounding box center [385, 67] width 44 height 16
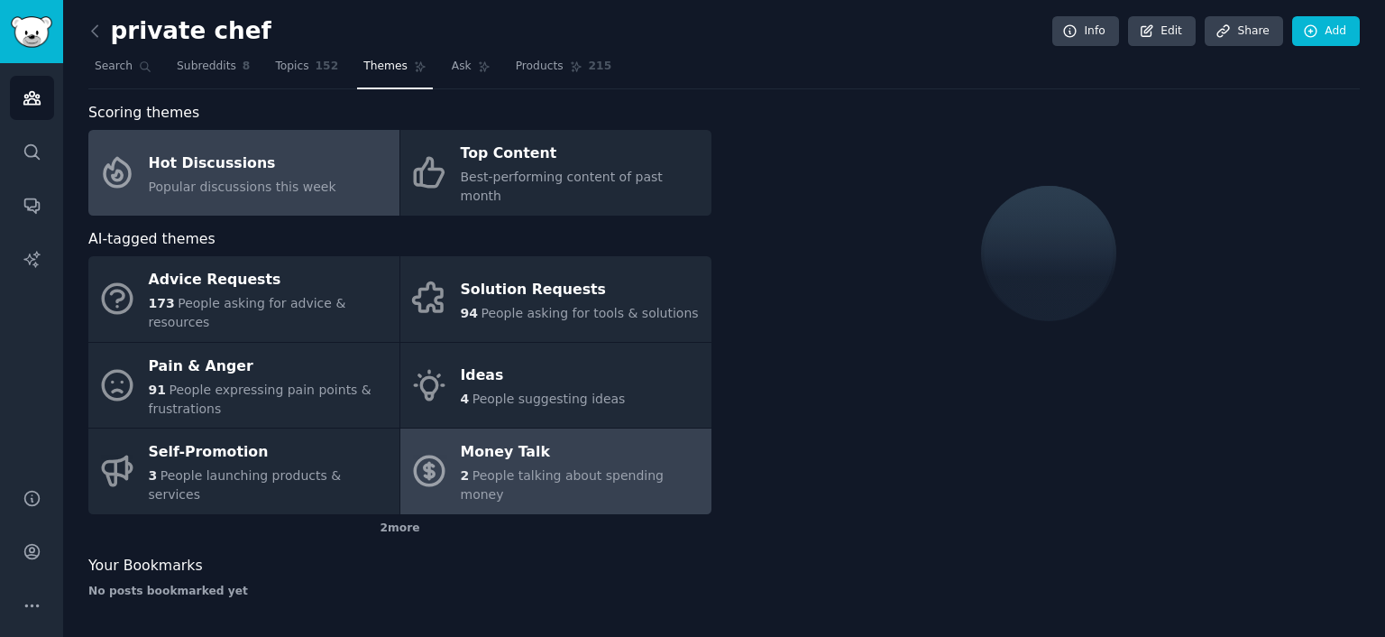
click at [452, 432] on link "Money Talk 2 People talking about spending money" at bounding box center [555, 471] width 311 height 86
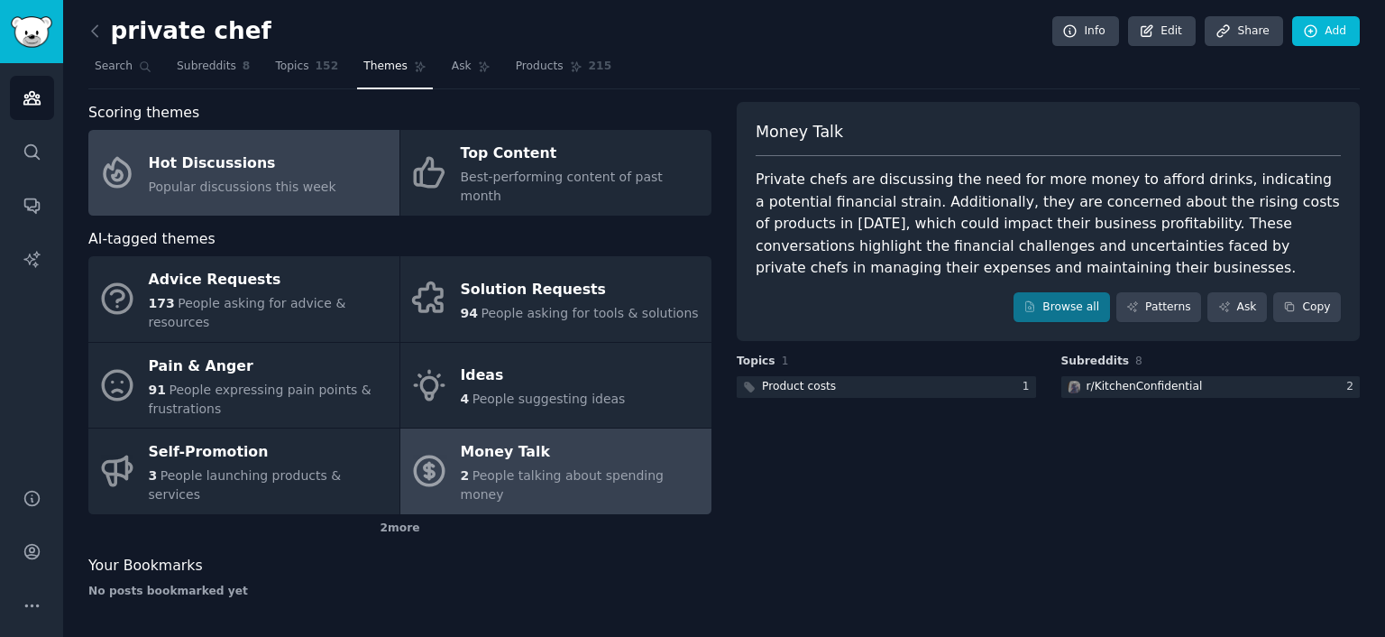
click at [261, 163] on div "Hot Discussions" at bounding box center [243, 163] width 188 height 29
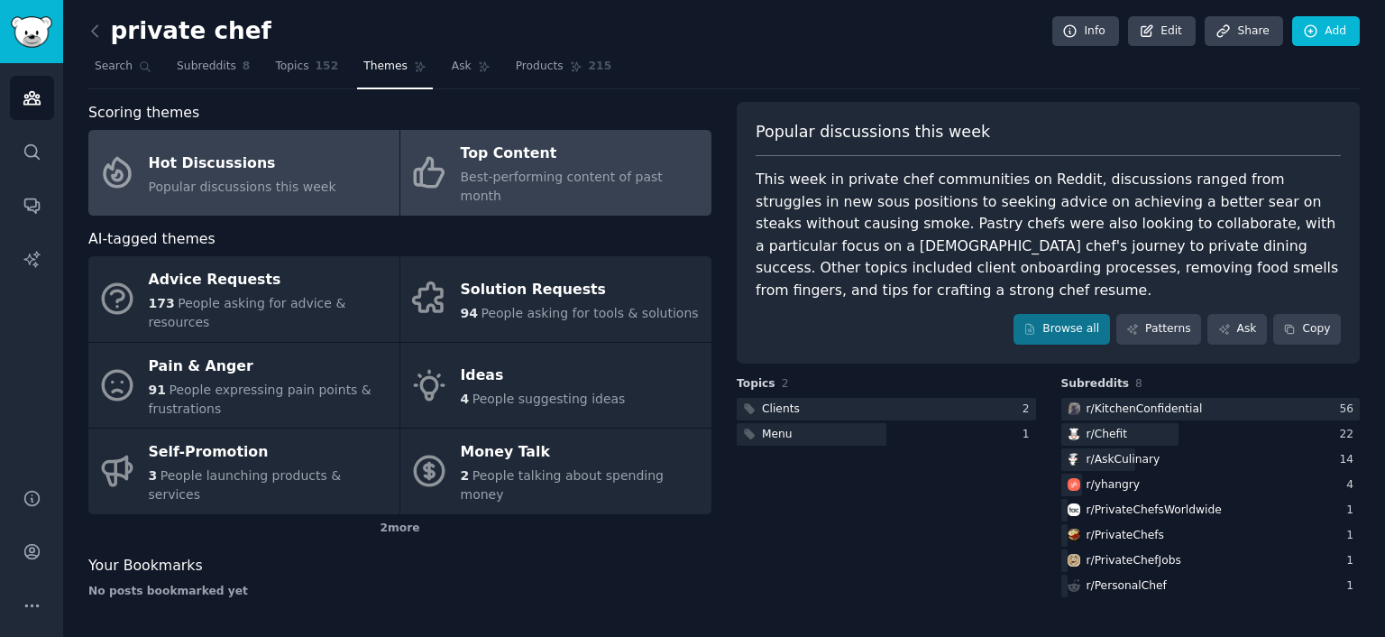
click at [611, 165] on div "Top Content" at bounding box center [582, 154] width 242 height 29
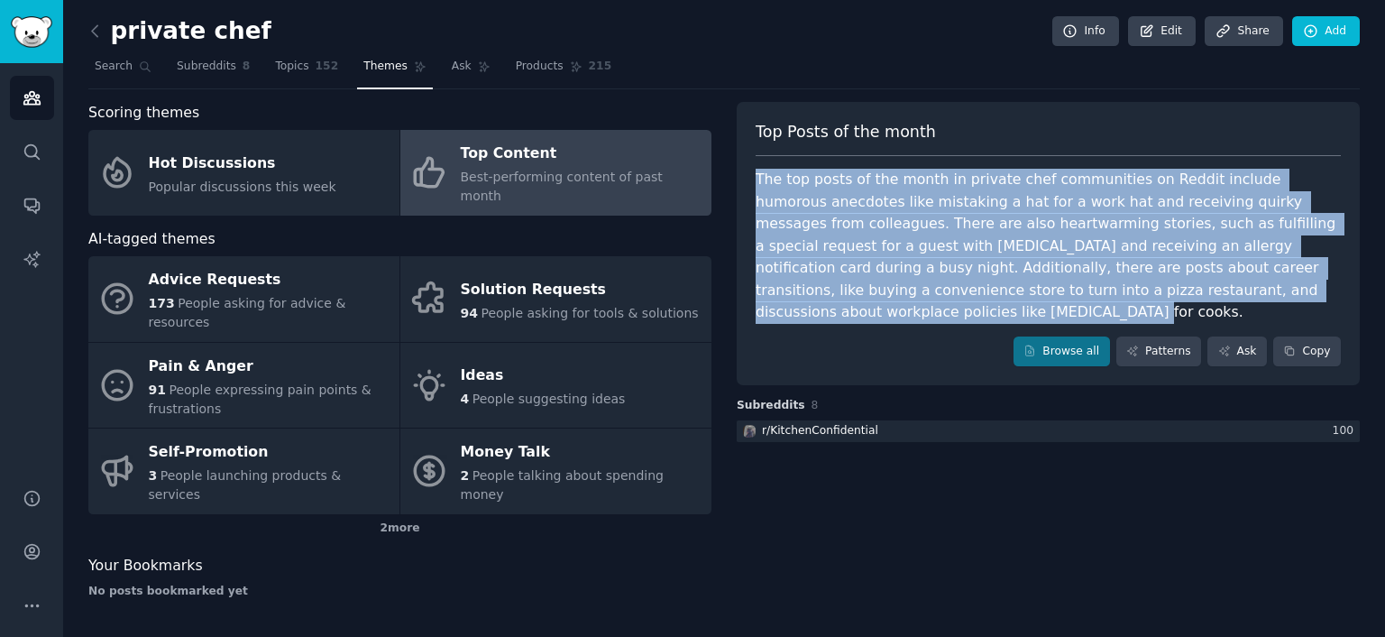
drag, startPoint x: 750, startPoint y: 173, endPoint x: 1184, endPoint y: 289, distance: 448.9
click at [1184, 289] on div "Top Posts of the month The top posts of the month in private chef communities o…" at bounding box center [1048, 244] width 623 height 284
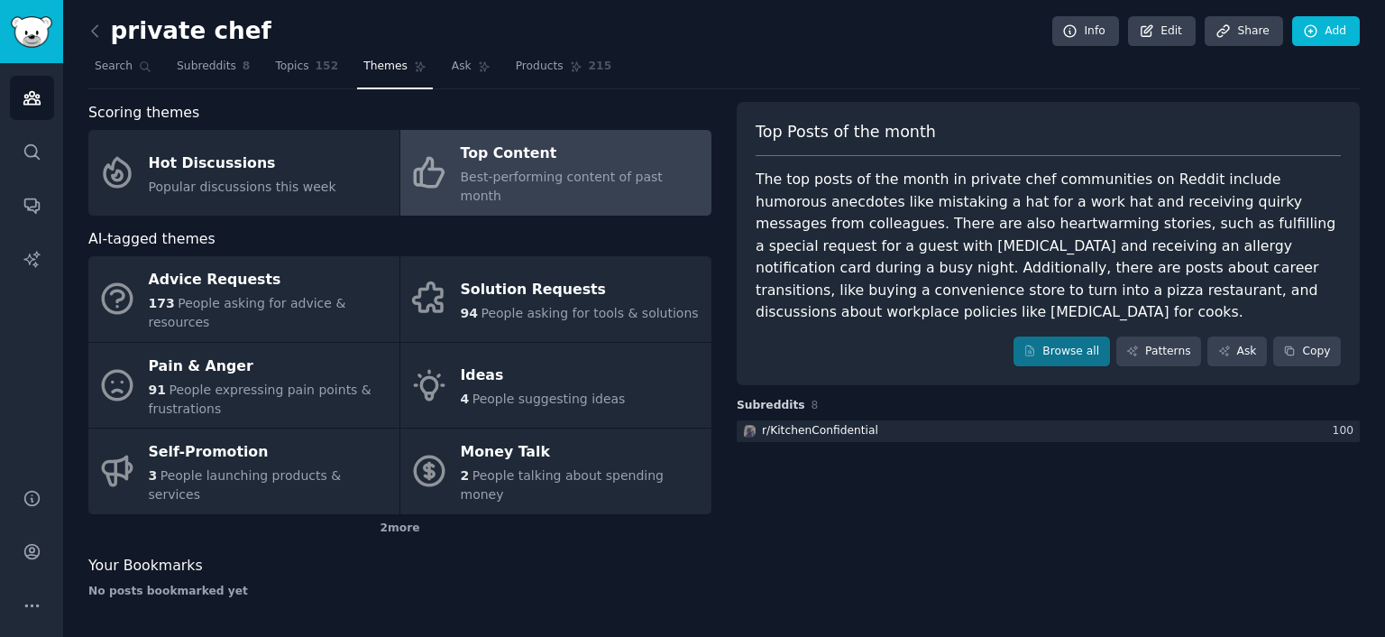
click at [1017, 457] on div "Top Posts of the month The top posts of the month in private chef communities o…" at bounding box center [1048, 357] width 623 height 510
click at [1160, 336] on link "Patterns" at bounding box center [1159, 351] width 85 height 31
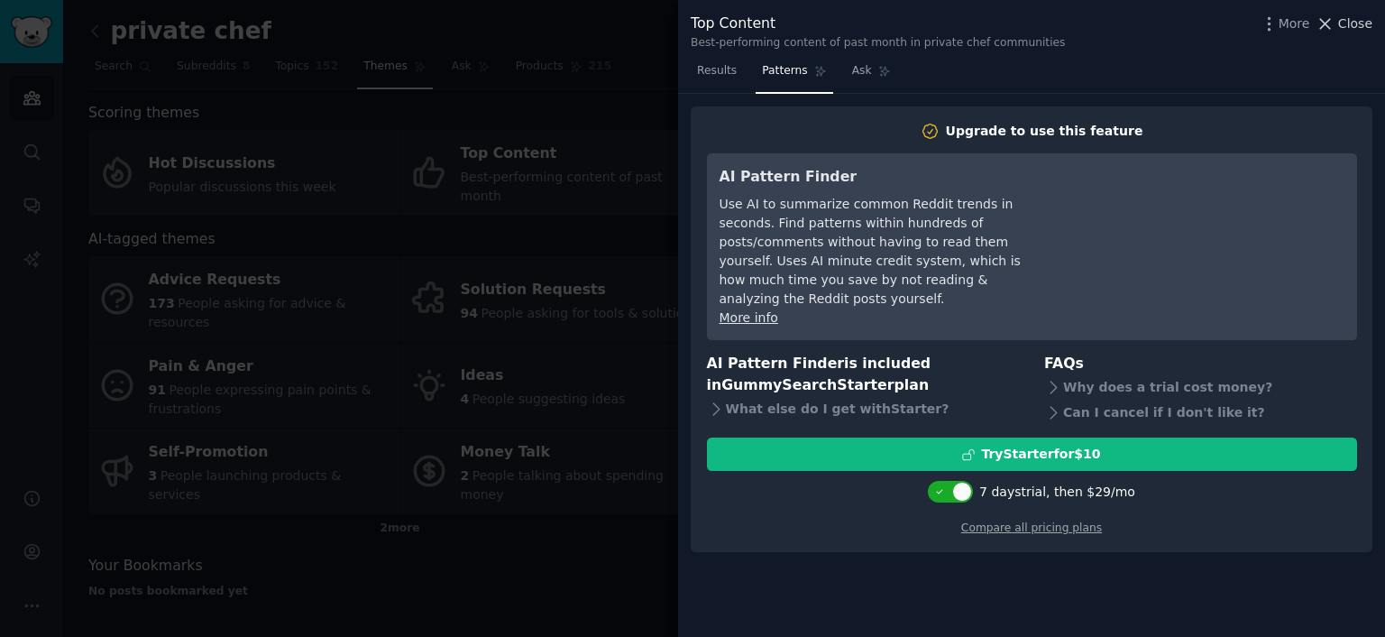
click at [1357, 21] on span "Close" at bounding box center [1355, 23] width 34 height 19
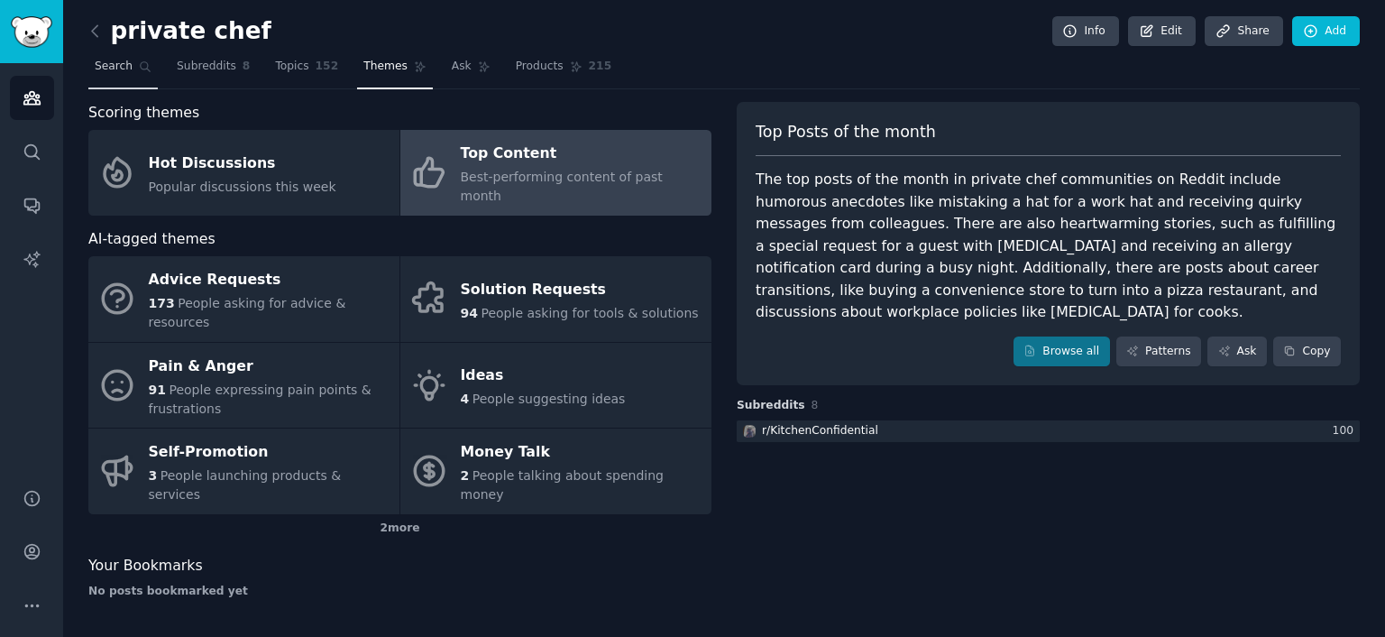
click at [105, 73] on span "Search" at bounding box center [114, 67] width 38 height 16
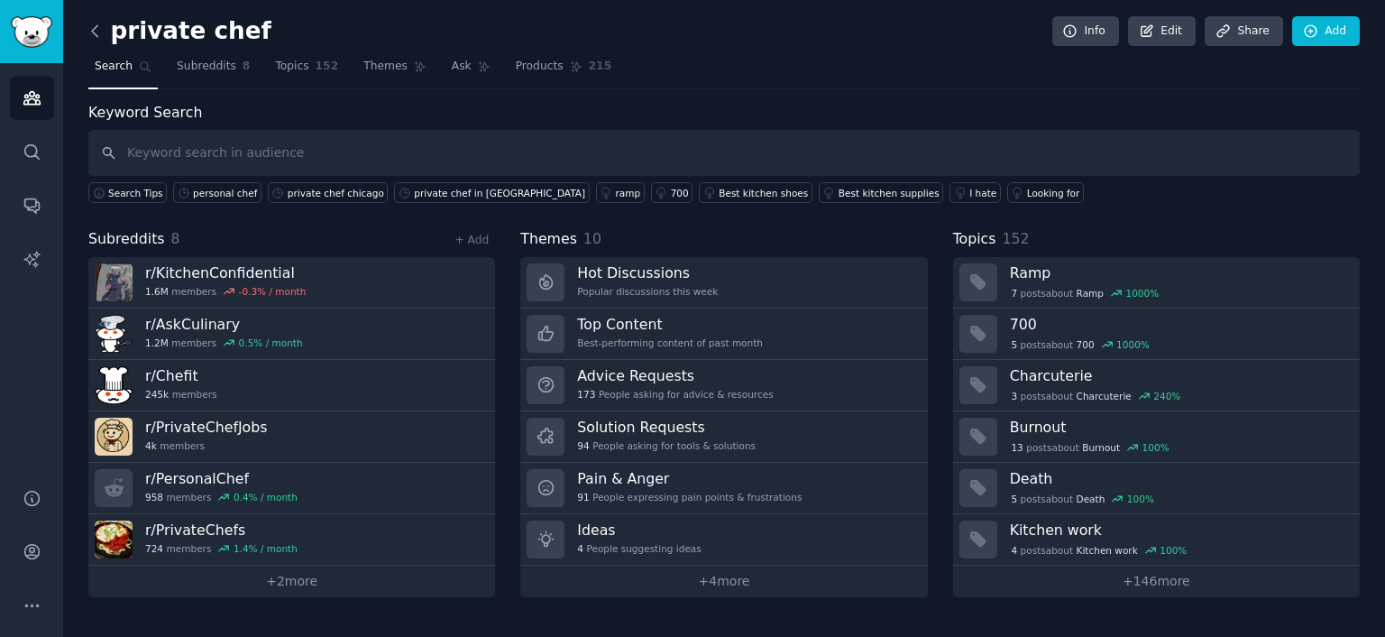
click at [98, 26] on icon at bounding box center [95, 31] width 19 height 19
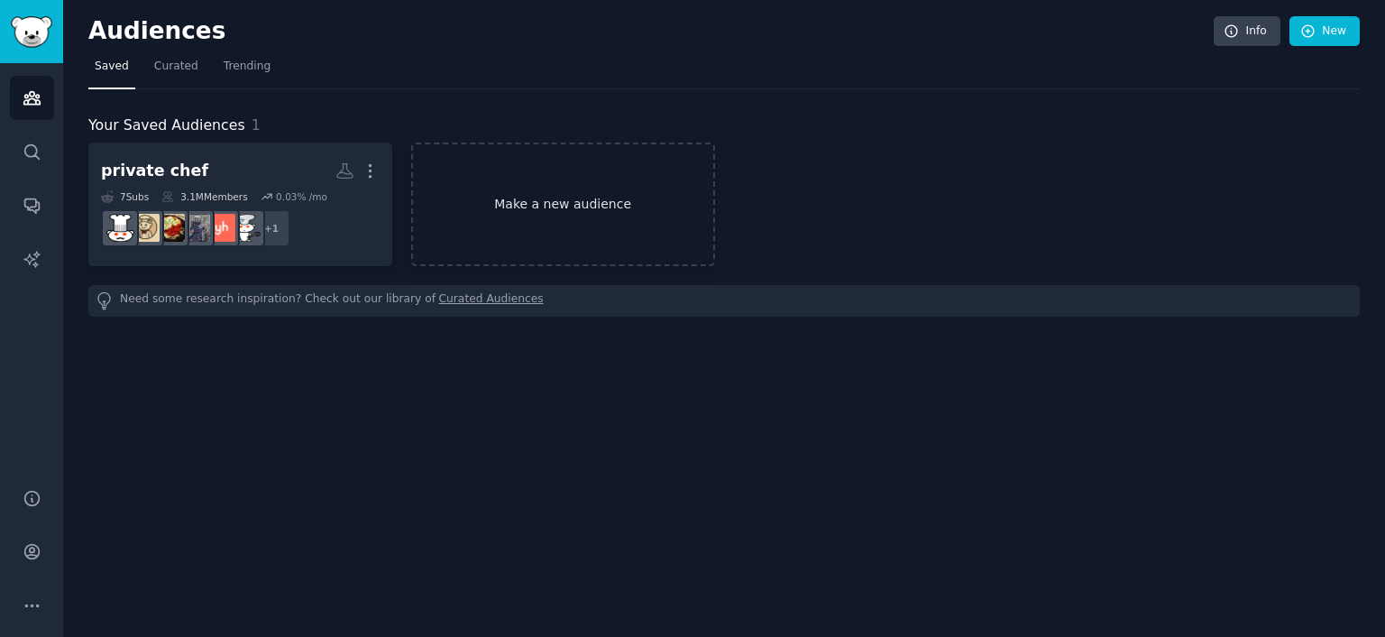
click at [522, 196] on link "Make a new audience" at bounding box center [563, 205] width 304 height 124
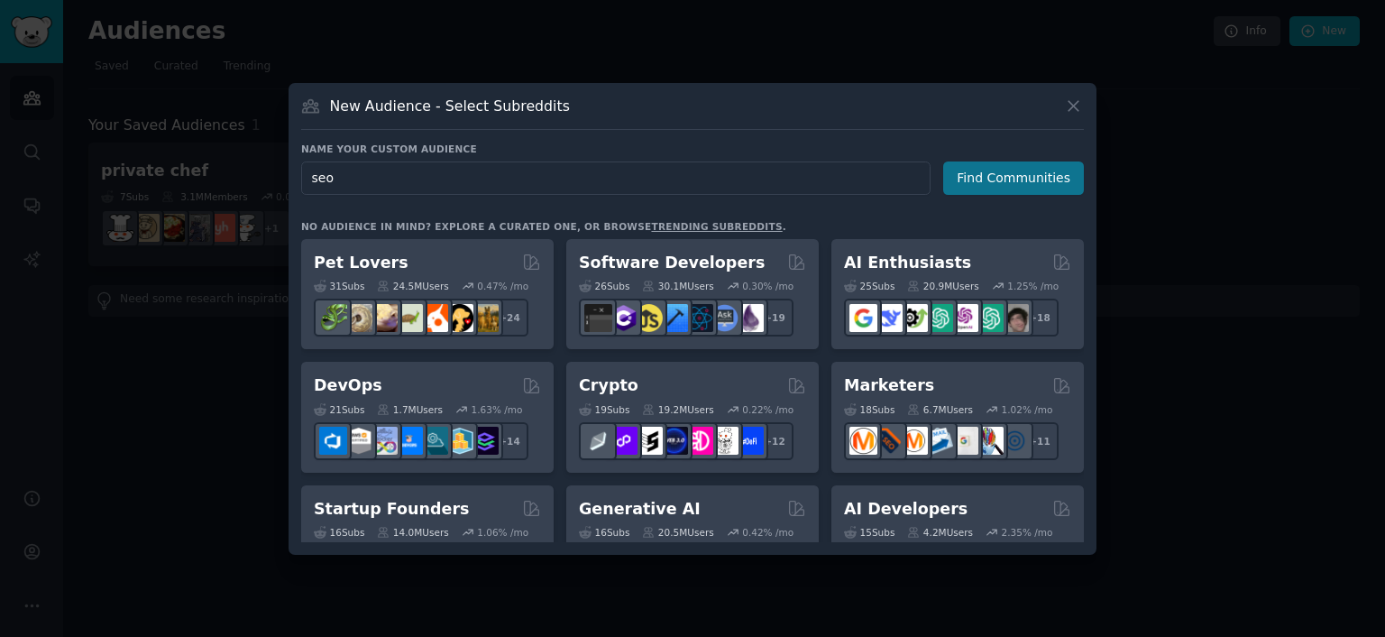
type input "seo"
click at [963, 179] on button "Find Communities" at bounding box center [1013, 177] width 141 height 33
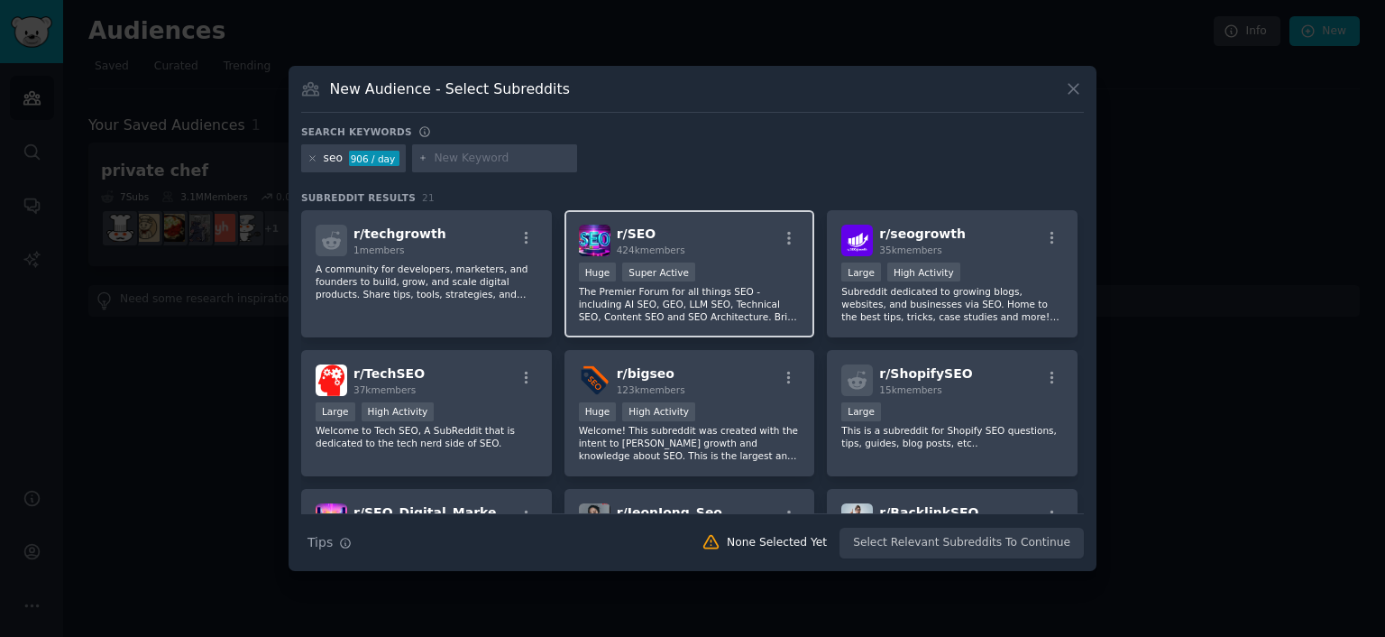
click at [689, 302] on p "The Premier Forum for all things SEO - including AI SEO, GEO, LLM SEO, Technica…" at bounding box center [690, 304] width 222 height 38
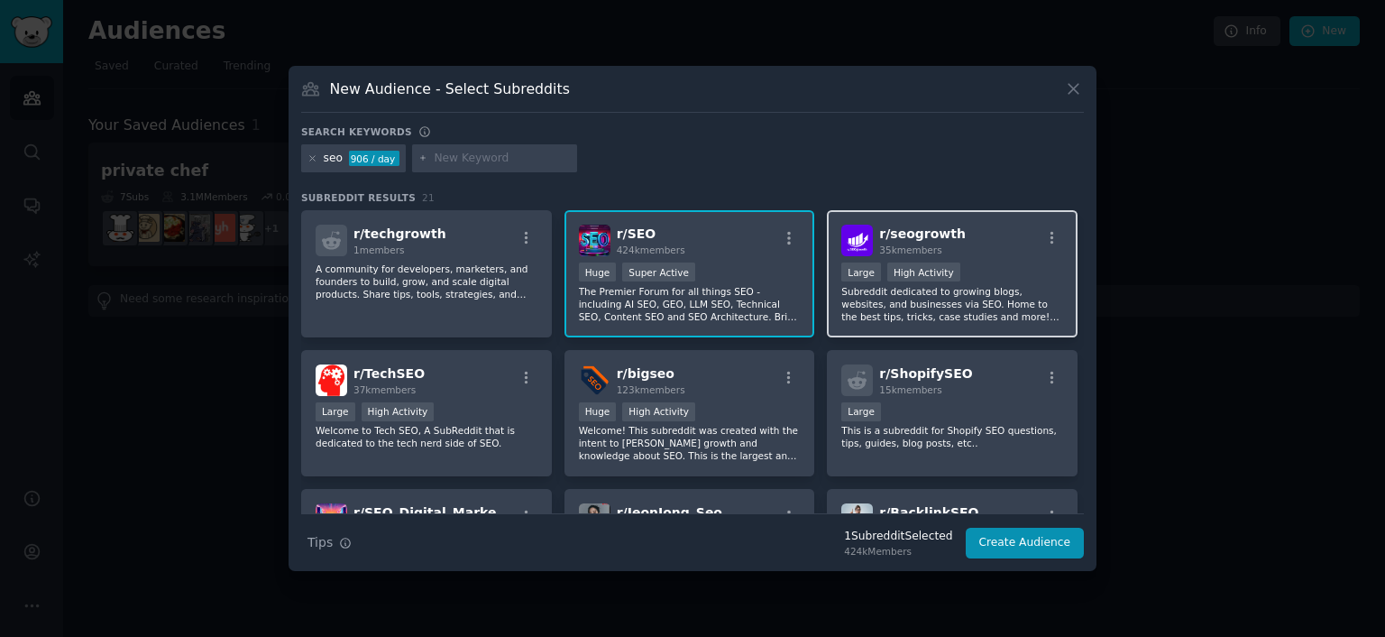
click at [903, 299] on p "Subreddit dedicated to growing blogs, websites, and businesses via SEO. Home to…" at bounding box center [952, 304] width 222 height 38
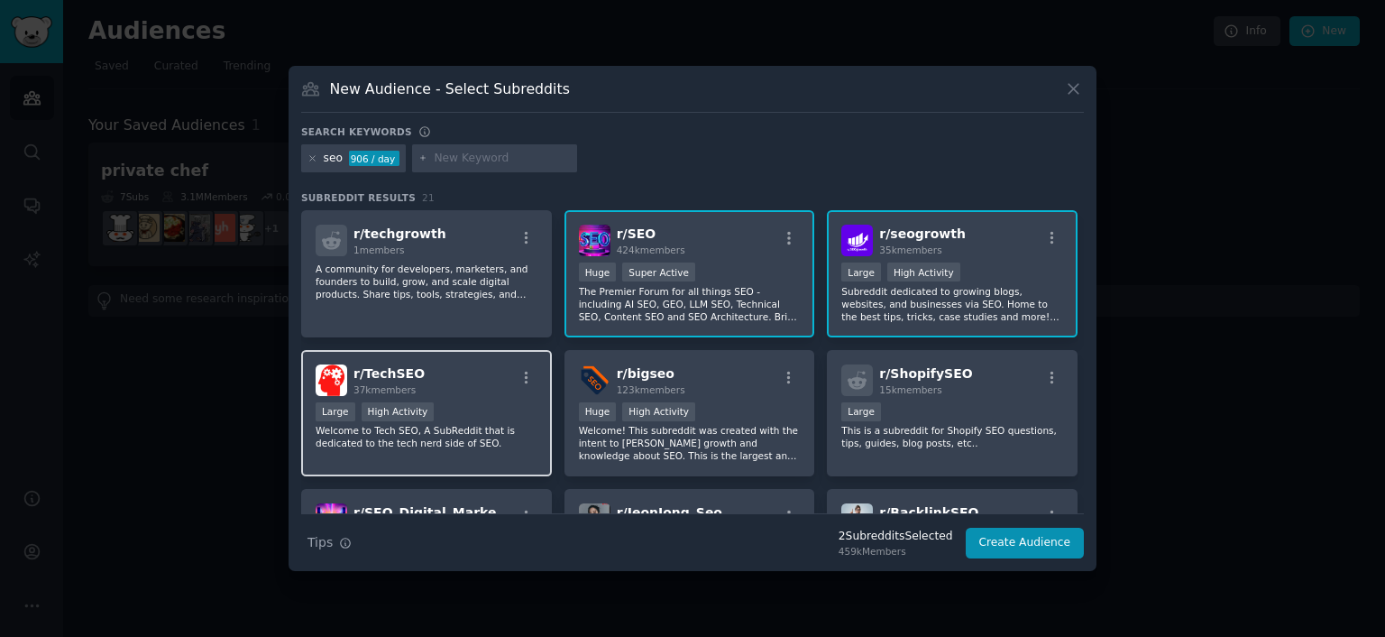
click at [489, 428] on p "Welcome to Tech SEO, A SubReddit that is dedicated to the tech nerd side of SEO." at bounding box center [427, 436] width 222 height 25
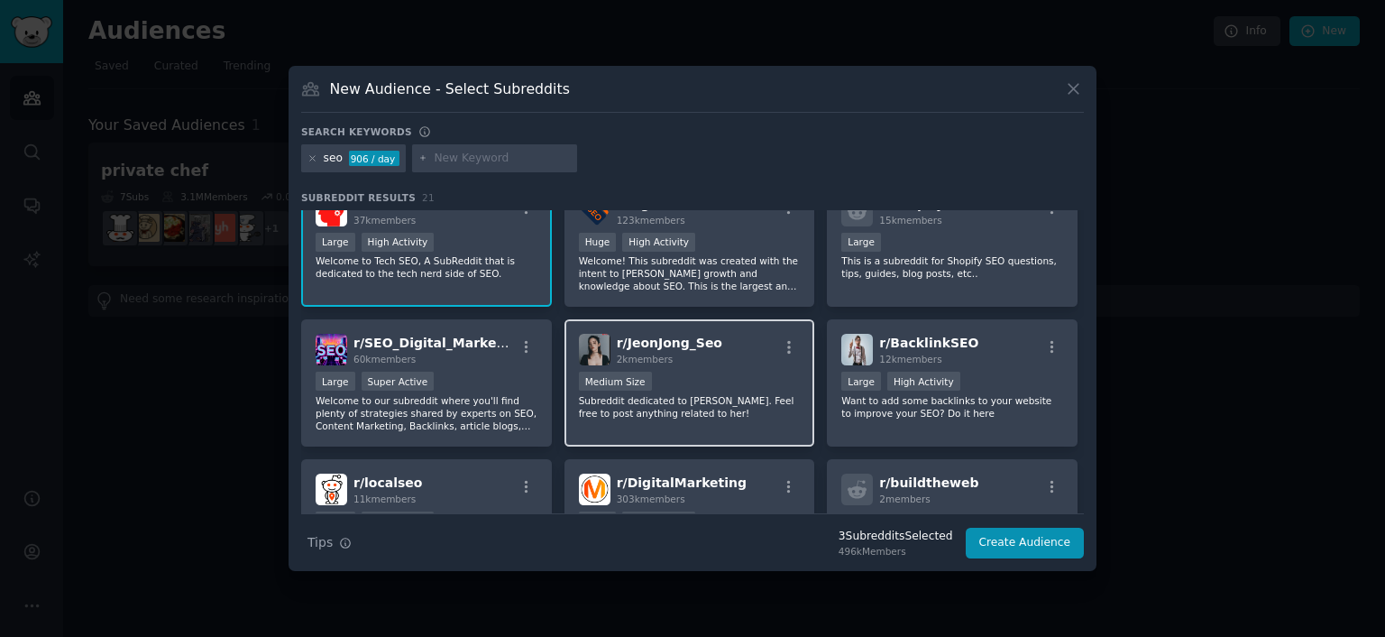
scroll to position [180, 0]
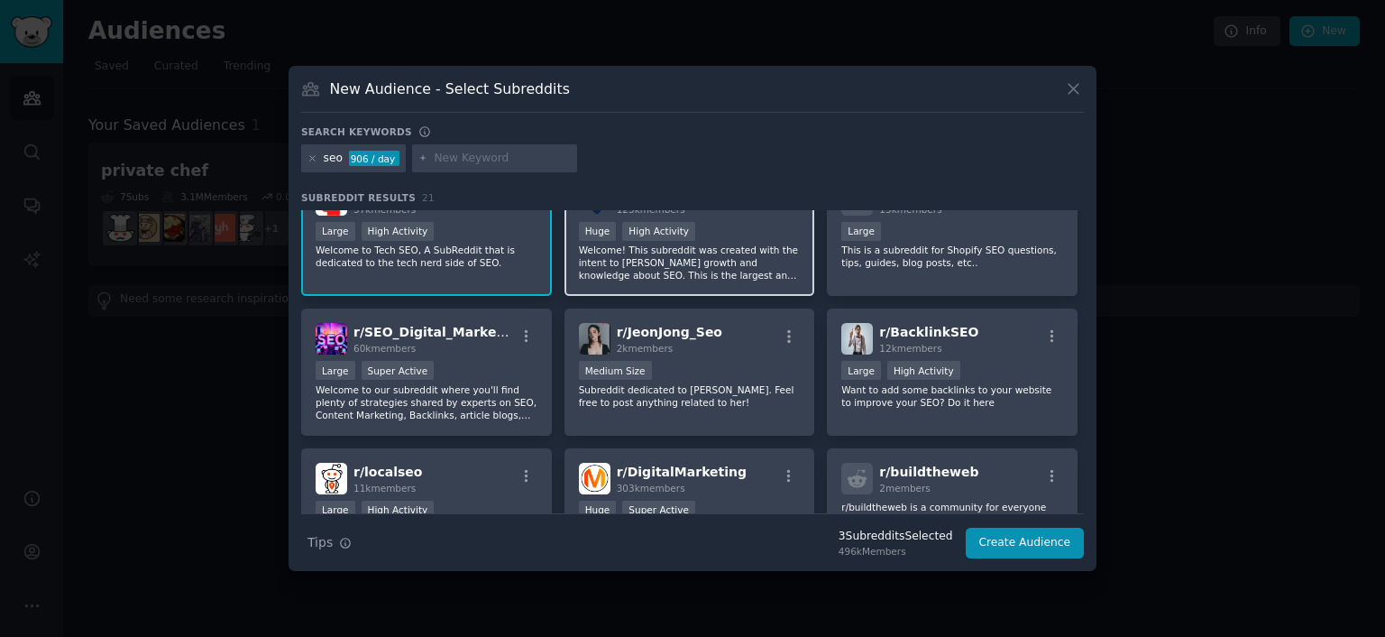
click at [642, 271] on p "Welcome! This subreddit was created with the intent to [PERSON_NAME] growth and…" at bounding box center [690, 263] width 222 height 38
click at [1010, 540] on button "Create Audience" at bounding box center [1025, 543] width 119 height 31
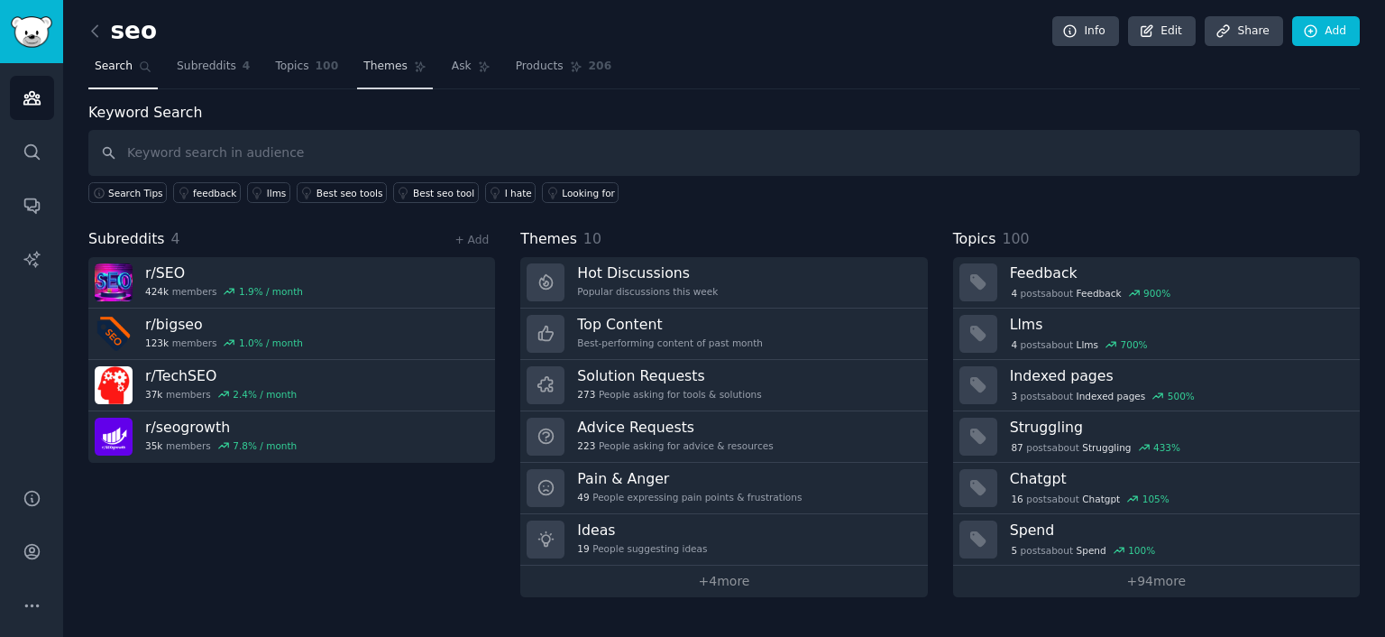
click at [357, 57] on link "Themes" at bounding box center [395, 70] width 76 height 37
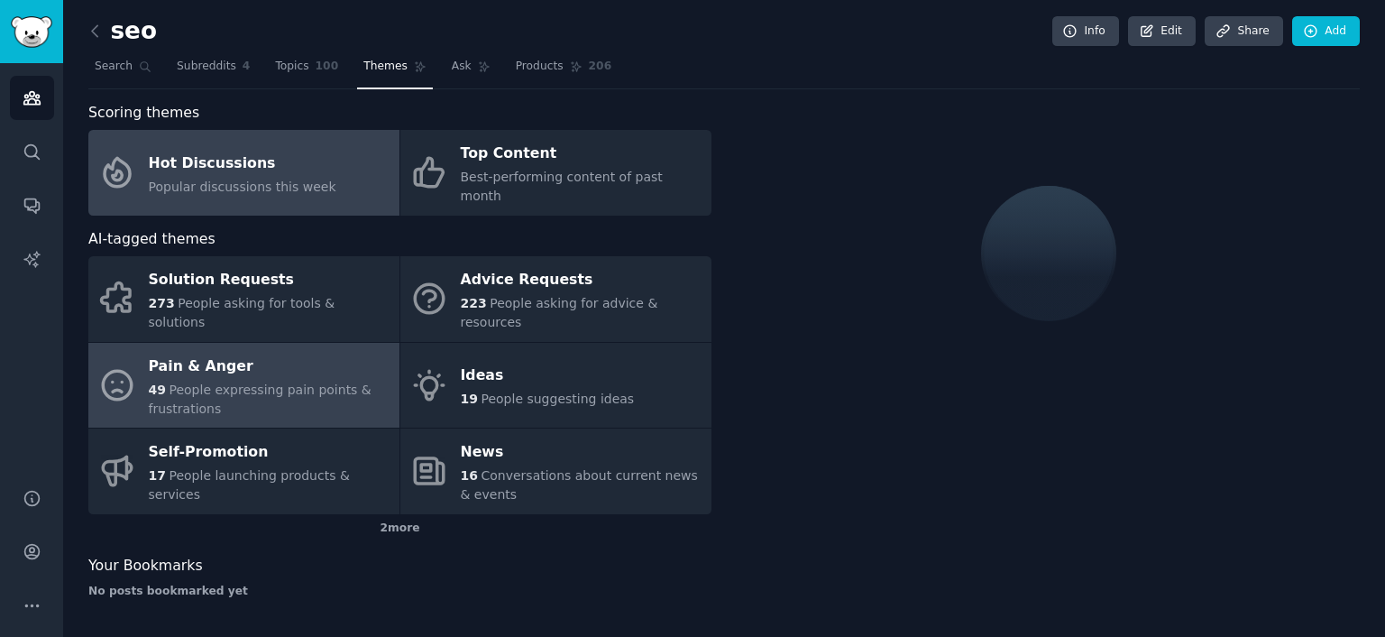
click at [233, 352] on div "Pain & Anger" at bounding box center [270, 366] width 242 height 29
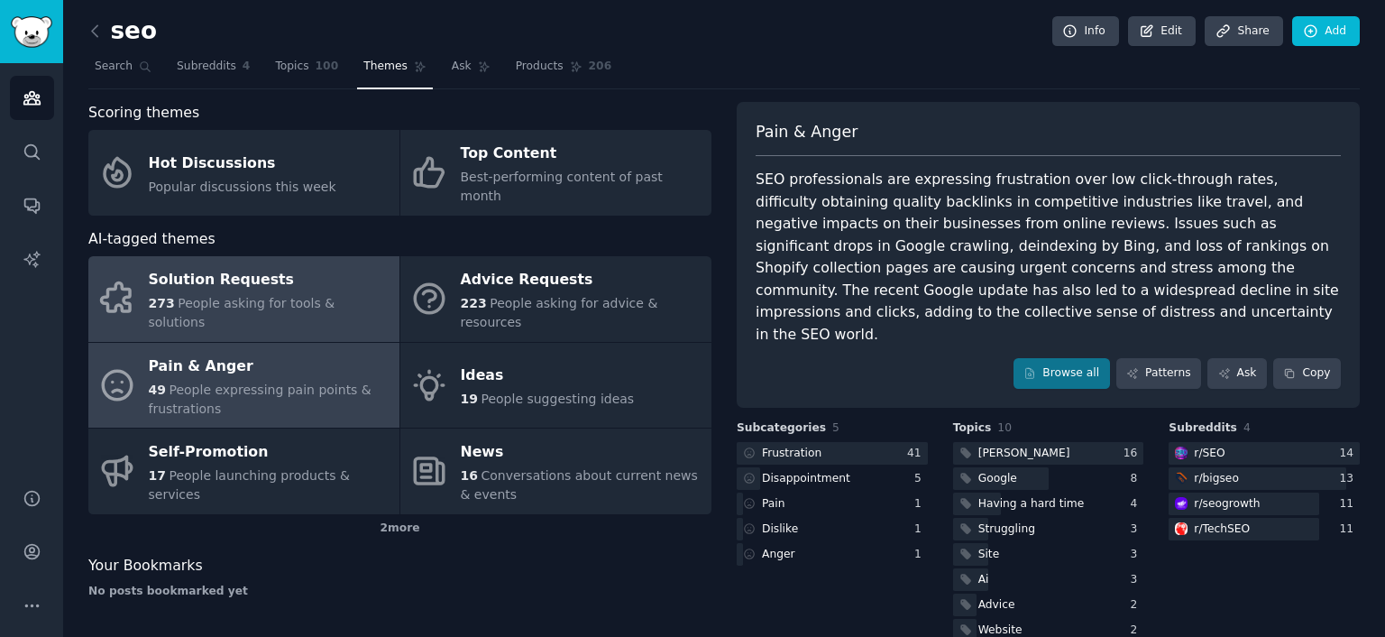
click at [289, 273] on div "Solution Requests" at bounding box center [270, 280] width 242 height 29
